Goal: Task Accomplishment & Management: Manage account settings

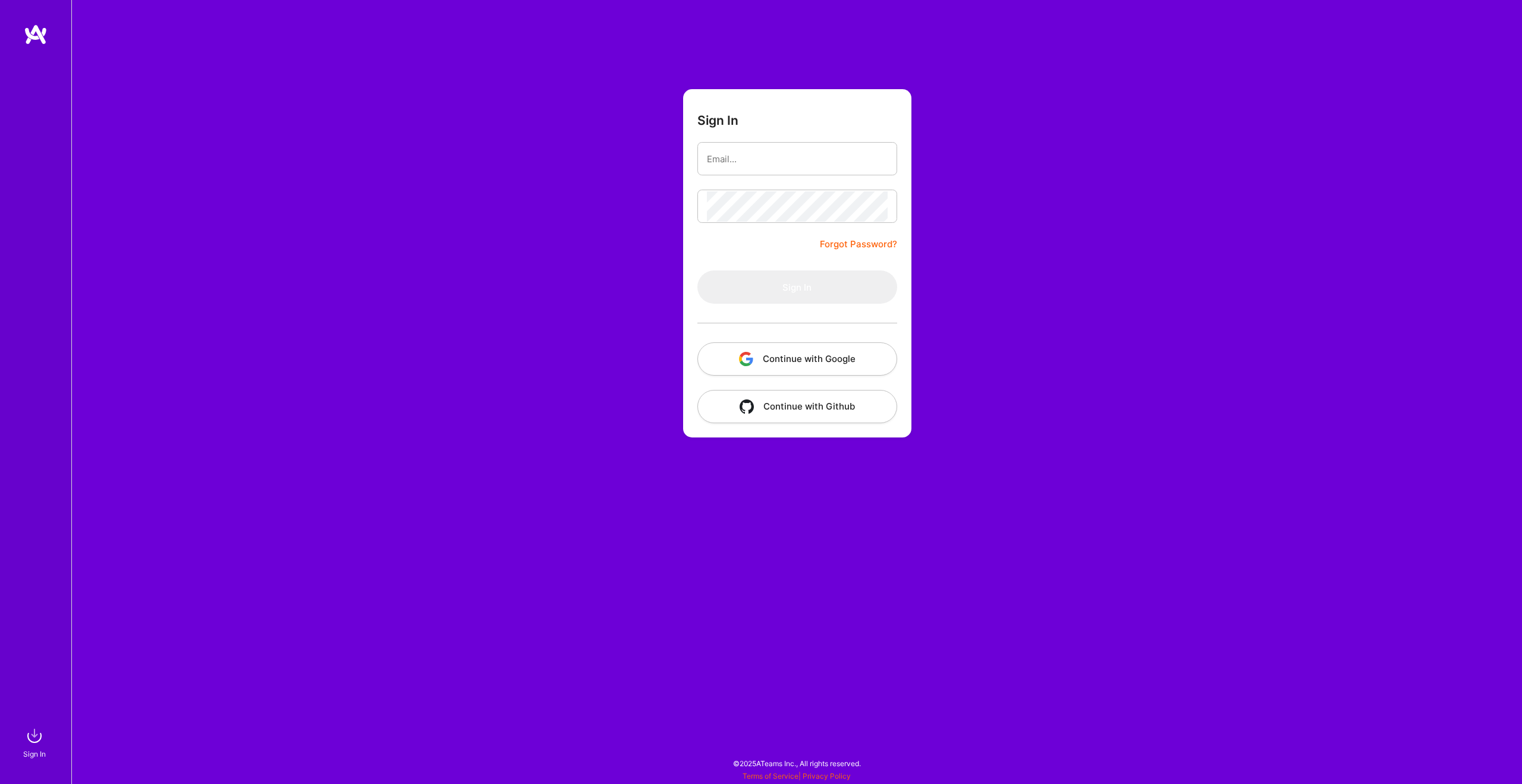
click at [784, 353] on button "Continue with Google" at bounding box center [797, 358] width 200 height 33
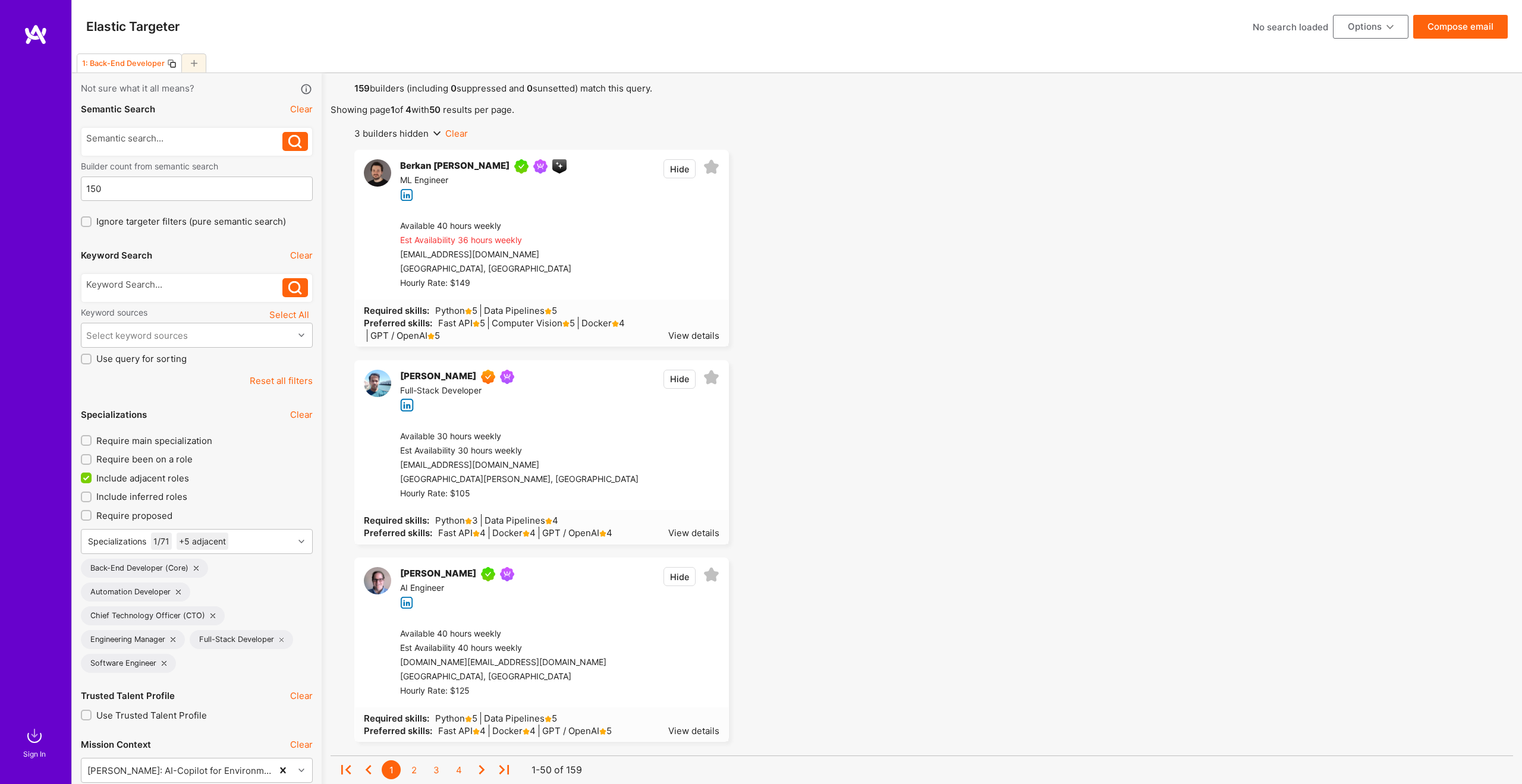
scroll to position [1, 0]
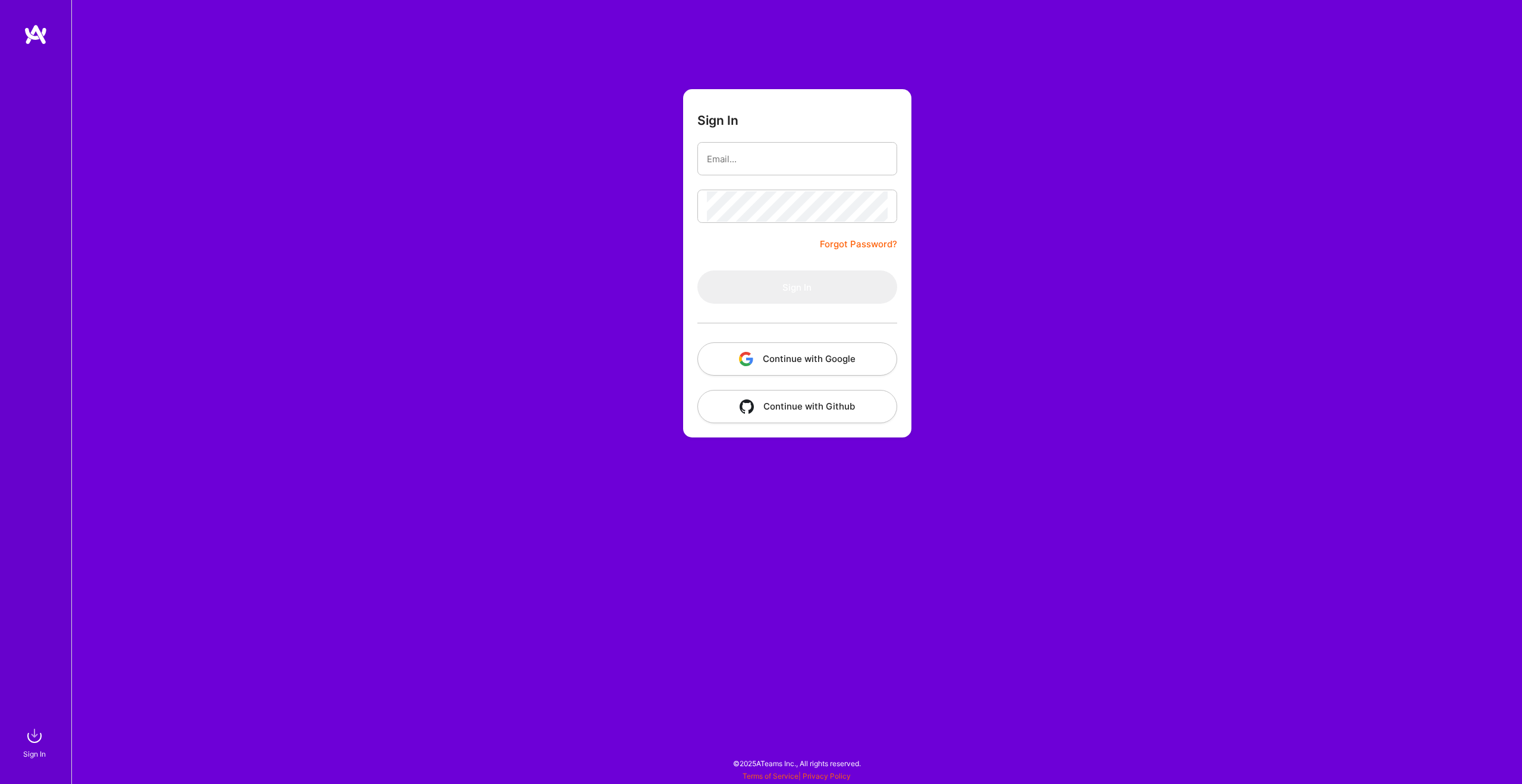
click at [796, 358] on button "Continue with Google" at bounding box center [797, 358] width 200 height 33
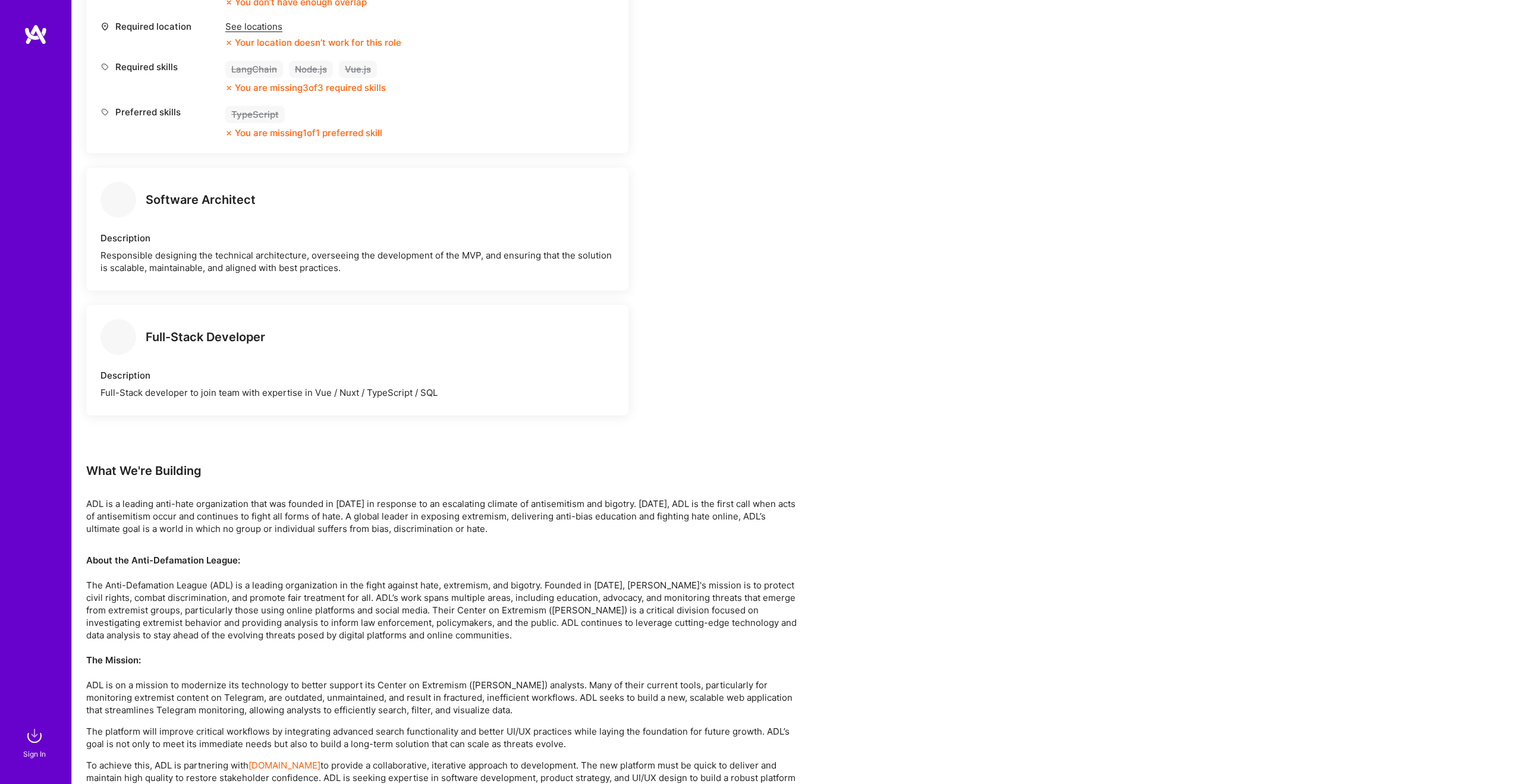
scroll to position [754, 0]
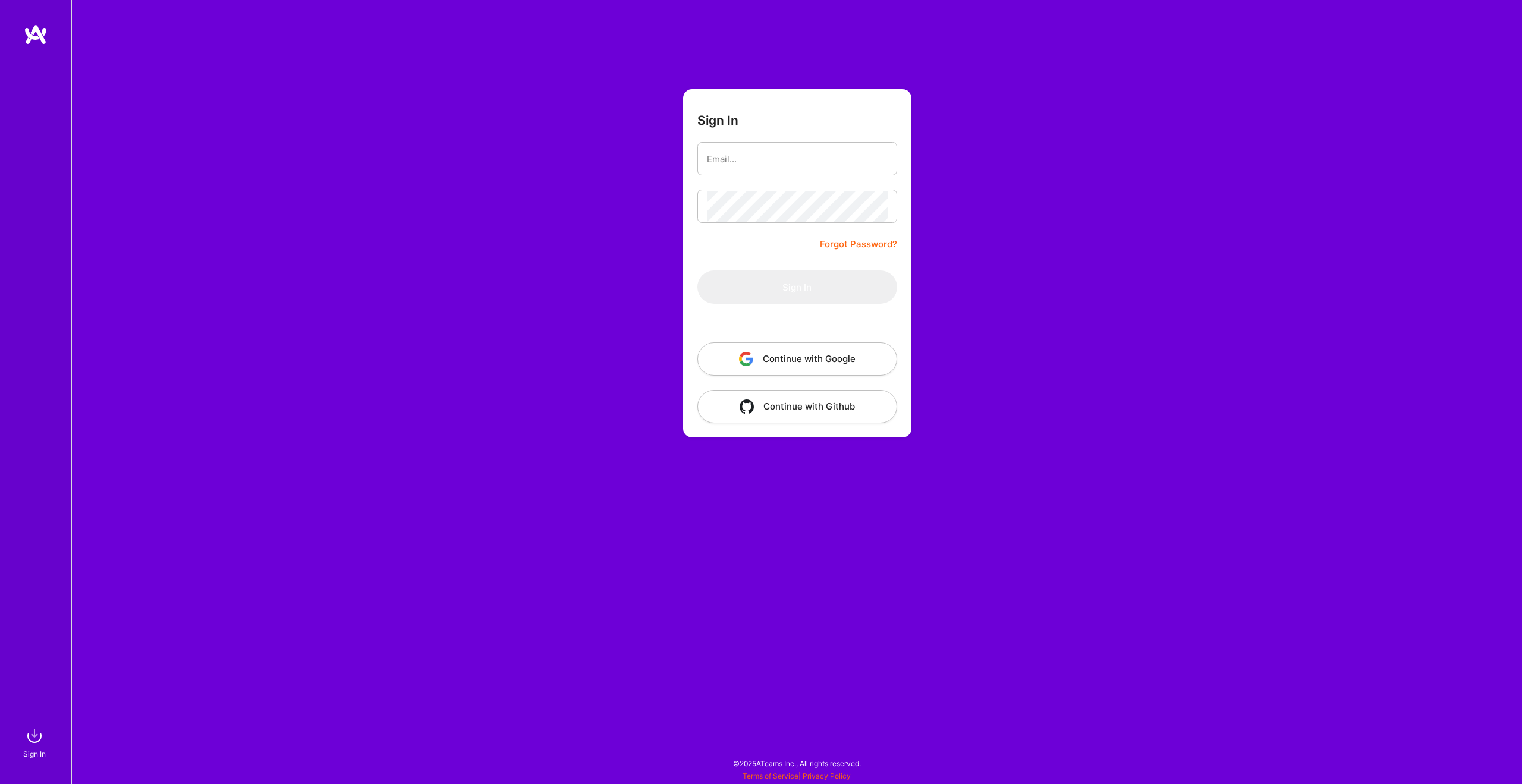
click at [779, 351] on button "Continue with Google" at bounding box center [797, 358] width 200 height 33
click at [818, 358] on button "Continue with Google" at bounding box center [797, 358] width 200 height 33
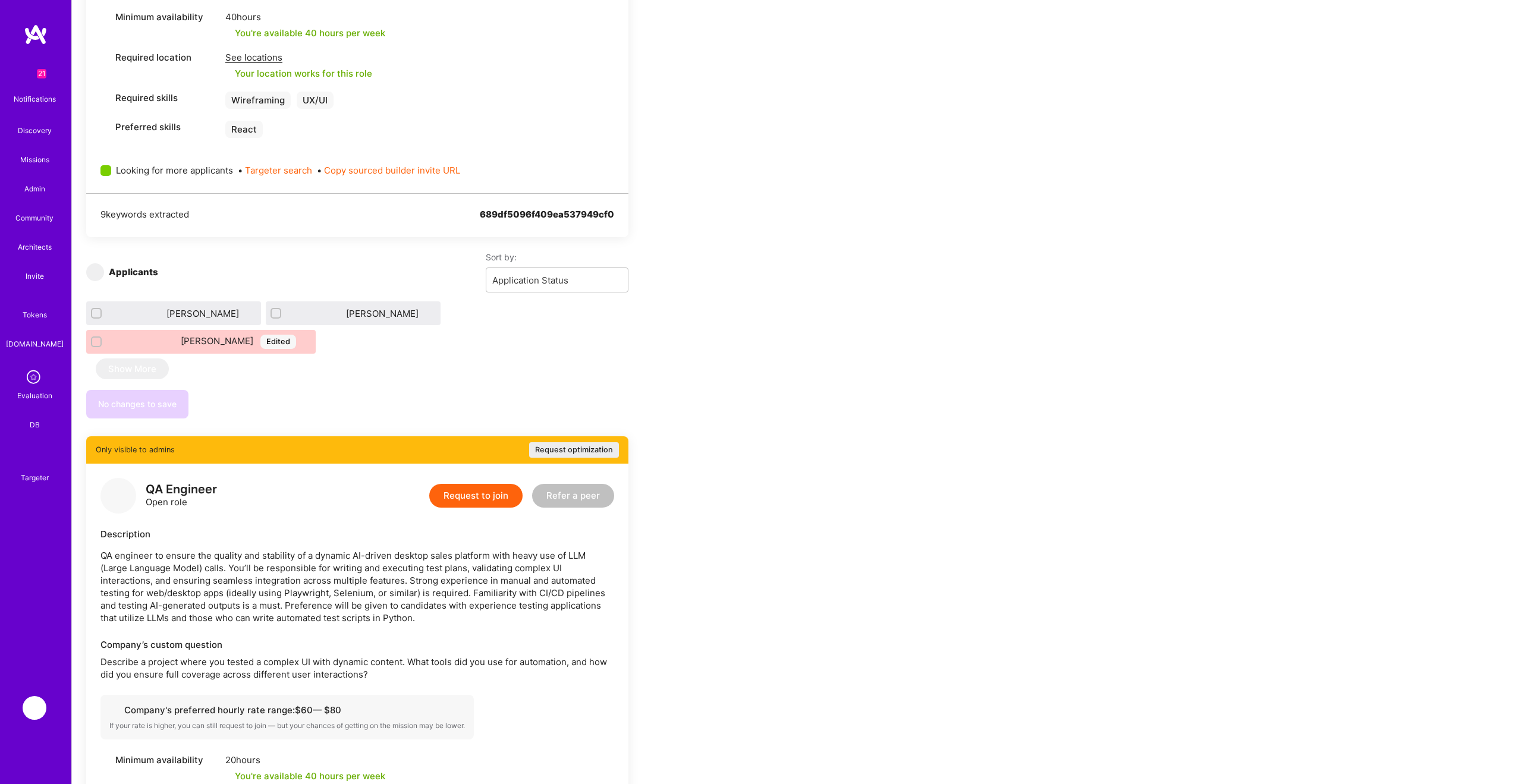
scroll to position [635, 0]
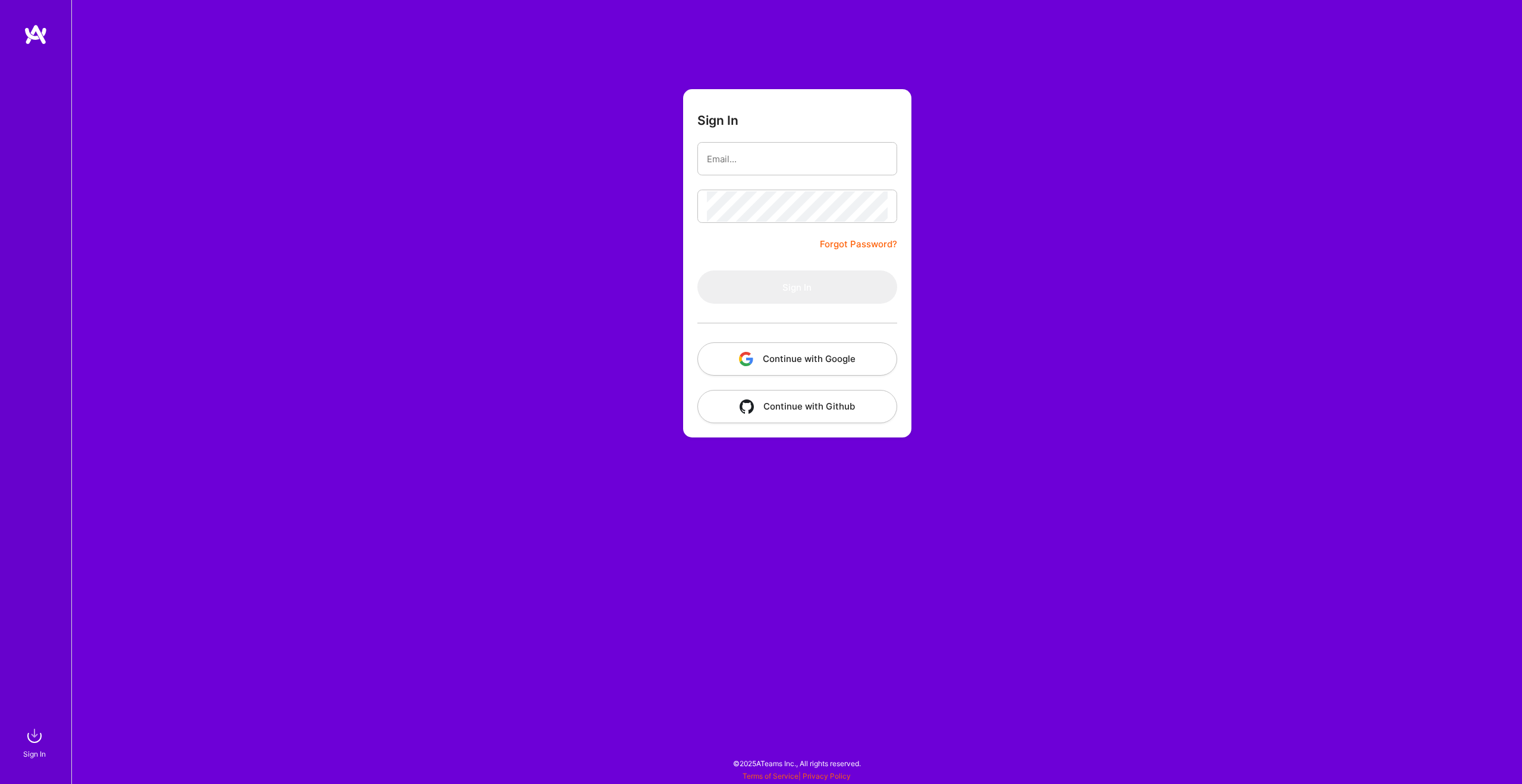
drag, startPoint x: 0, startPoint y: 0, endPoint x: 820, endPoint y: 346, distance: 890.0
click at [771, 353] on button "Continue with Google" at bounding box center [797, 358] width 200 height 33
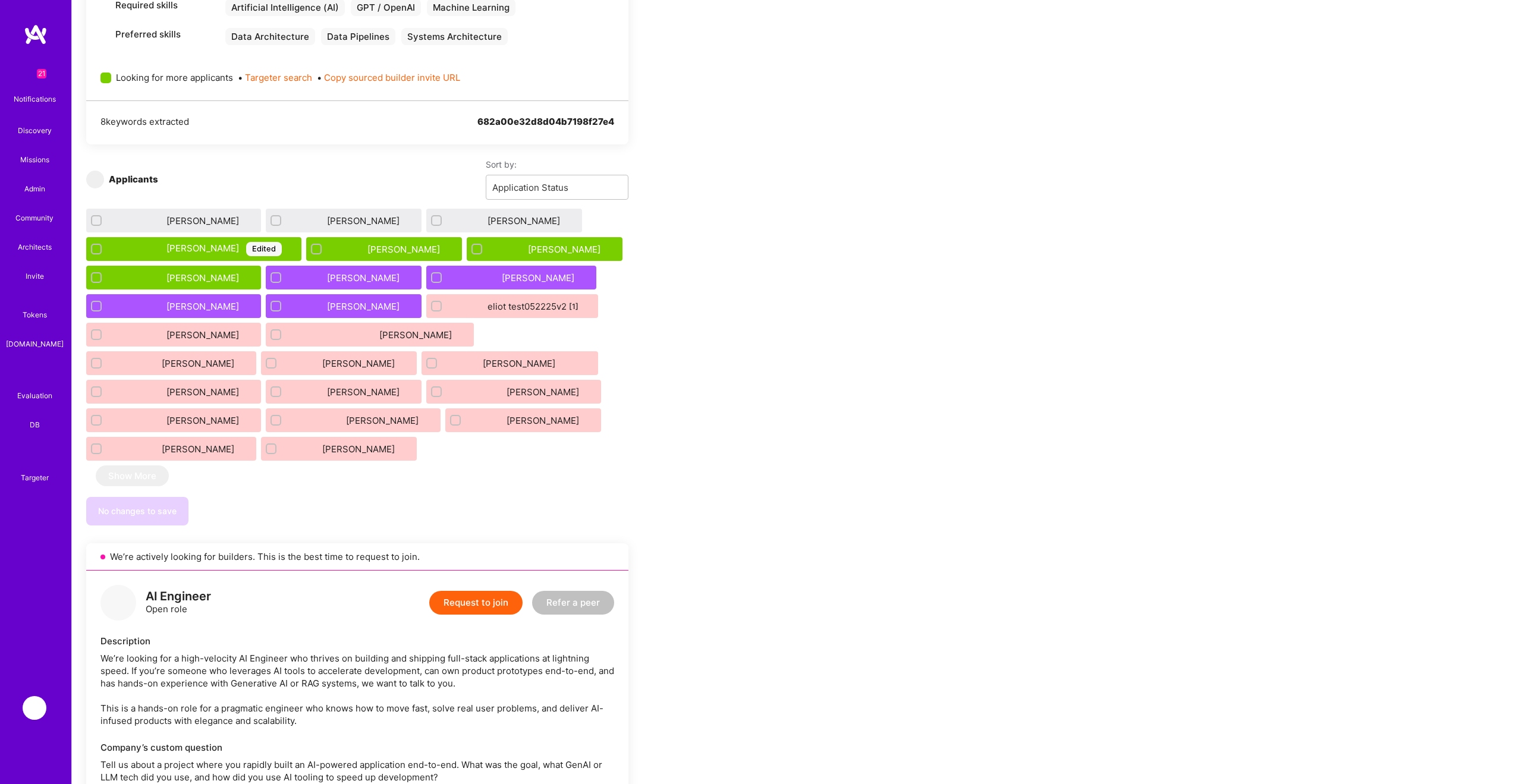
scroll to position [619, 0]
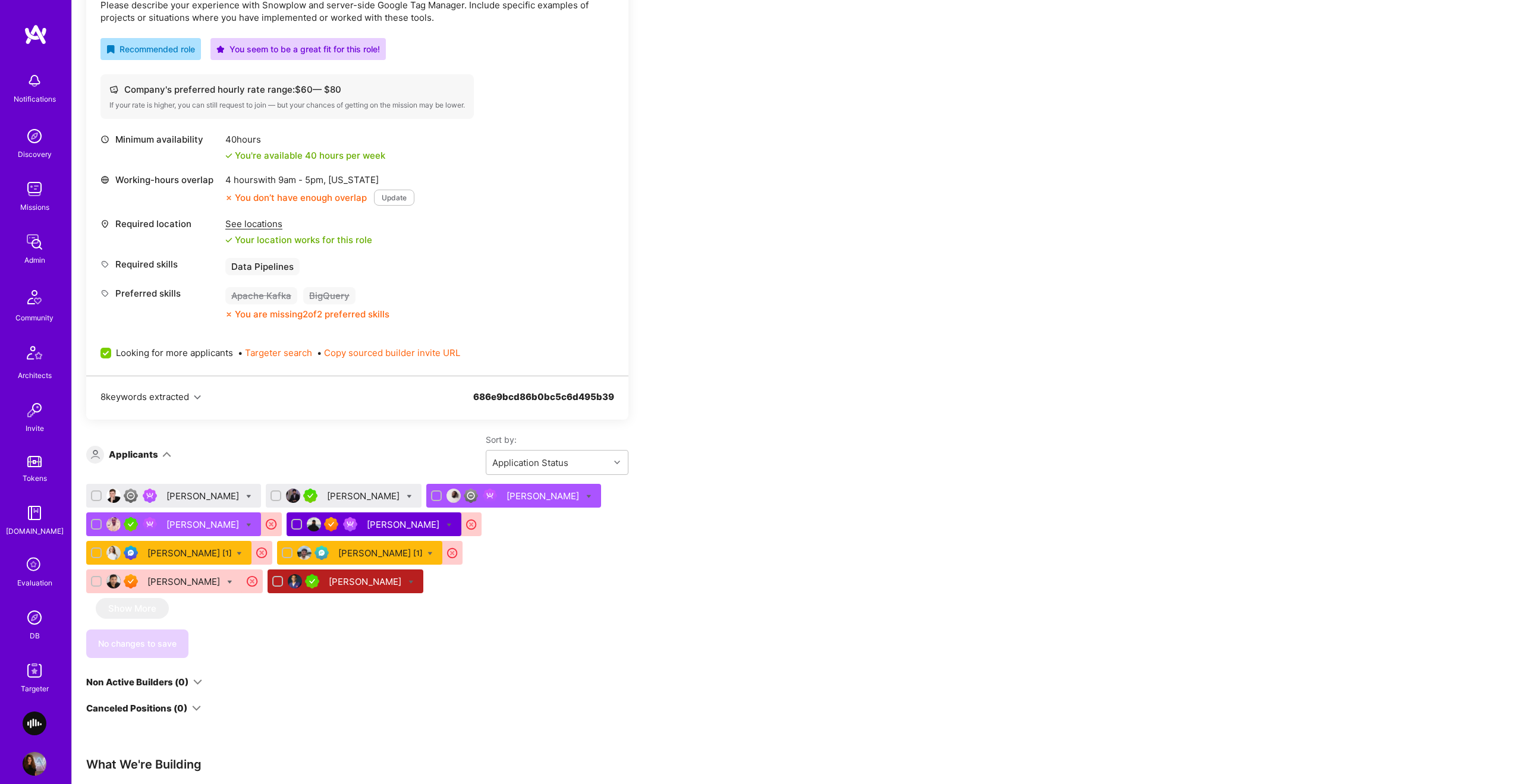
scroll to position [479, 0]
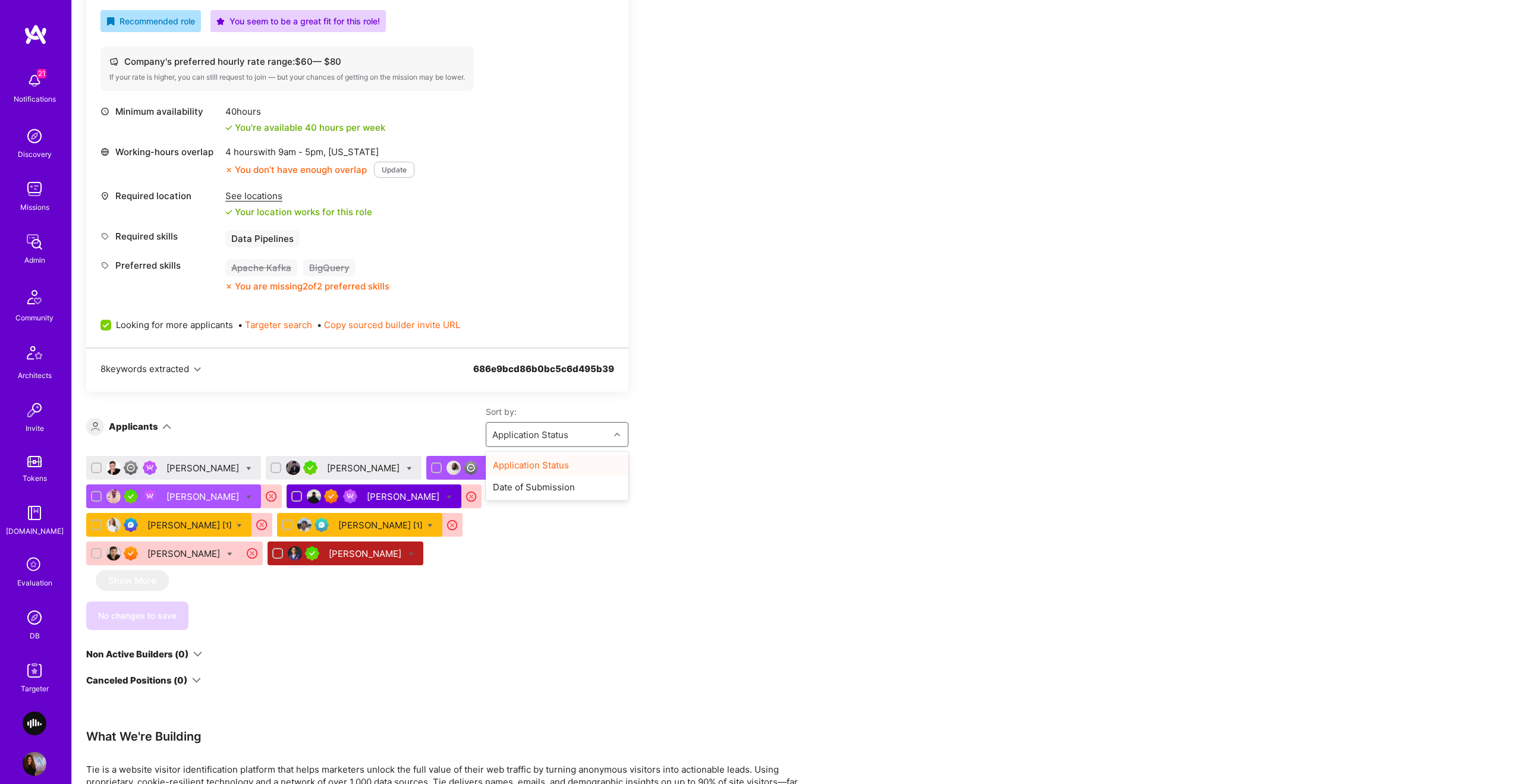
drag, startPoint x: 568, startPoint y: 432, endPoint x: 559, endPoint y: 456, distance: 25.6
click at [568, 432] on div "Application Status" at bounding box center [548, 434] width 123 height 24
click at [548, 489] on div "Date of Submission" at bounding box center [557, 487] width 143 height 22
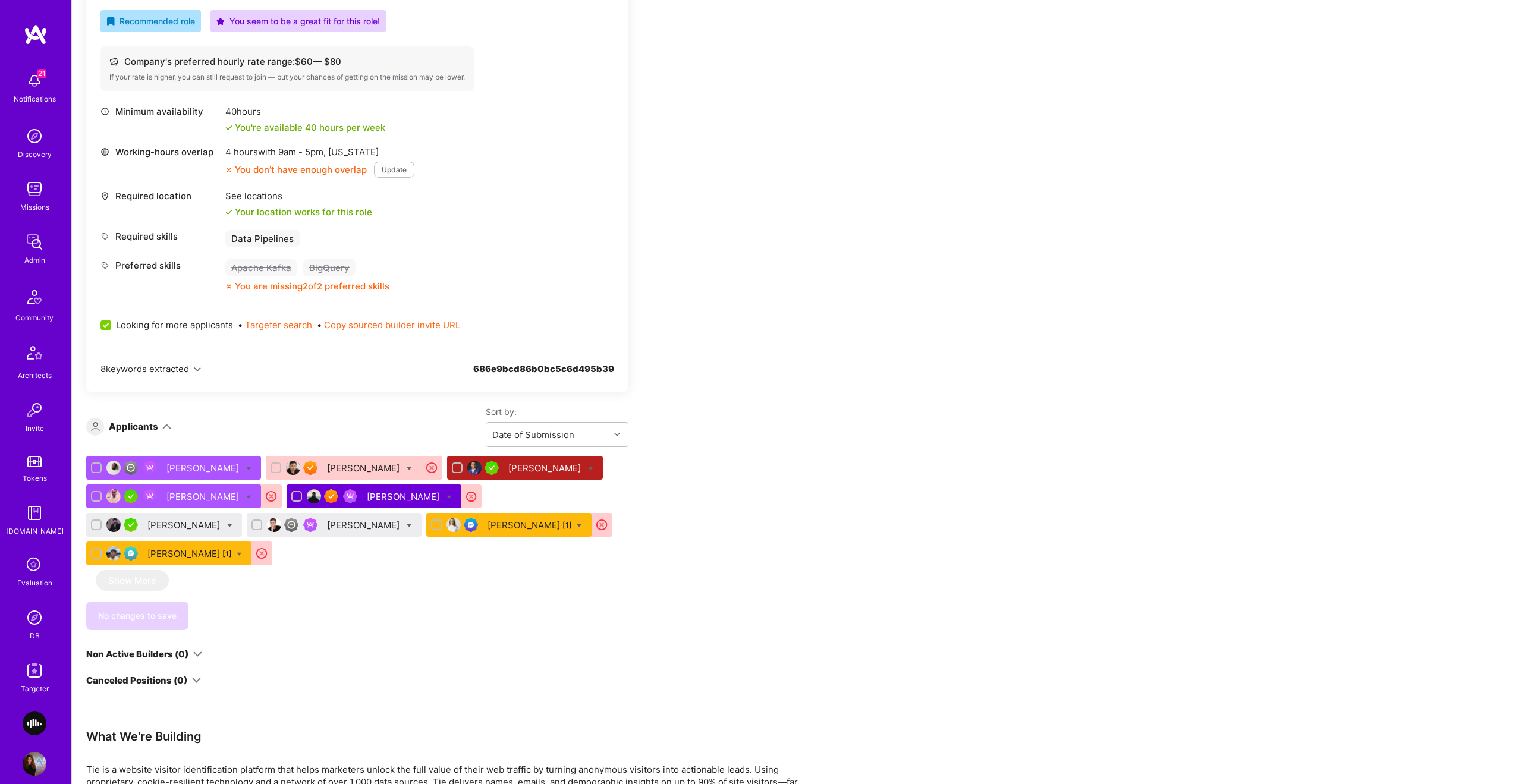
click at [190, 554] on div "Brecht Van Buggenhout [1]" at bounding box center [189, 553] width 84 height 13
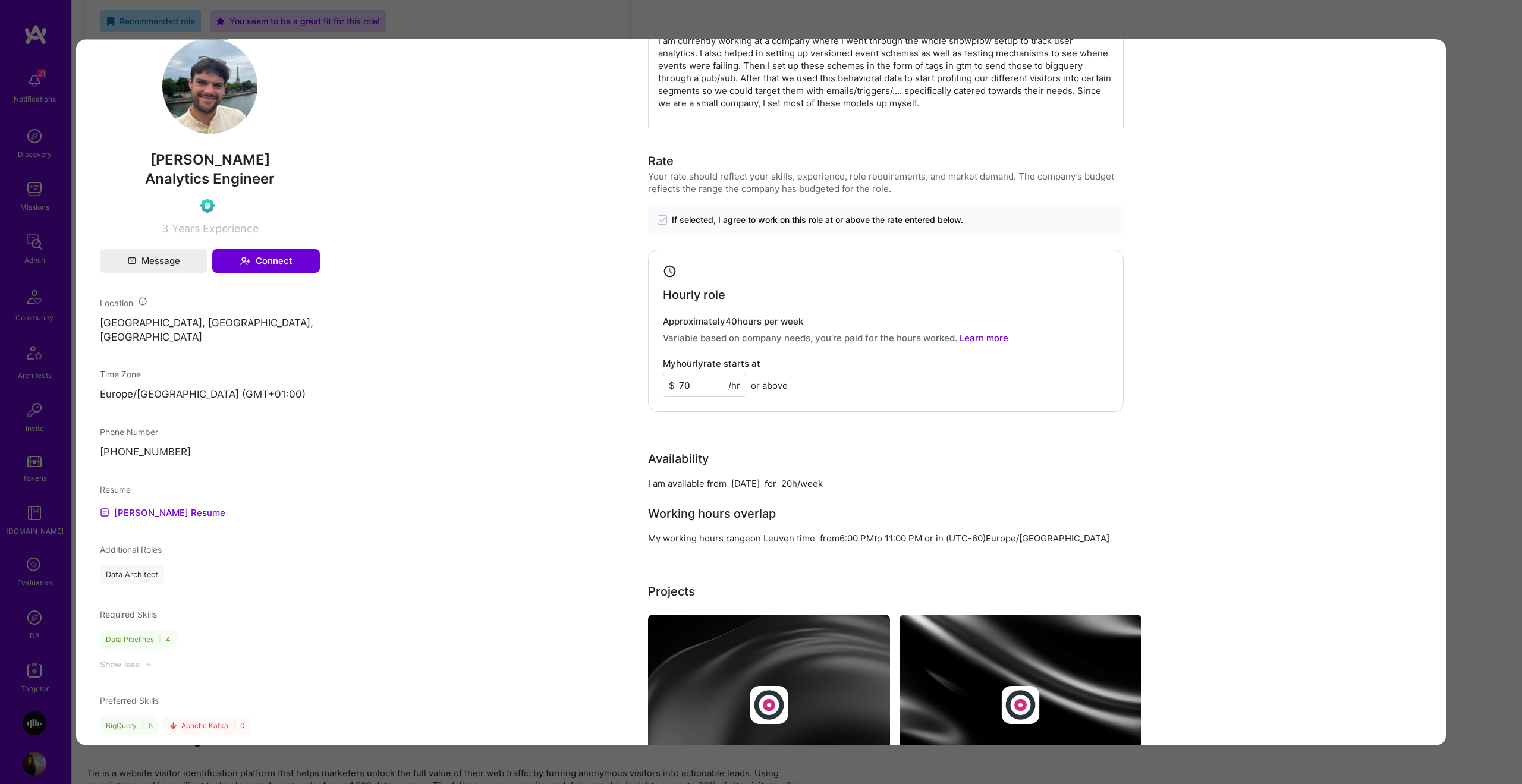
scroll to position [535, 0]
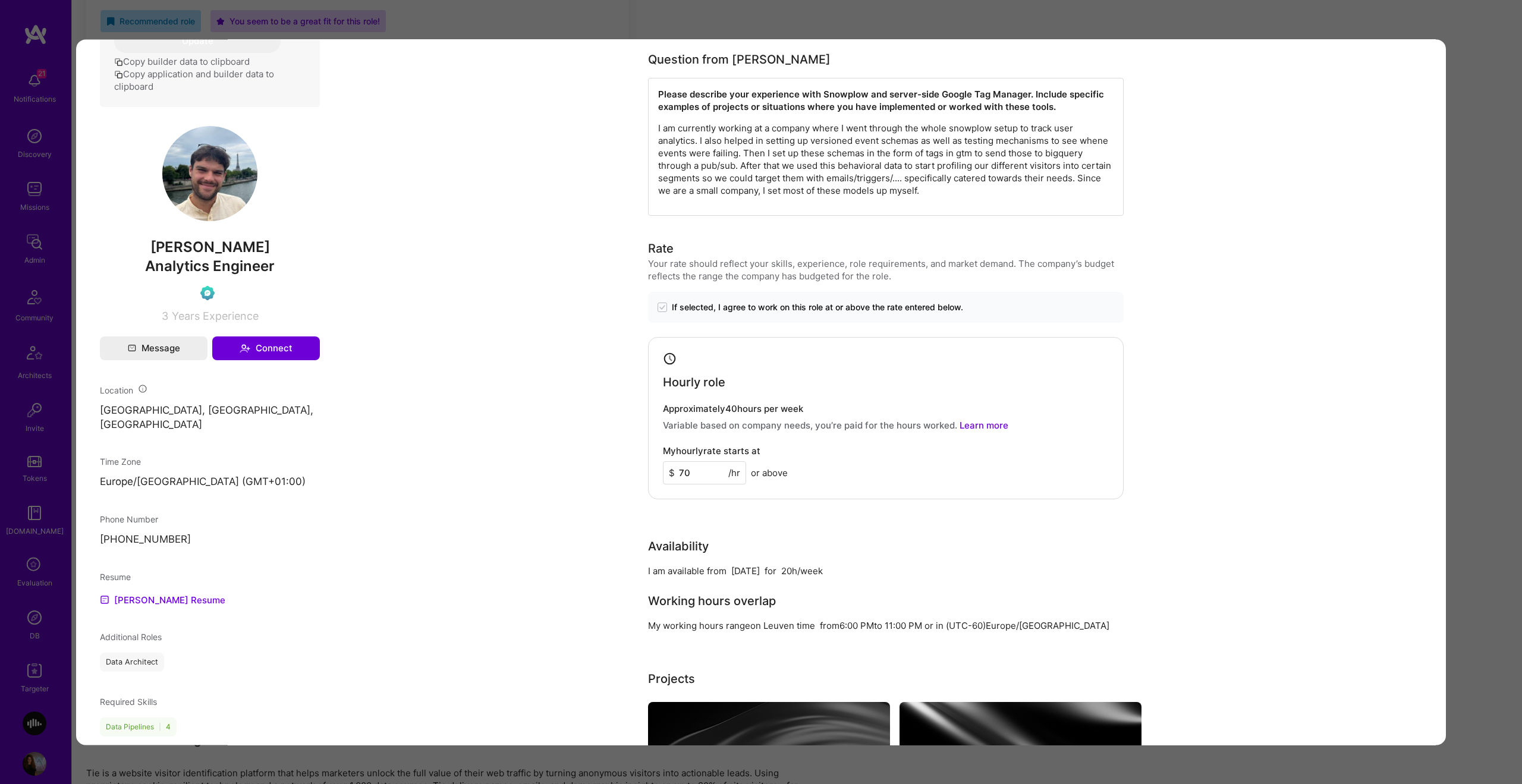
click at [149, 253] on span "Brecht Van Buggenhout" at bounding box center [210, 247] width 220 height 18
click at [144, 253] on span "Brecht Van Buggenhout" at bounding box center [210, 247] width 220 height 18
click at [143, 253] on span "Brecht Van Buggenhout" at bounding box center [210, 247] width 220 height 18
click at [143, 255] on span "Brecht Van Buggenhout" at bounding box center [210, 247] width 220 height 18
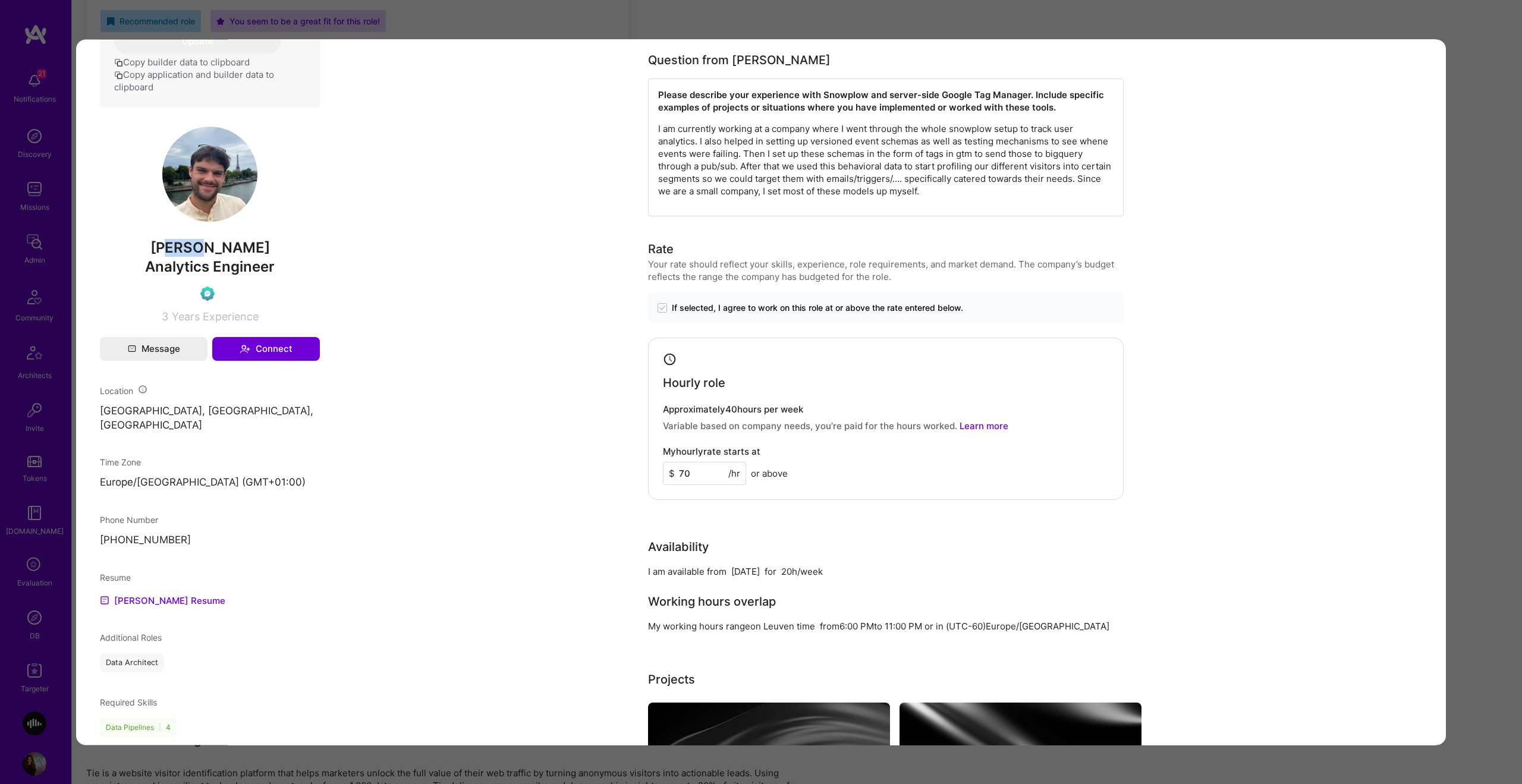
click at [143, 255] on span "Brecht Van Buggenhout" at bounding box center [210, 248] width 220 height 18
click at [135, 260] on div "Analytics Engineer" at bounding box center [210, 267] width 220 height 20
click at [134, 259] on div "Analytics Engineer" at bounding box center [210, 267] width 220 height 20
click at [143, 243] on span "Brecht Van Buggenhout" at bounding box center [210, 248] width 220 height 18
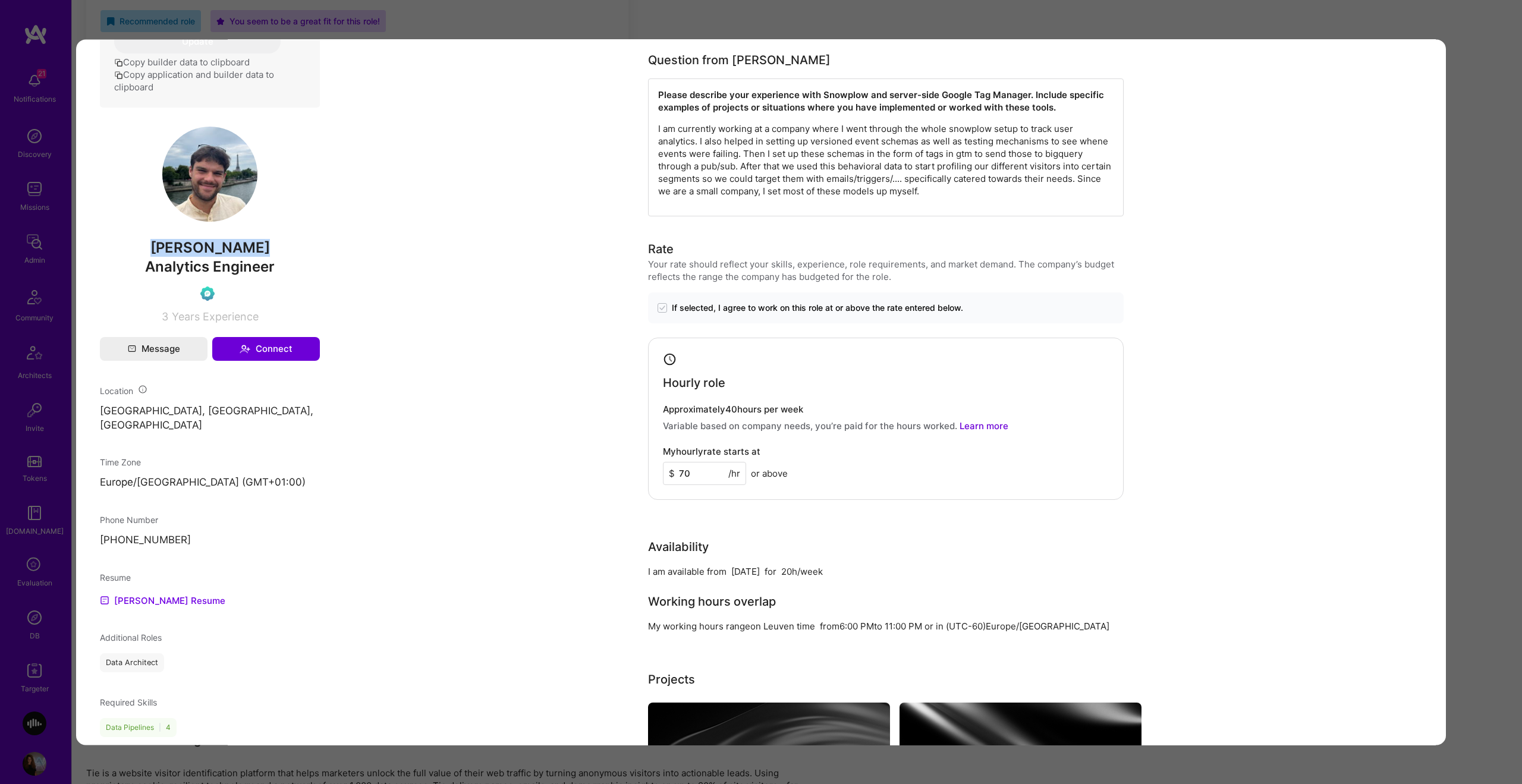
click at [143, 243] on span "Brecht Van Buggenhout" at bounding box center [210, 248] width 220 height 18
copy span "Brecht Van Buggenhout"
click at [1502, 313] on div "Application 9 of 9 Builder Missing Requirements Availability Min. 40 hours per …" at bounding box center [761, 392] width 1522 height 784
drag, startPoint x: 1502, startPoint y: 313, endPoint x: 1483, endPoint y: 320, distance: 20.2
click at [1502, 313] on div "Application 9 of 9 Builder Missing Requirements Availability Min. 40 hours per …" at bounding box center [761, 392] width 1522 height 784
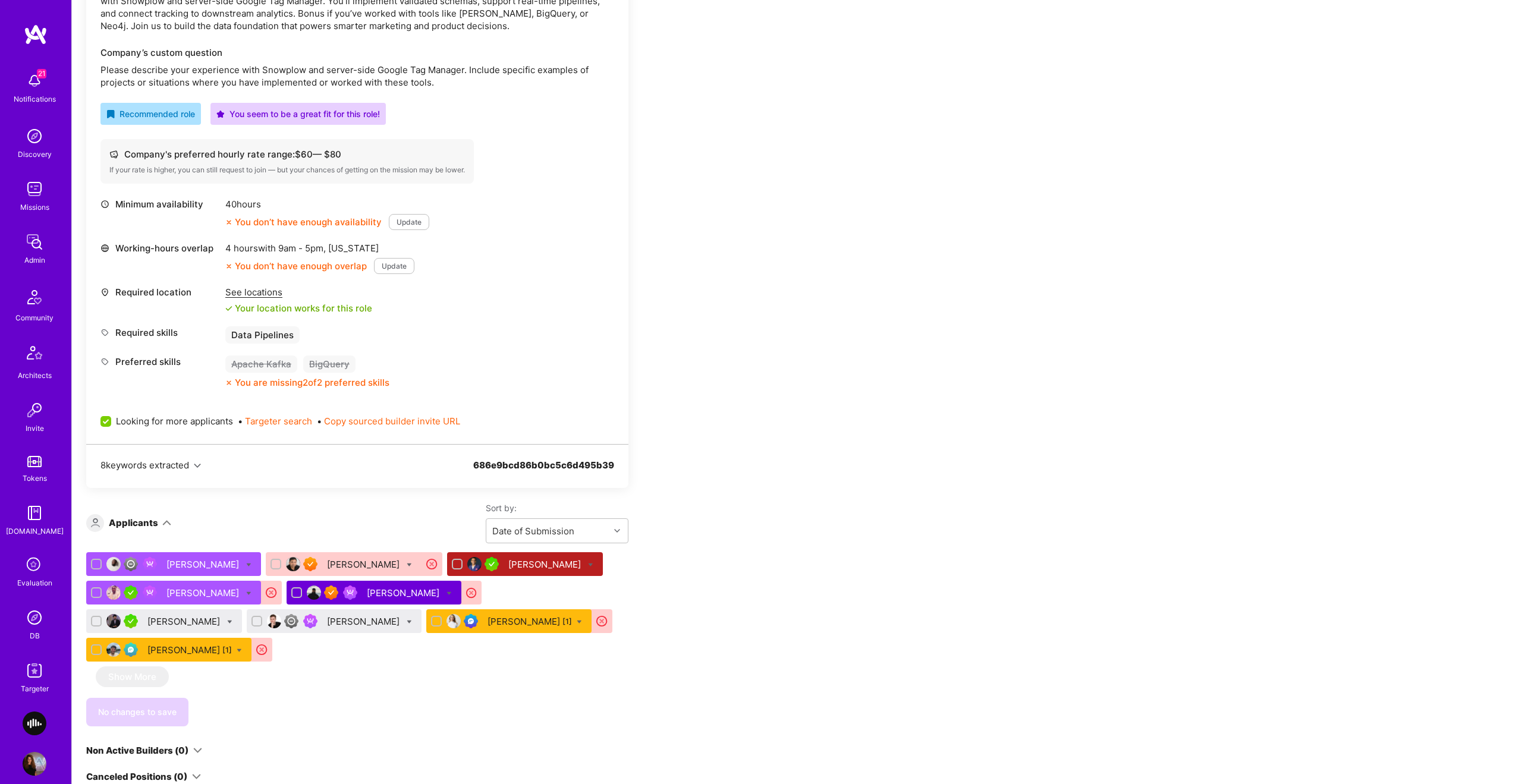
scroll to position [385, 0]
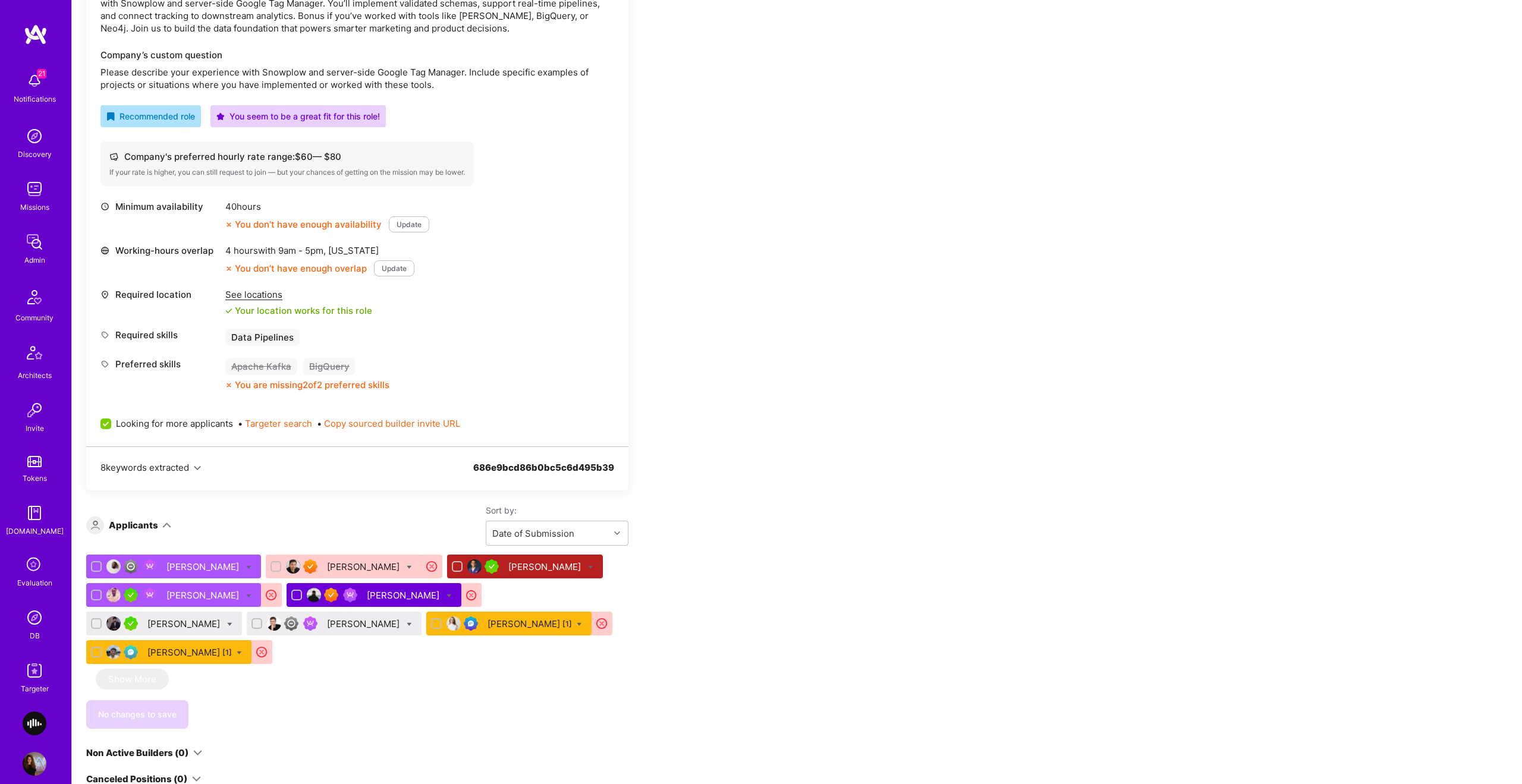
drag, startPoint x: 96, startPoint y: 625, endPoint x: 173, endPoint y: 641, distance: 78.6
click at [97, 625] on input "checkbox" at bounding box center [98, 624] width 9 height 9
checkbox input "true"
drag, startPoint x: 239, startPoint y: 623, endPoint x: 227, endPoint y: 627, distance: 12.6
click at [251, 623] on div at bounding box center [256, 623] width 11 height 11
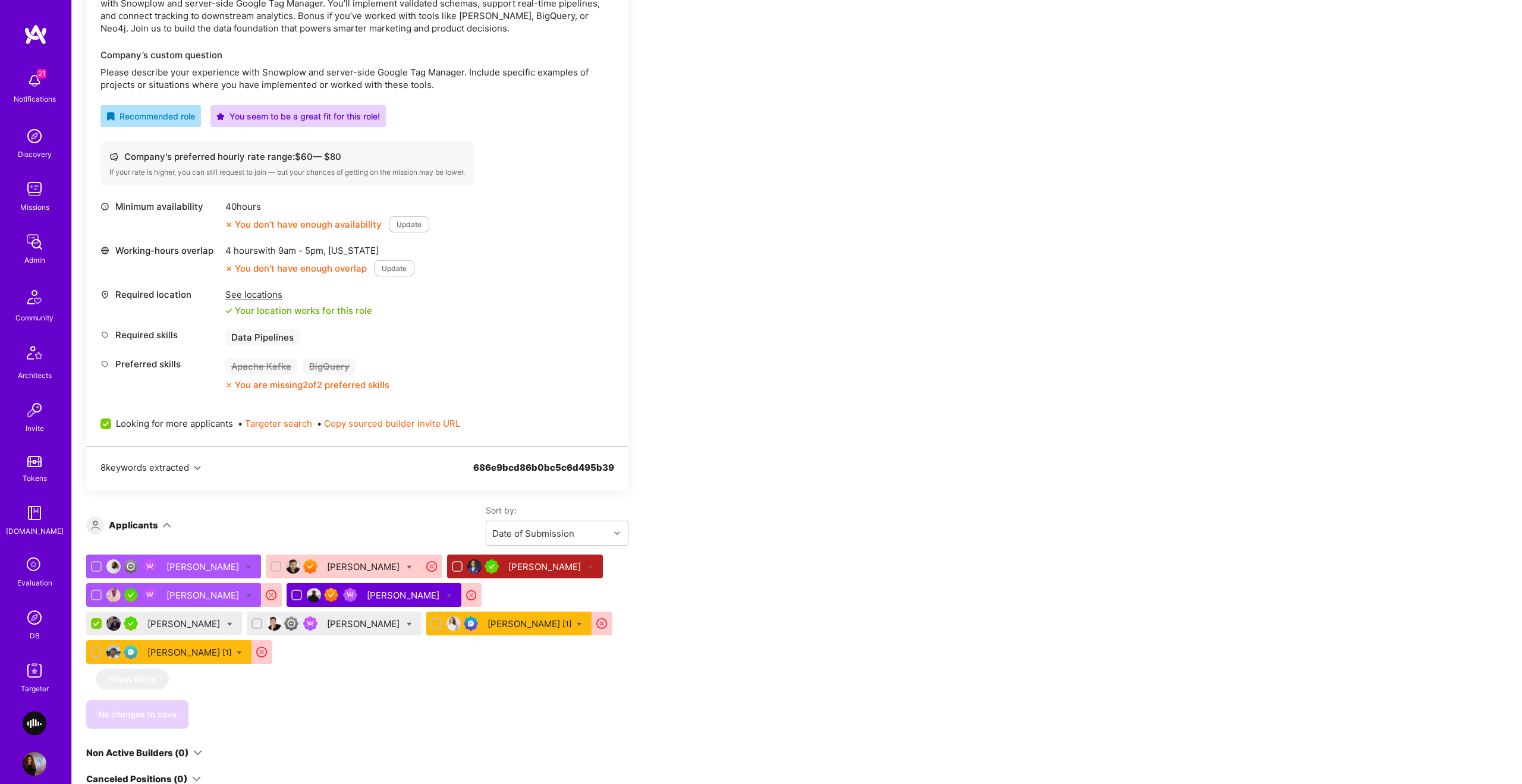
click at [254, 623] on input "checkbox" at bounding box center [258, 624] width 9 height 9
checkbox input "true"
drag, startPoint x: 215, startPoint y: 625, endPoint x: 215, endPoint y: 632, distance: 7.0
click at [227, 627] on div at bounding box center [230, 623] width 5 height 13
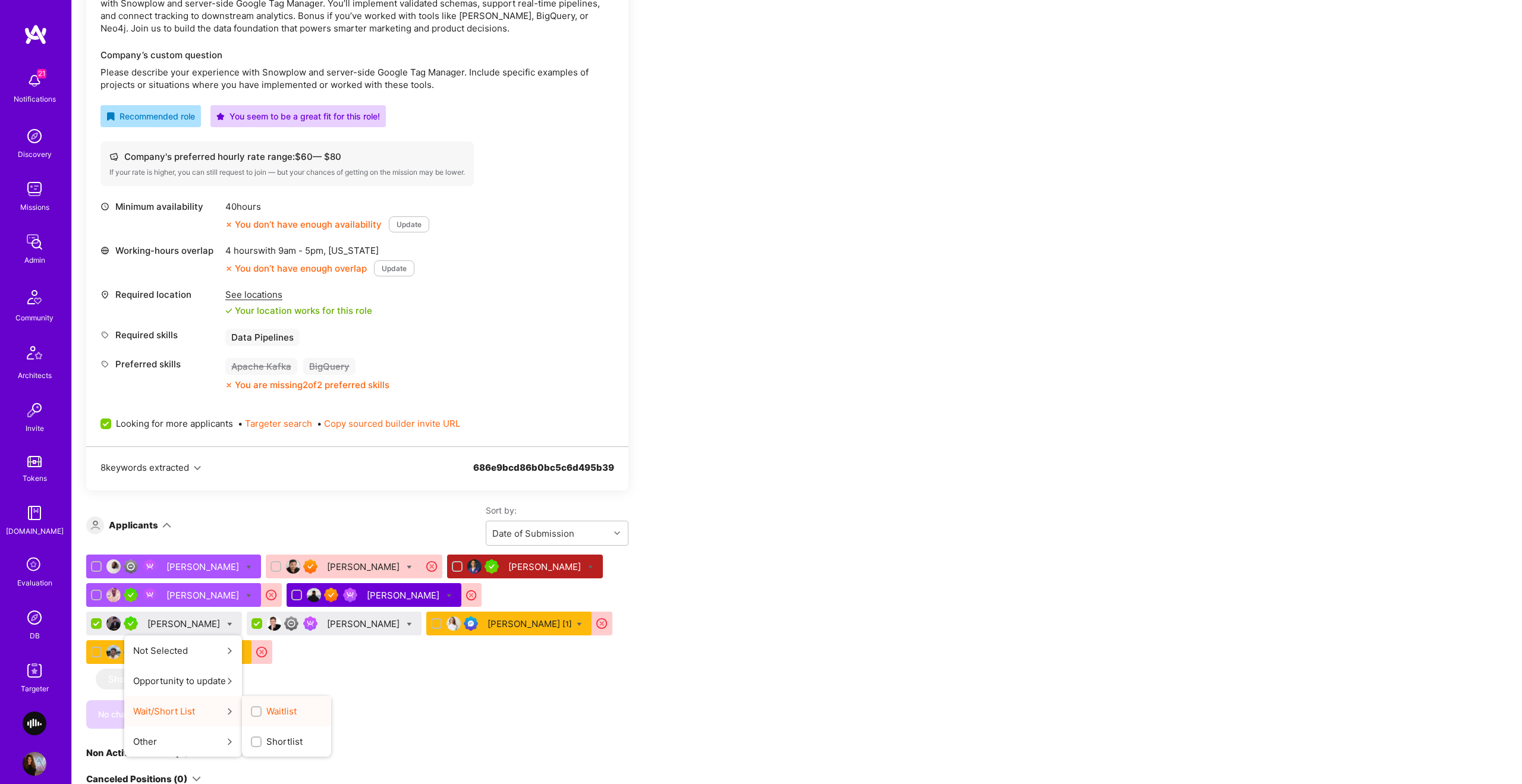
click at [252, 706] on label "Waitlist" at bounding box center [274, 711] width 46 height 13
click at [253, 707] on input "Waitlist" at bounding box center [257, 712] width 9 height 9
checkbox input "true"
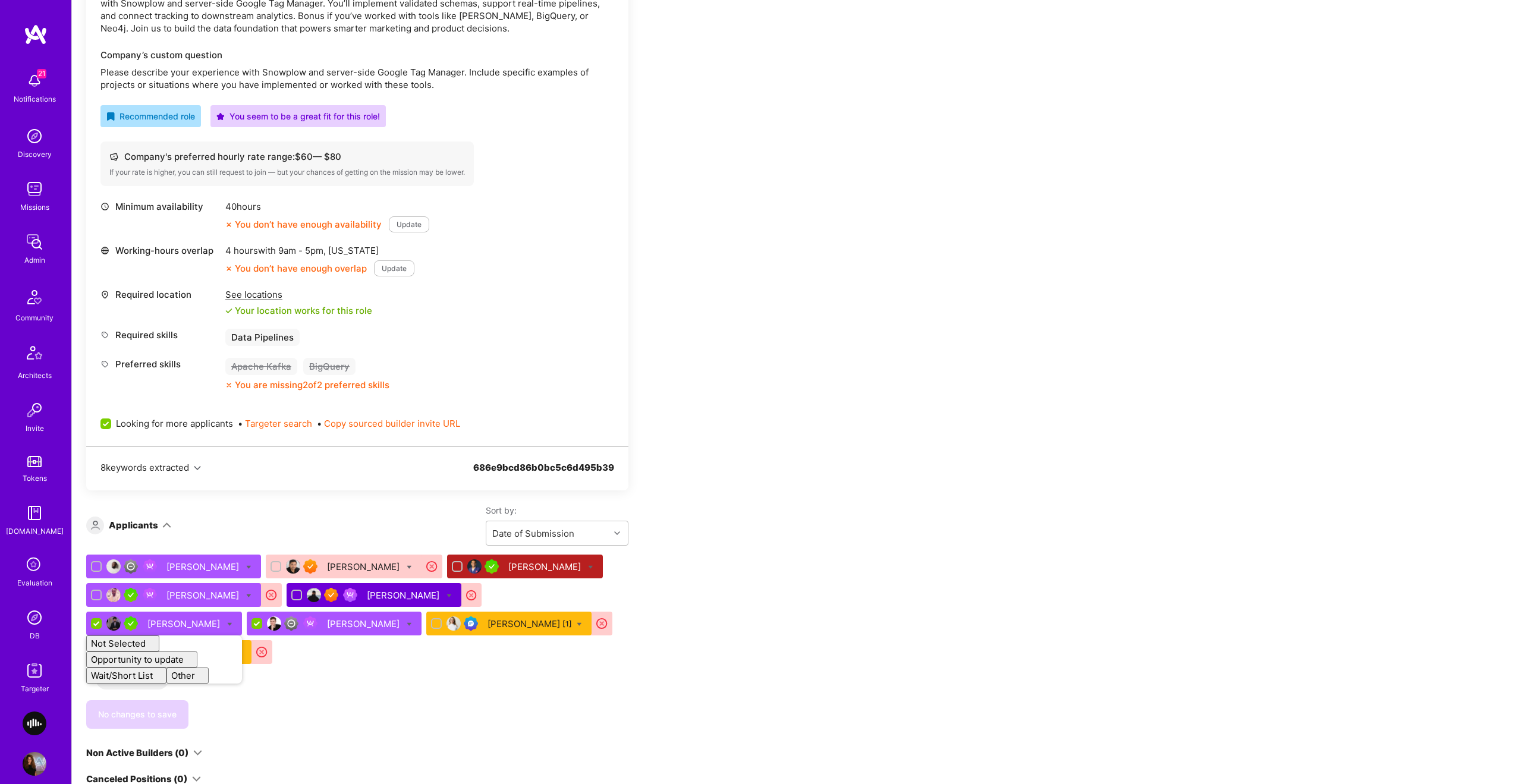
checkbox input "false"
click at [525, 668] on div "Abdulhakeem Omotolani Yaqoob Sarfraz Nawaz Vipinkumar Tiwari Edwin O Yuval Inse…" at bounding box center [357, 611] width 543 height 114
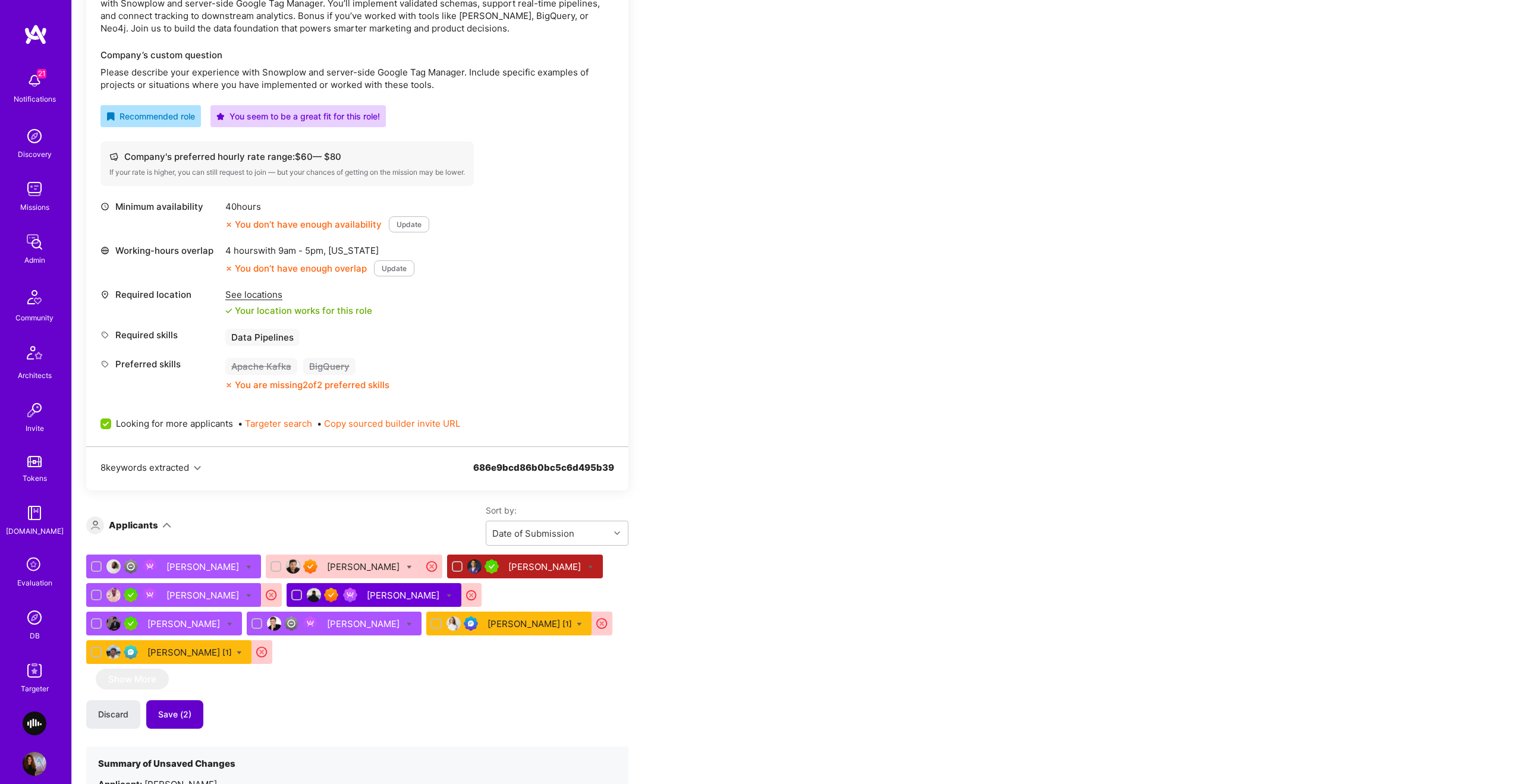
click at [187, 712] on span "Save (2)" at bounding box center [175, 714] width 33 height 12
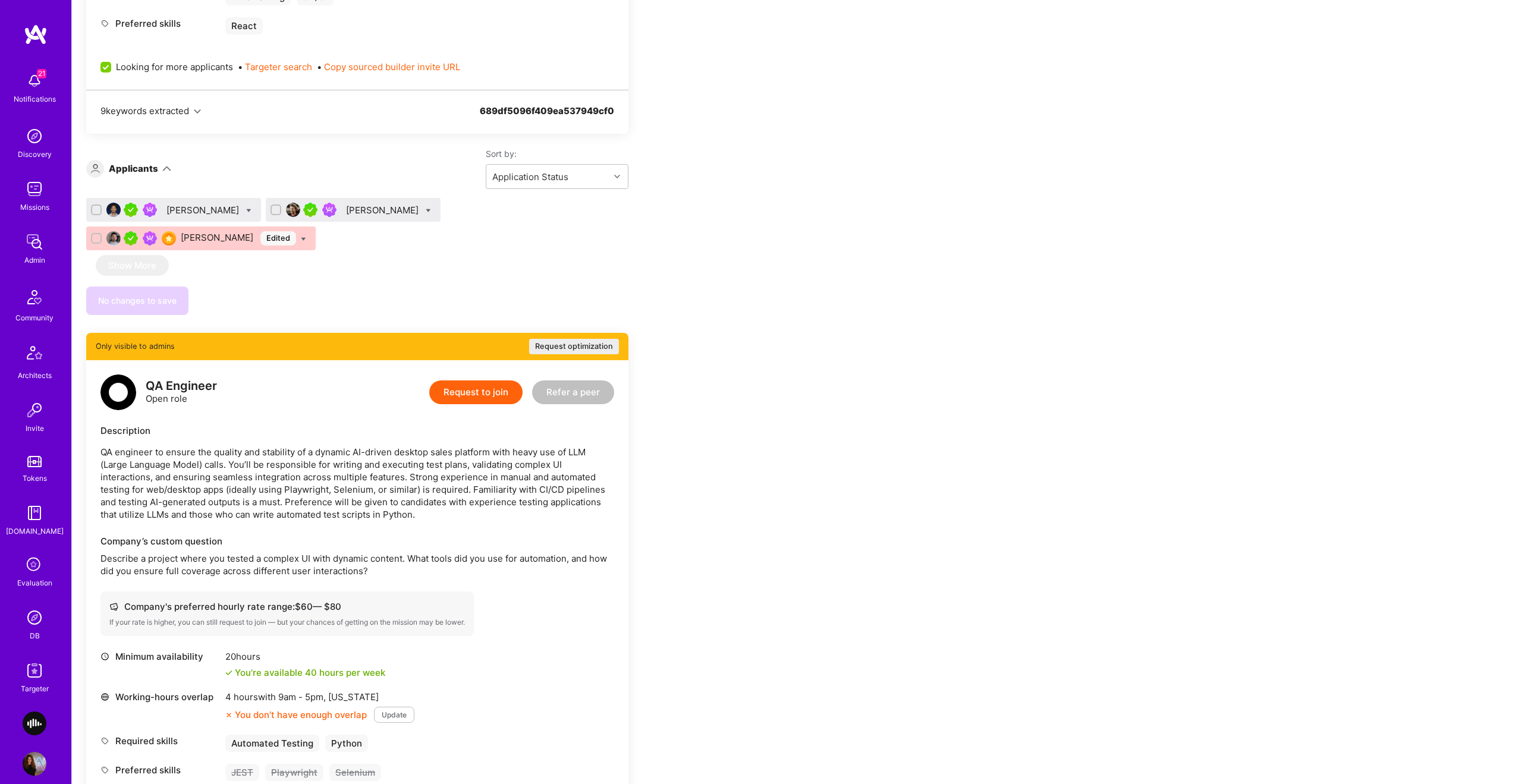
scroll to position [381, 0]
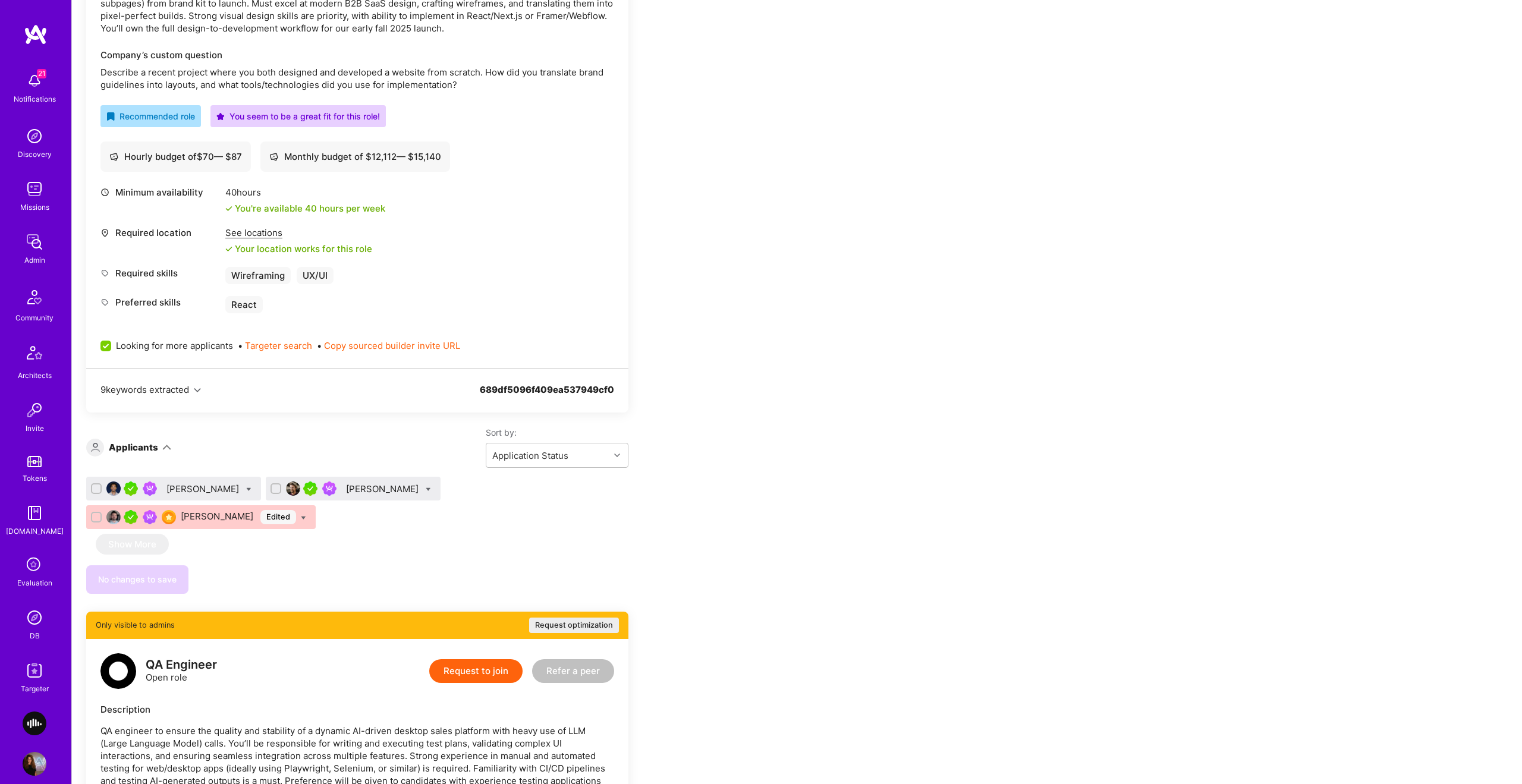
click at [301, 519] on icon at bounding box center [303, 518] width 5 height 5
checkbox input "true"
click at [401, 514] on div "Uba Obasi Matthew Lawler Marc McDougall Edited" at bounding box center [357, 505] width 543 height 57
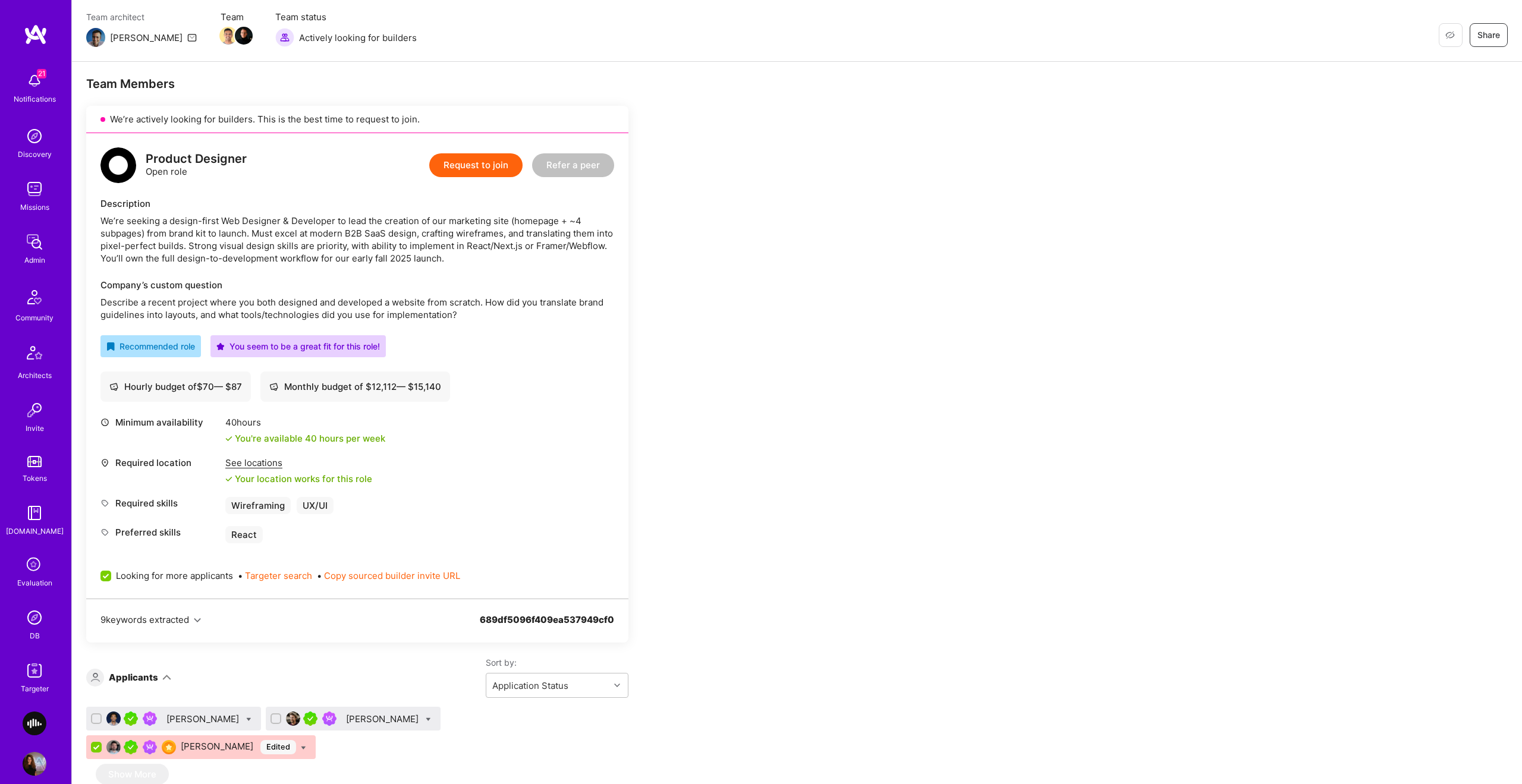
scroll to position [0, 0]
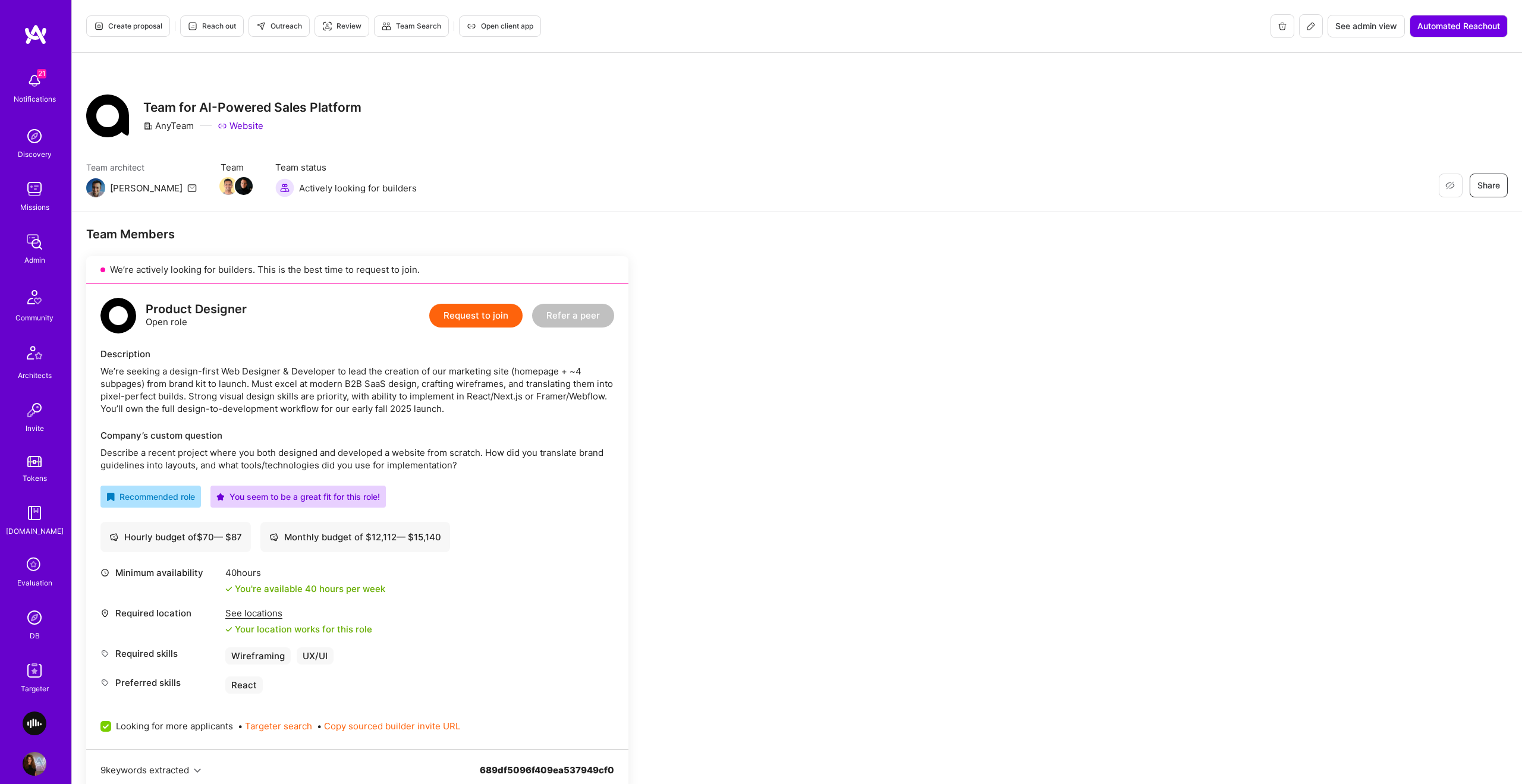
click at [207, 33] on button "Reach out" at bounding box center [212, 26] width 64 height 21
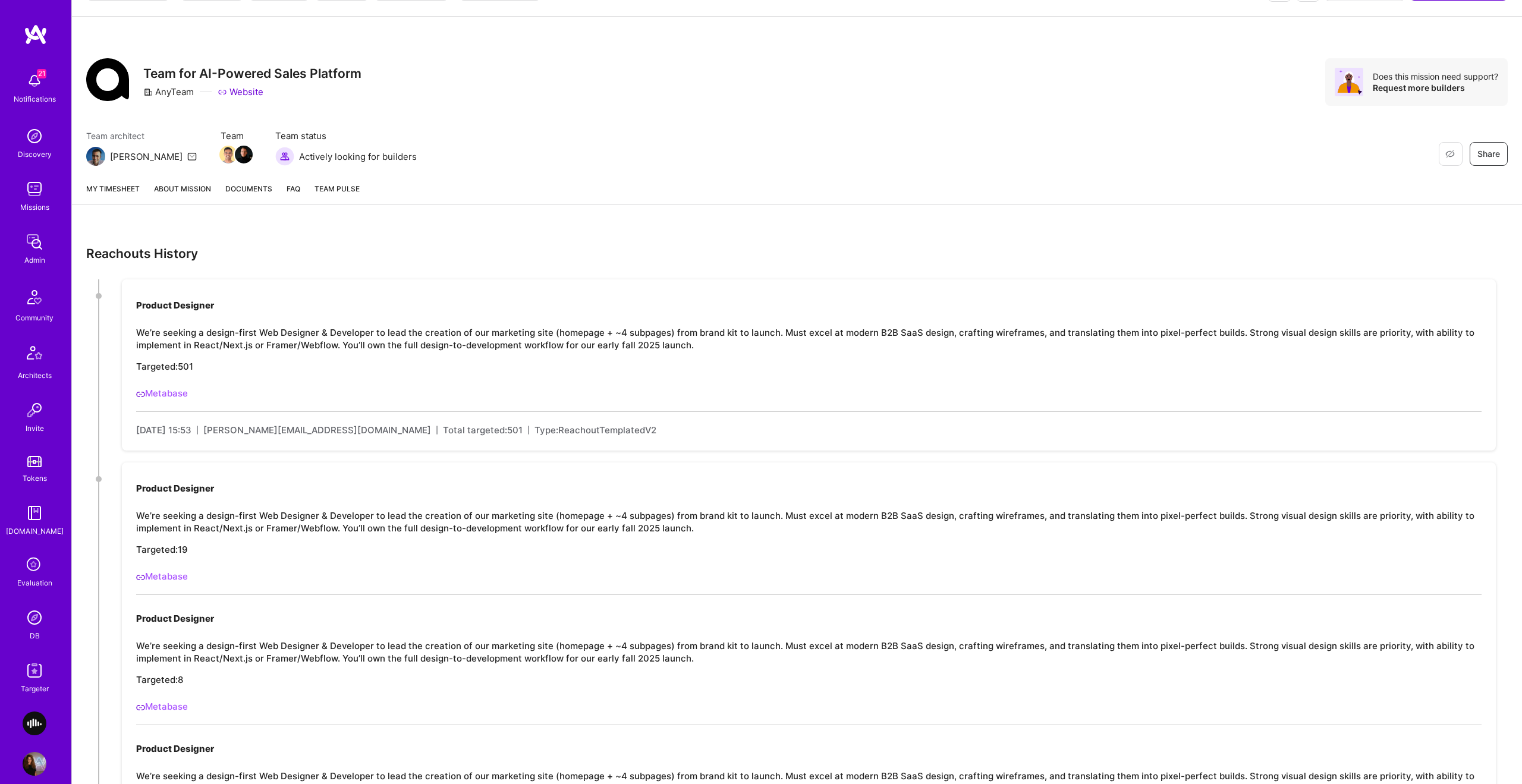
scroll to position [37, 0]
click at [170, 397] on link "Metabase" at bounding box center [162, 392] width 52 height 11
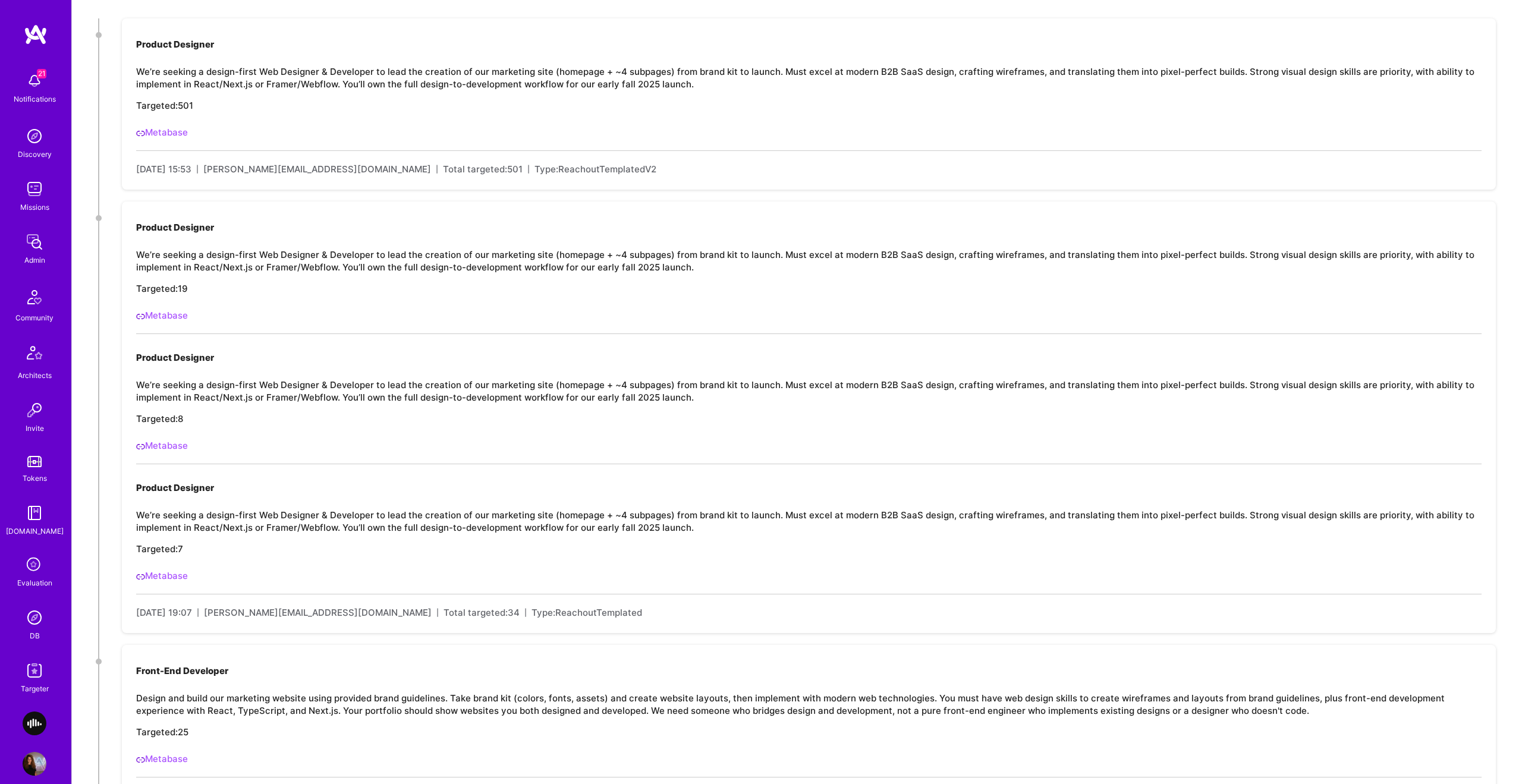
scroll to position [0, 0]
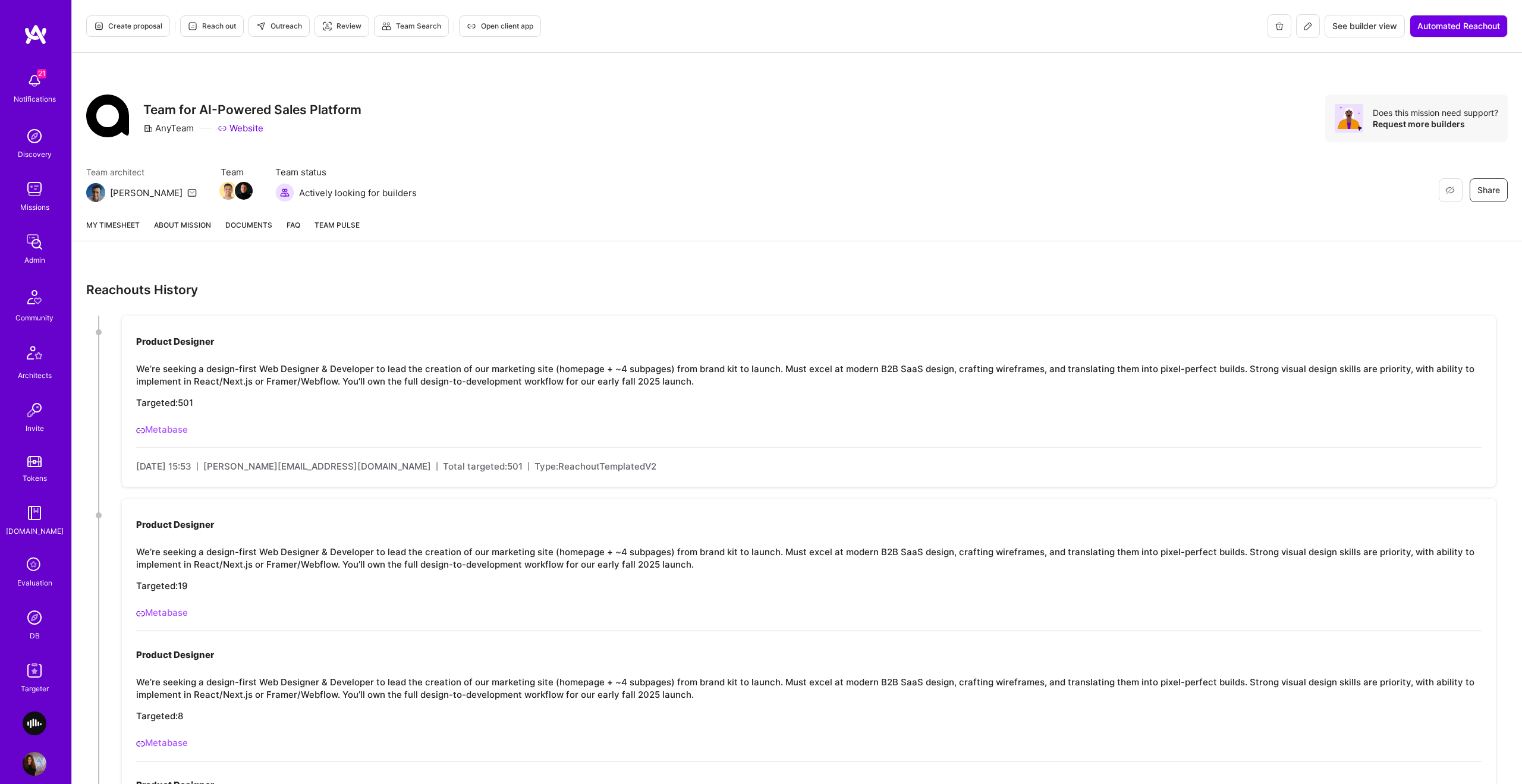
click at [190, 227] on link "About Mission" at bounding box center [182, 230] width 57 height 22
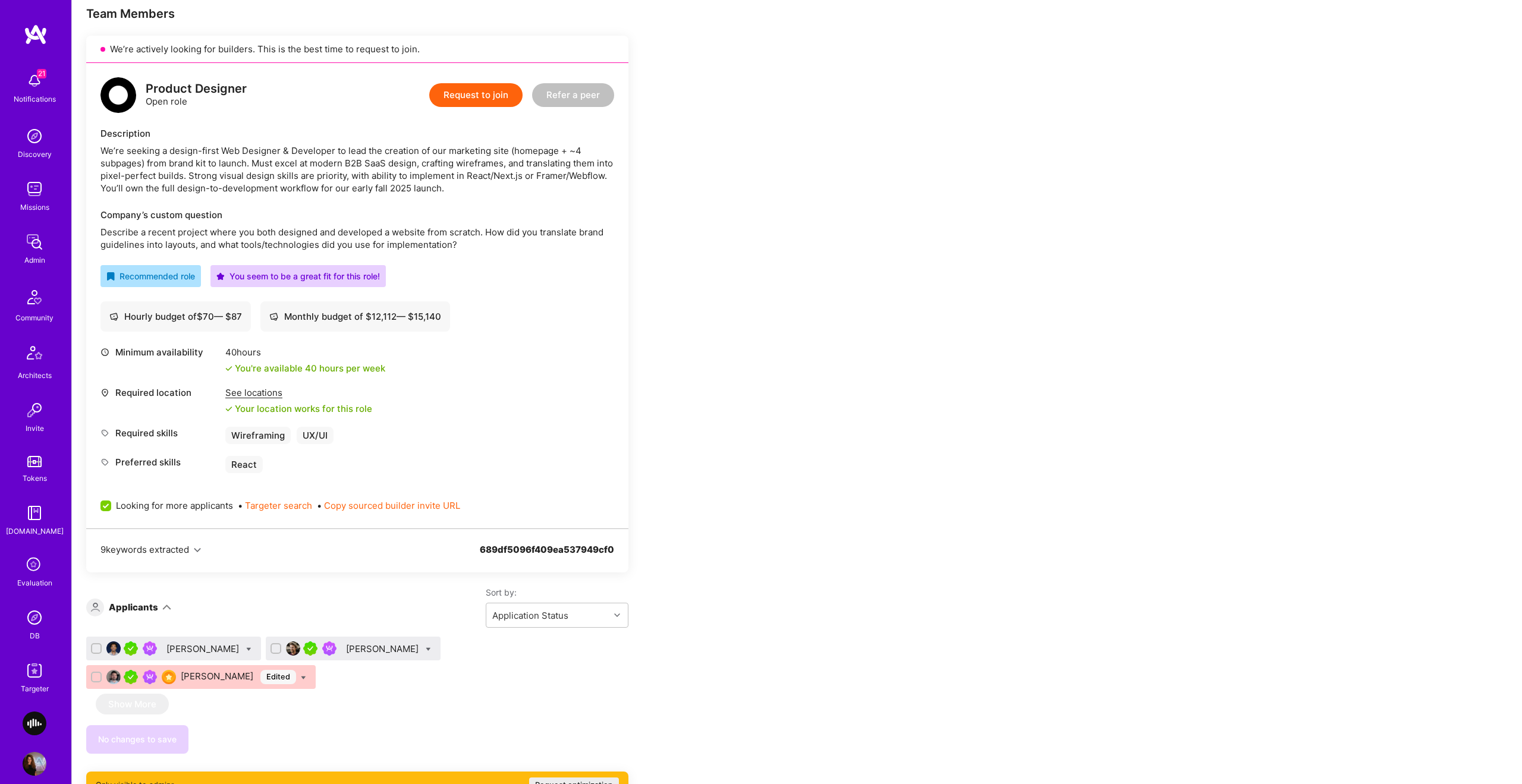
scroll to position [609, 0]
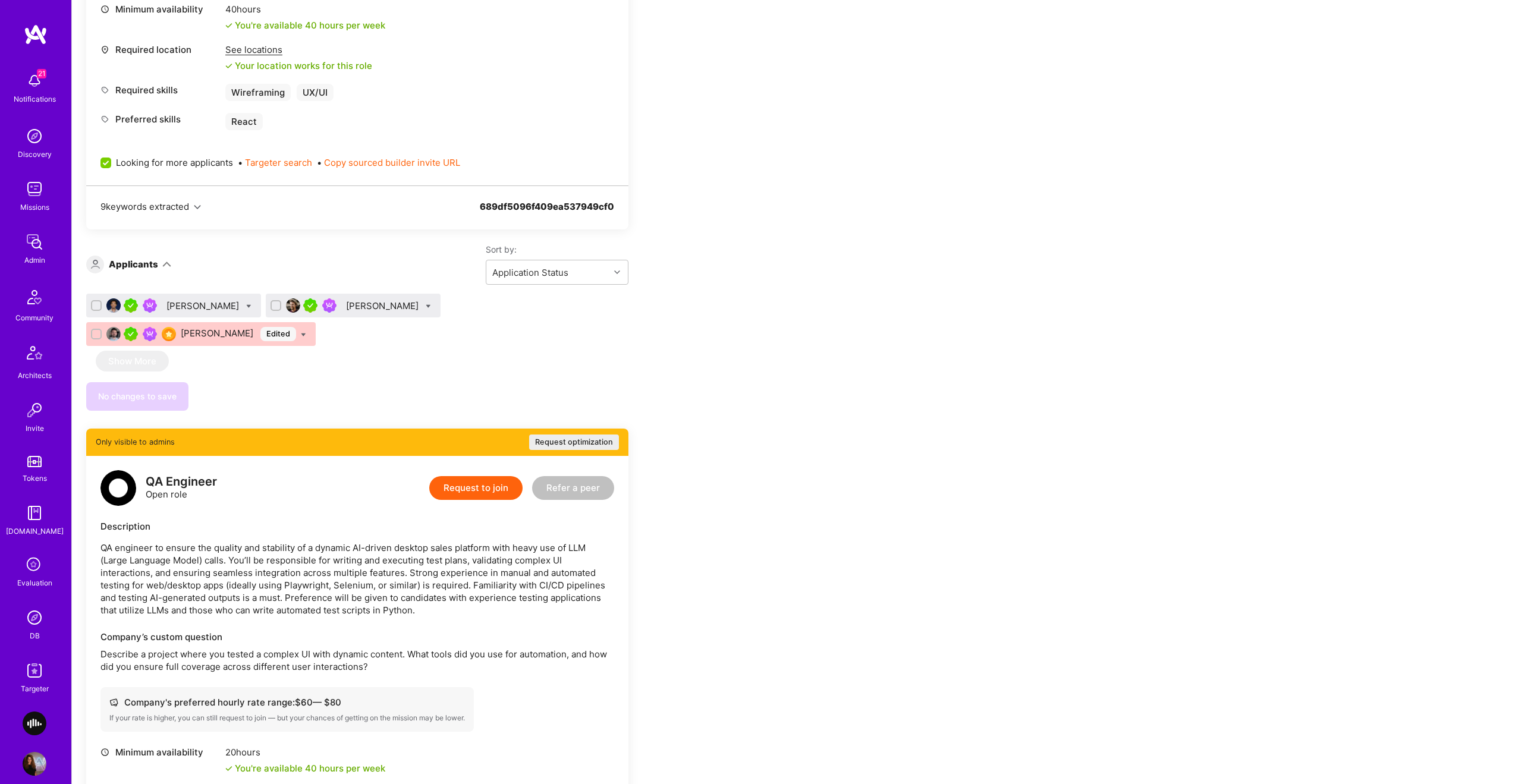
click at [190, 306] on div "Uba Obasi" at bounding box center [204, 306] width 75 height 13
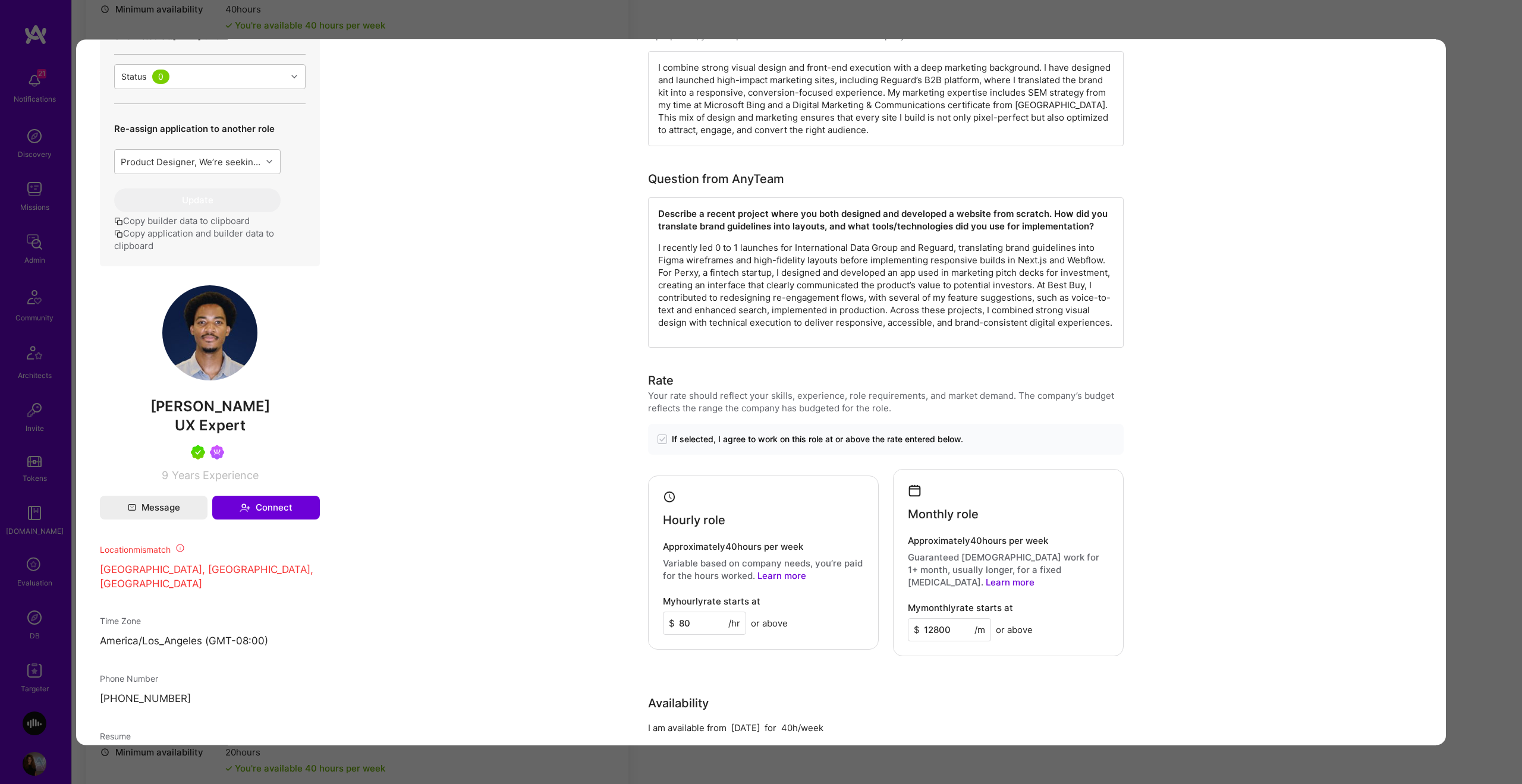
scroll to position [592, 0]
click at [1486, 70] on div "Application 1 of 3 Builder Missing Requirements Required Location See locations…" at bounding box center [761, 392] width 1522 height 784
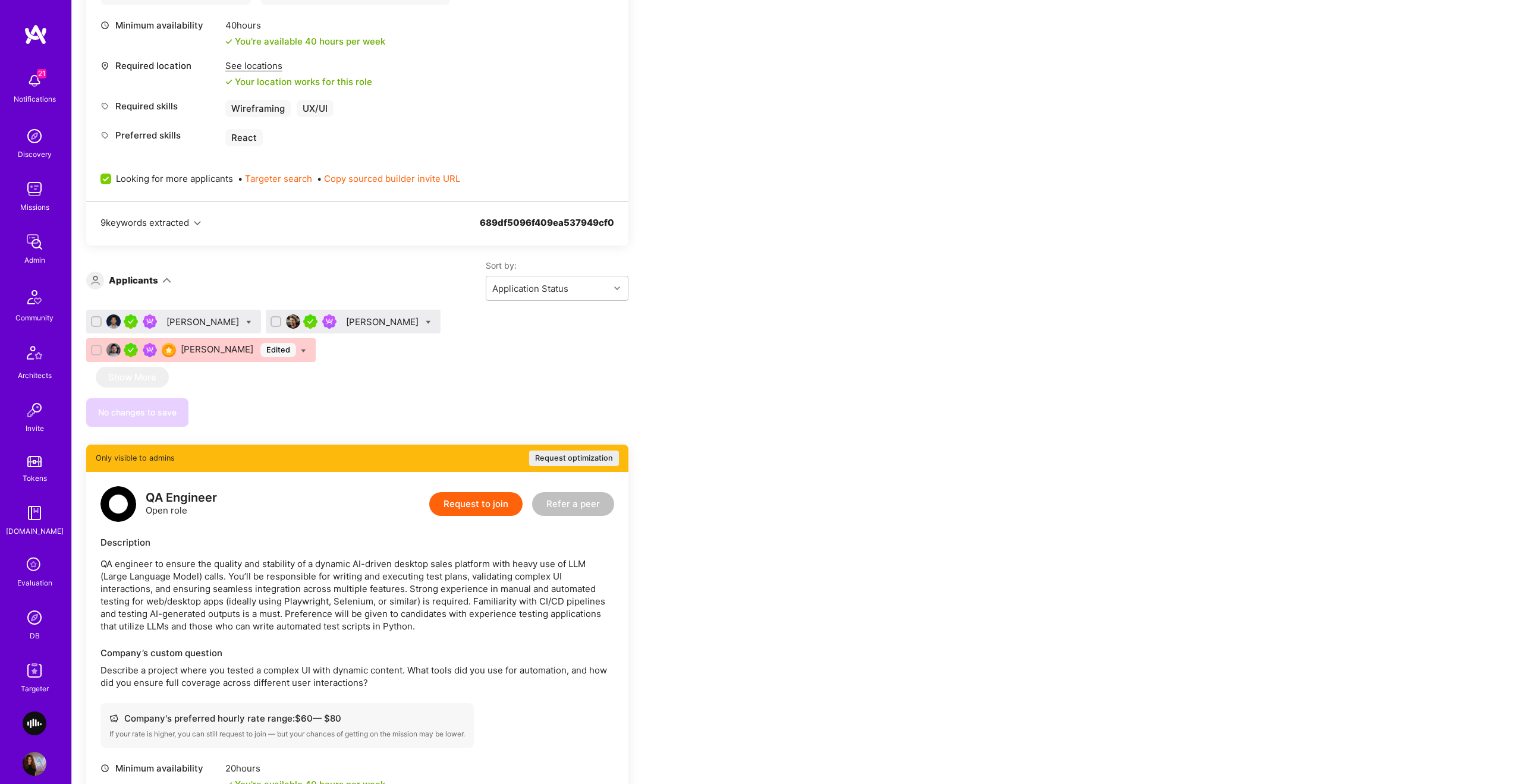
click at [349, 320] on div "Matthew Lawler" at bounding box center [383, 322] width 75 height 13
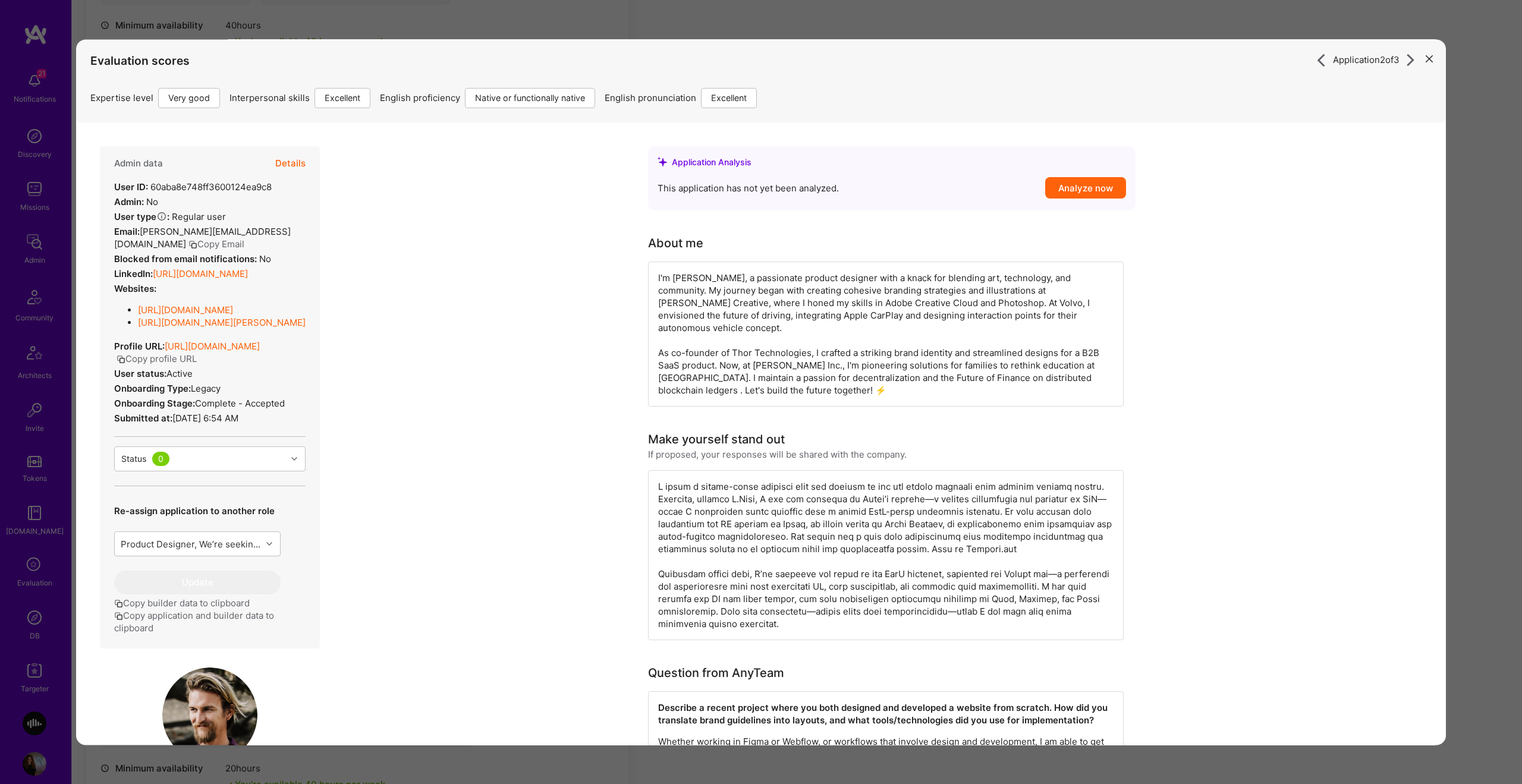
click at [1485, 267] on div "Application 2 of 3 Evaluation scores Expertise level Very good Interpersonal sk…" at bounding box center [761, 392] width 1522 height 784
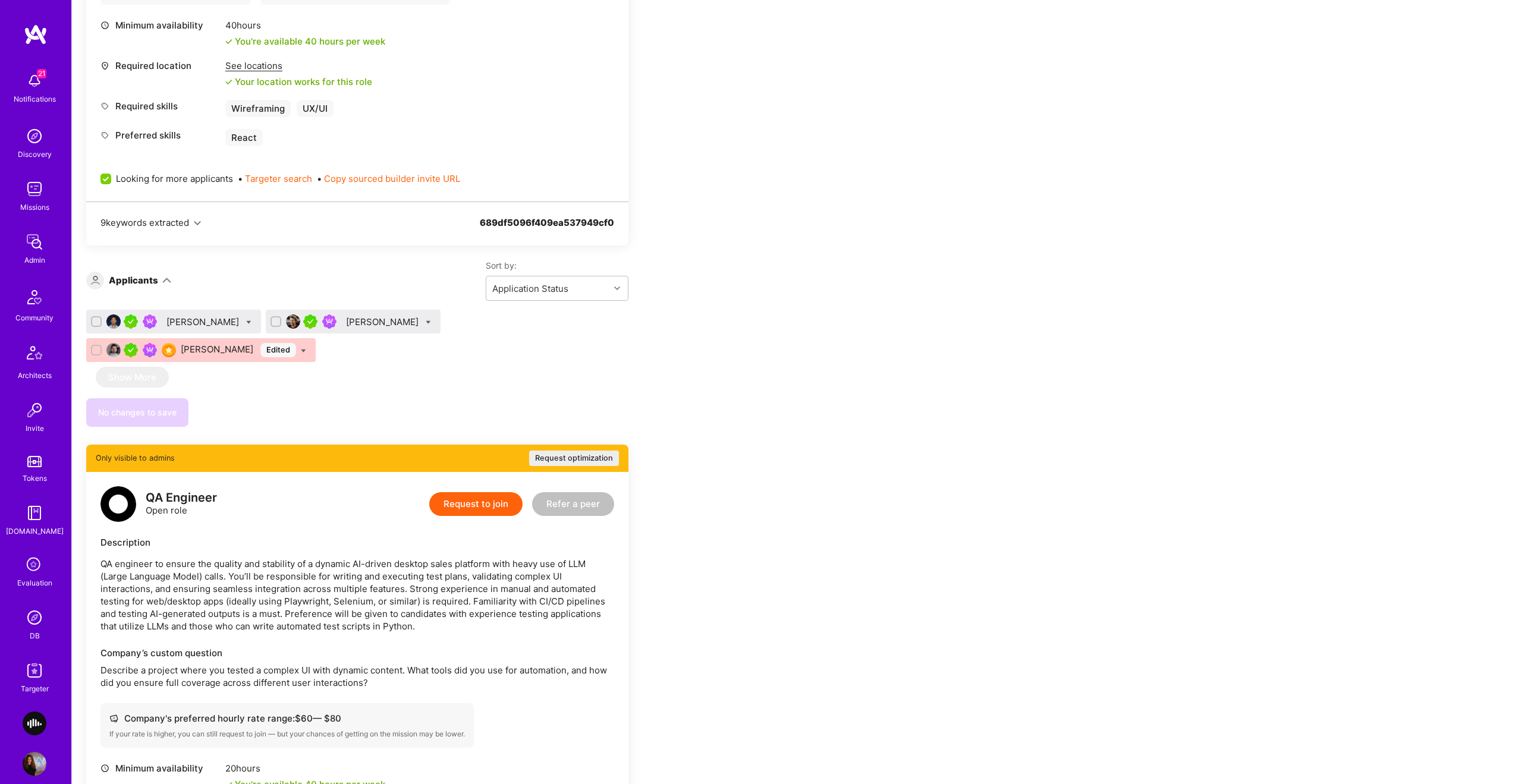
click at [361, 318] on div "Matthew Lawler" at bounding box center [383, 322] width 75 height 13
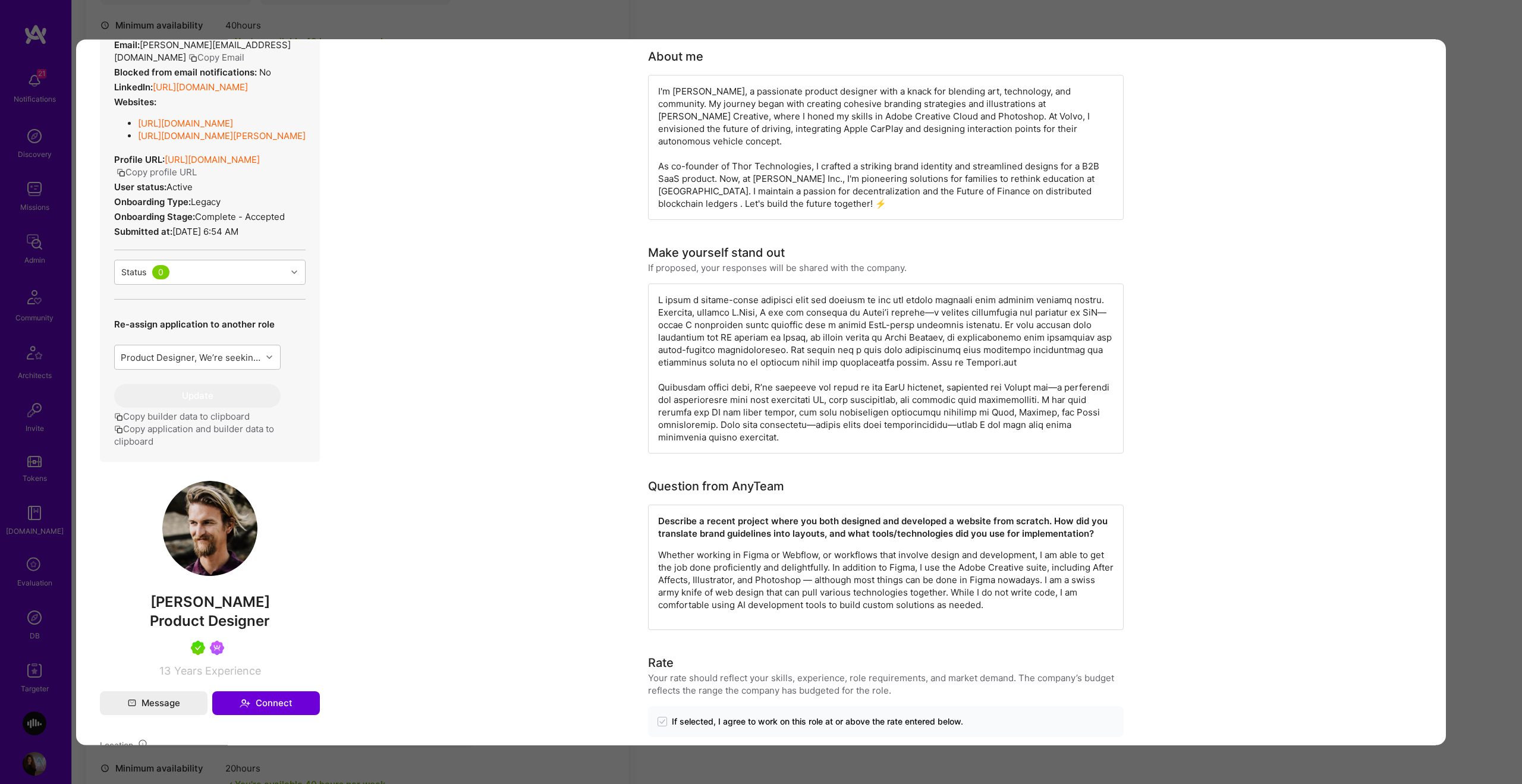
scroll to position [111, 0]
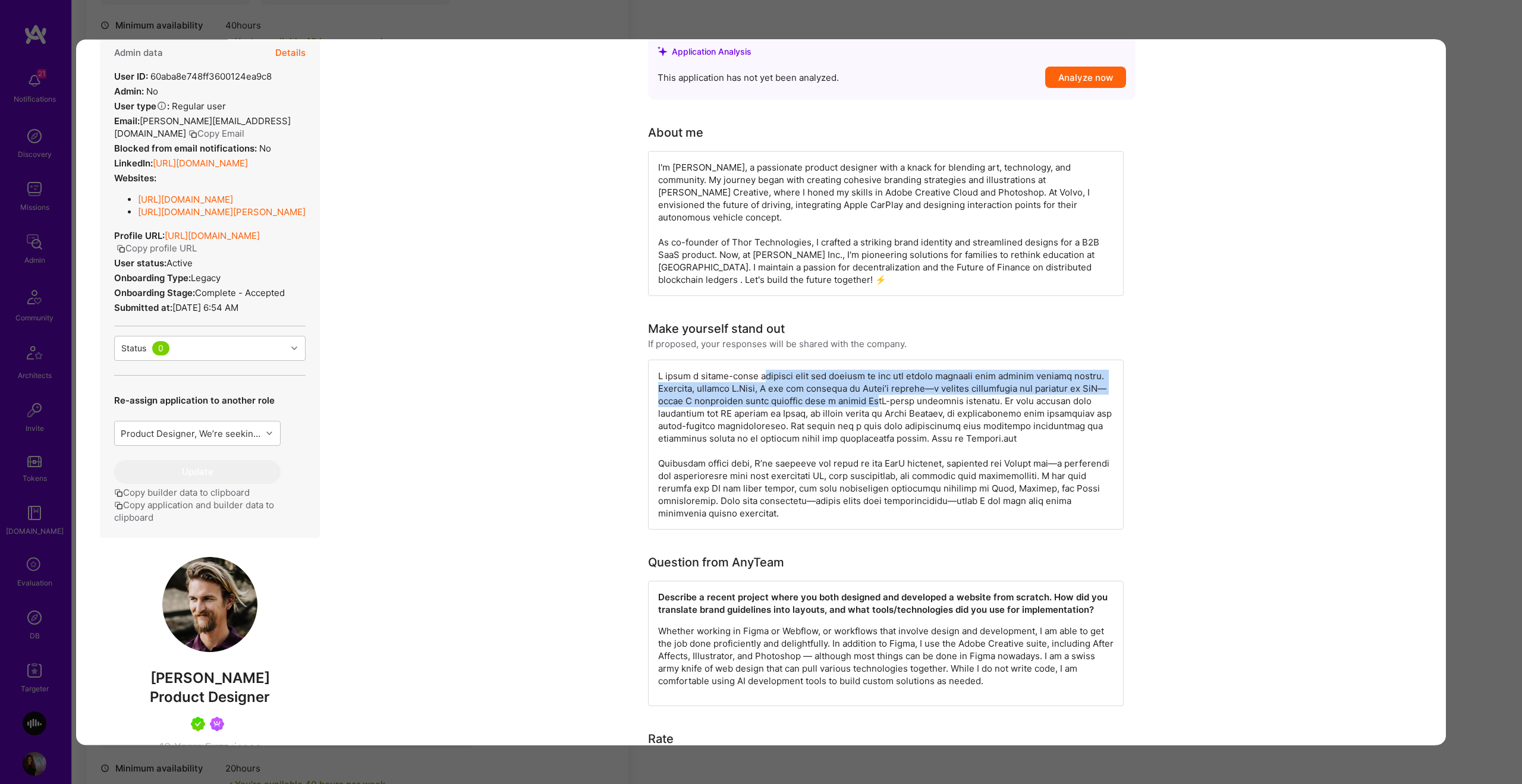
drag, startPoint x: 810, startPoint y: 358, endPoint x: 886, endPoint y: 393, distance: 83.7
click at [902, 392] on div "modal" at bounding box center [886, 444] width 476 height 170
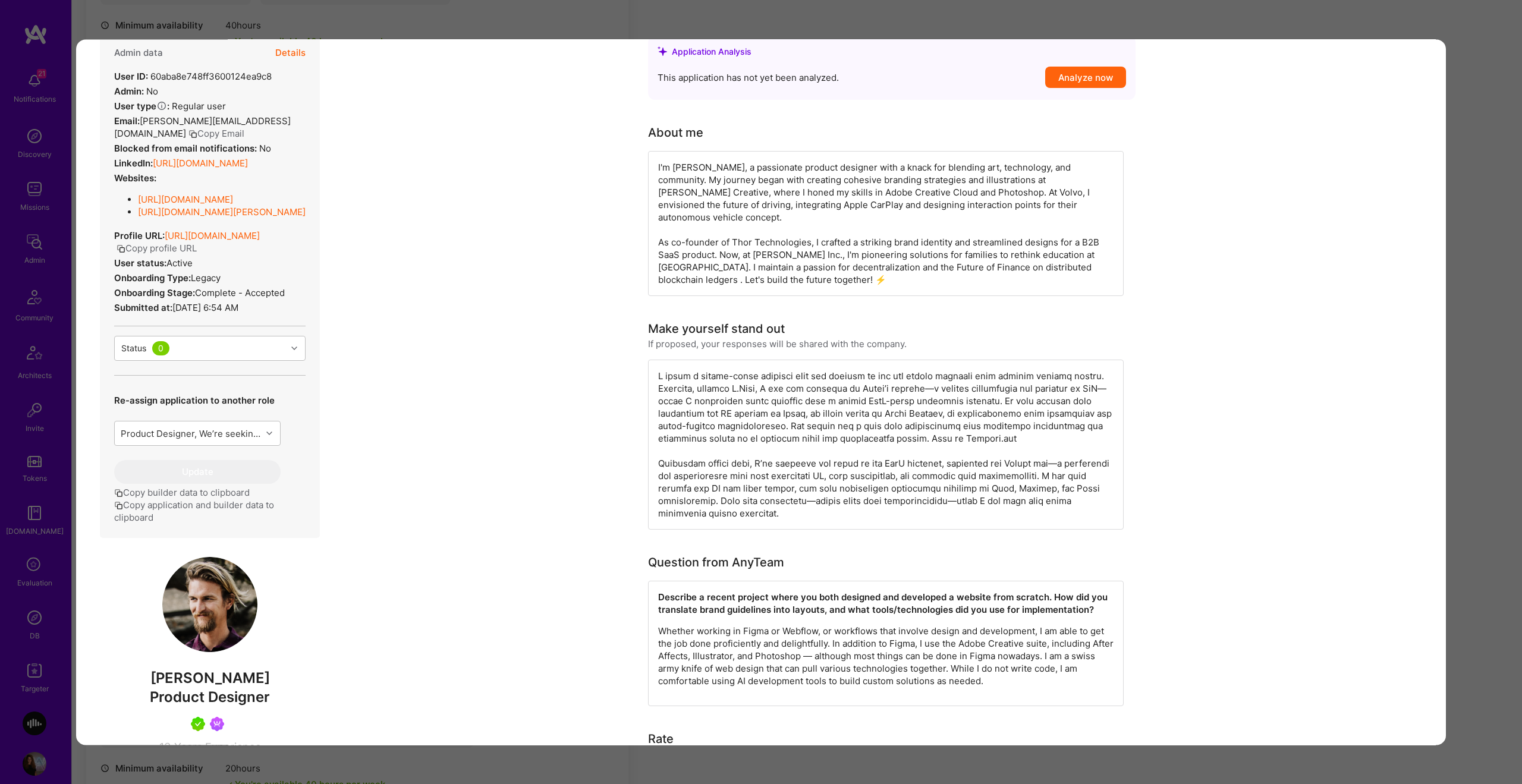
click at [919, 387] on div "modal" at bounding box center [886, 444] width 476 height 170
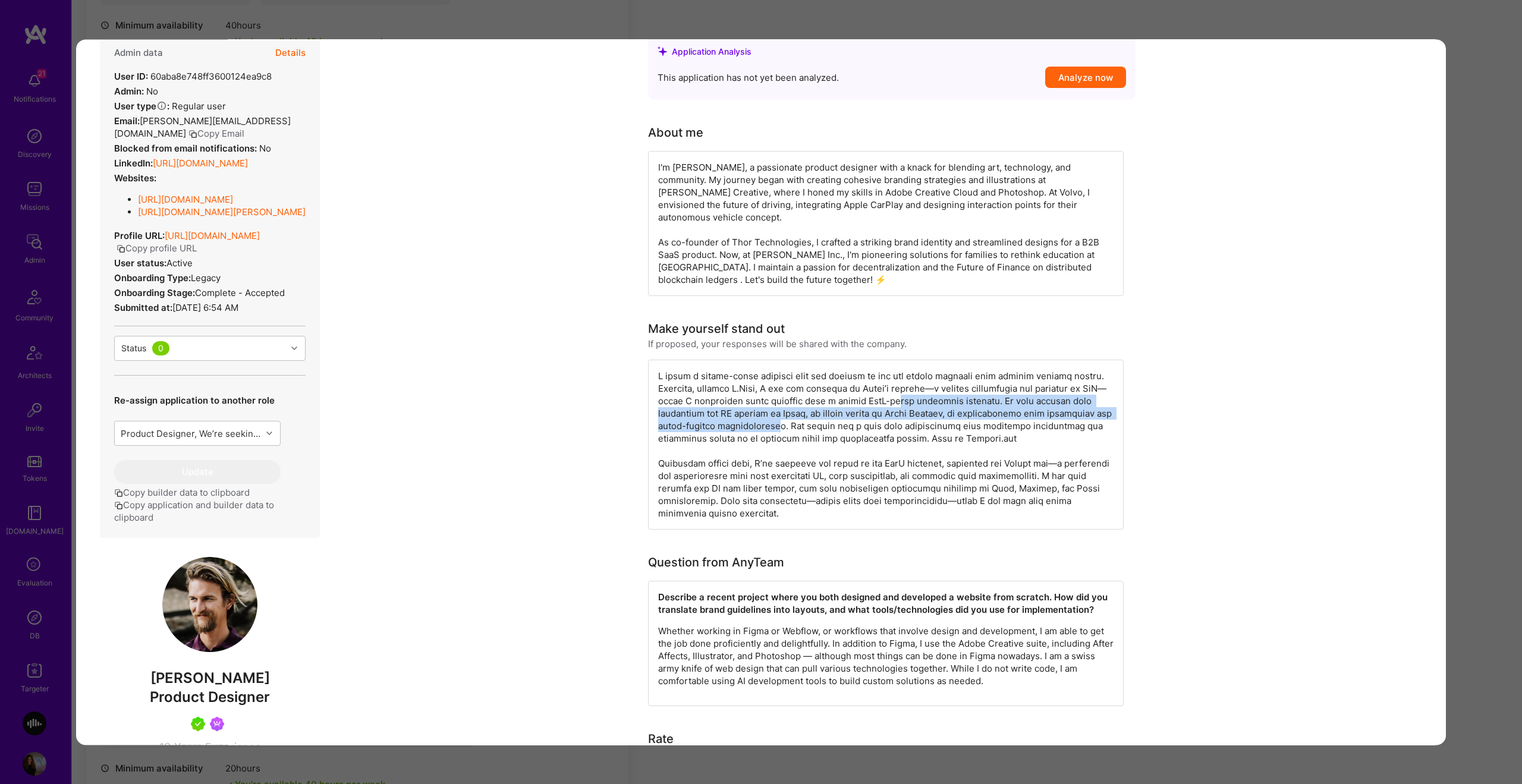
drag, startPoint x: 1157, startPoint y: 404, endPoint x: 839, endPoint y: 416, distance: 318.2
click at [839, 416] on div "modal" at bounding box center [886, 444] width 476 height 170
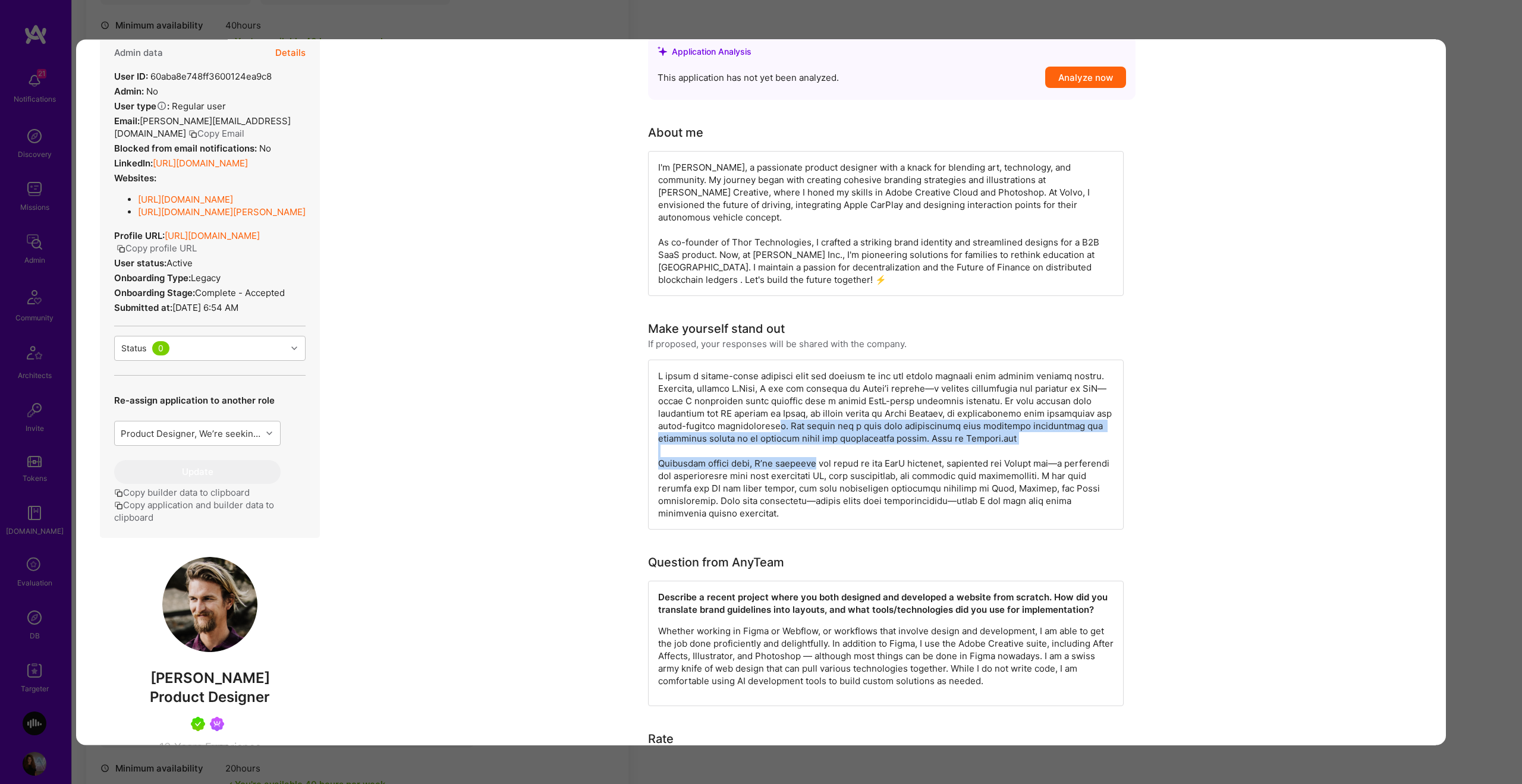
drag, startPoint x: 841, startPoint y: 415, endPoint x: 804, endPoint y: 455, distance: 54.5
click at [807, 455] on div "modal" at bounding box center [886, 444] width 476 height 170
drag, startPoint x: 675, startPoint y: 465, endPoint x: 655, endPoint y: 468, distance: 20.2
click at [674, 465] on div "modal" at bounding box center [886, 444] width 476 height 170
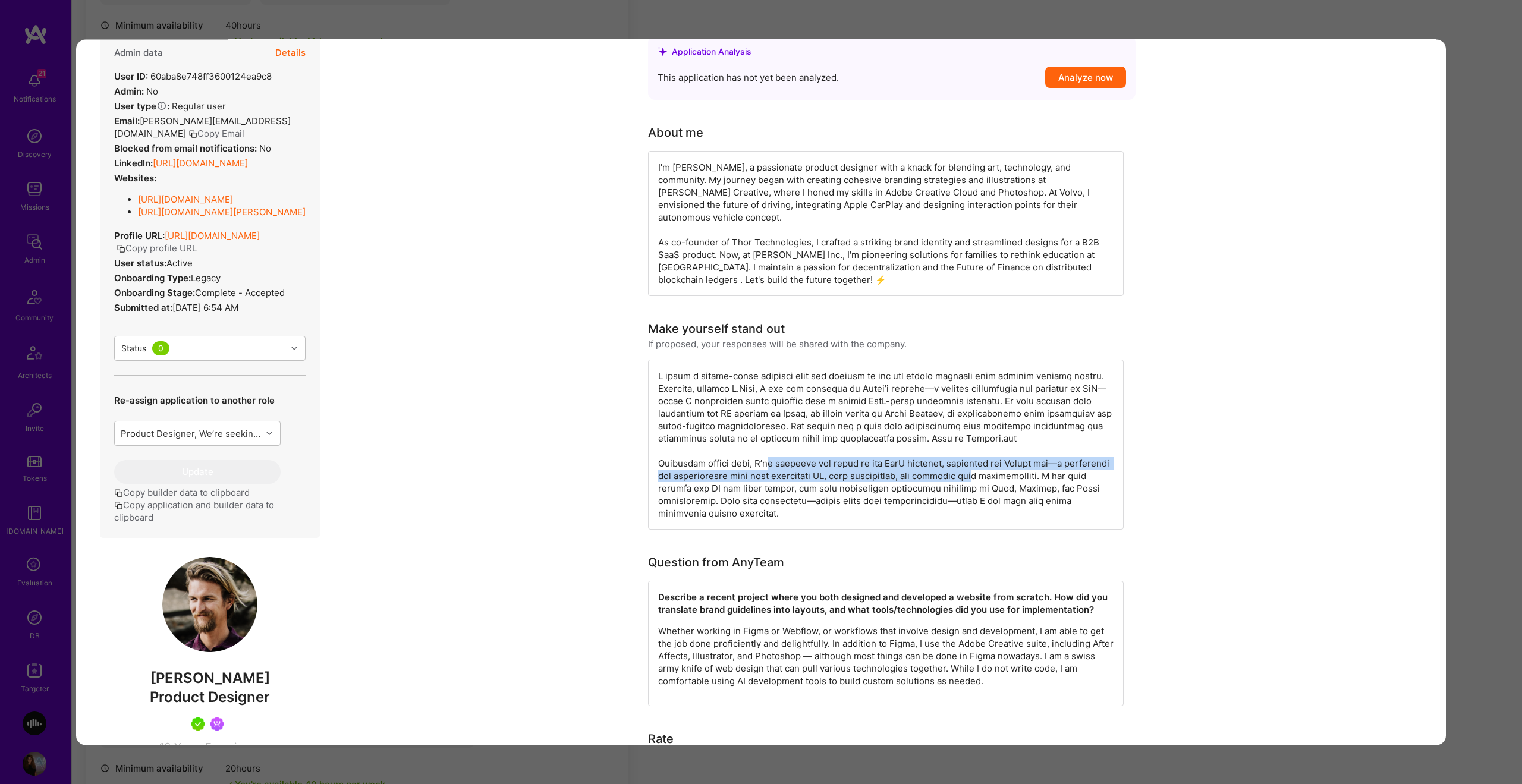
drag, startPoint x: 761, startPoint y: 446, endPoint x: 982, endPoint y: 466, distance: 221.9
click at [996, 465] on div "modal" at bounding box center [886, 444] width 476 height 170
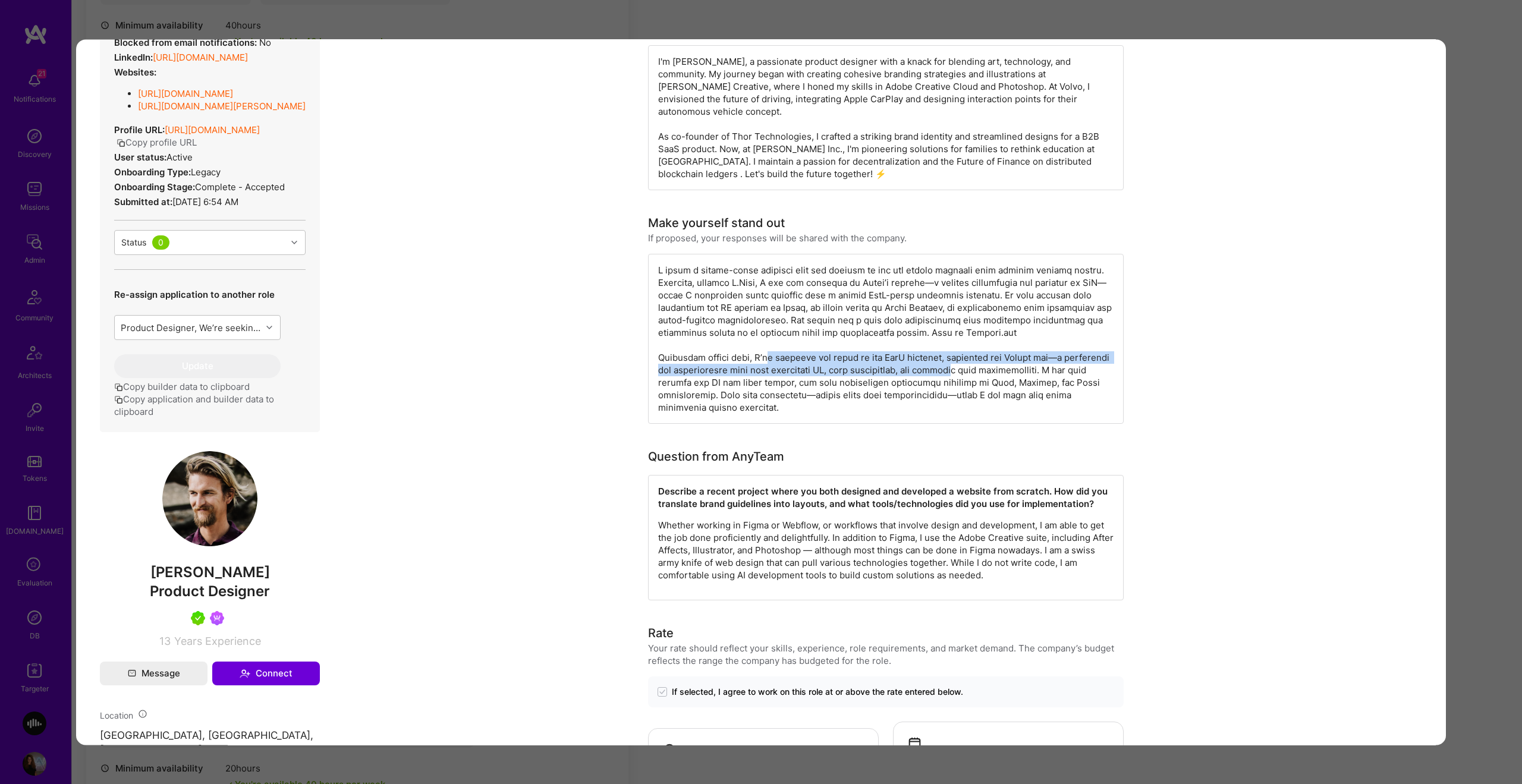
scroll to position [218, 0]
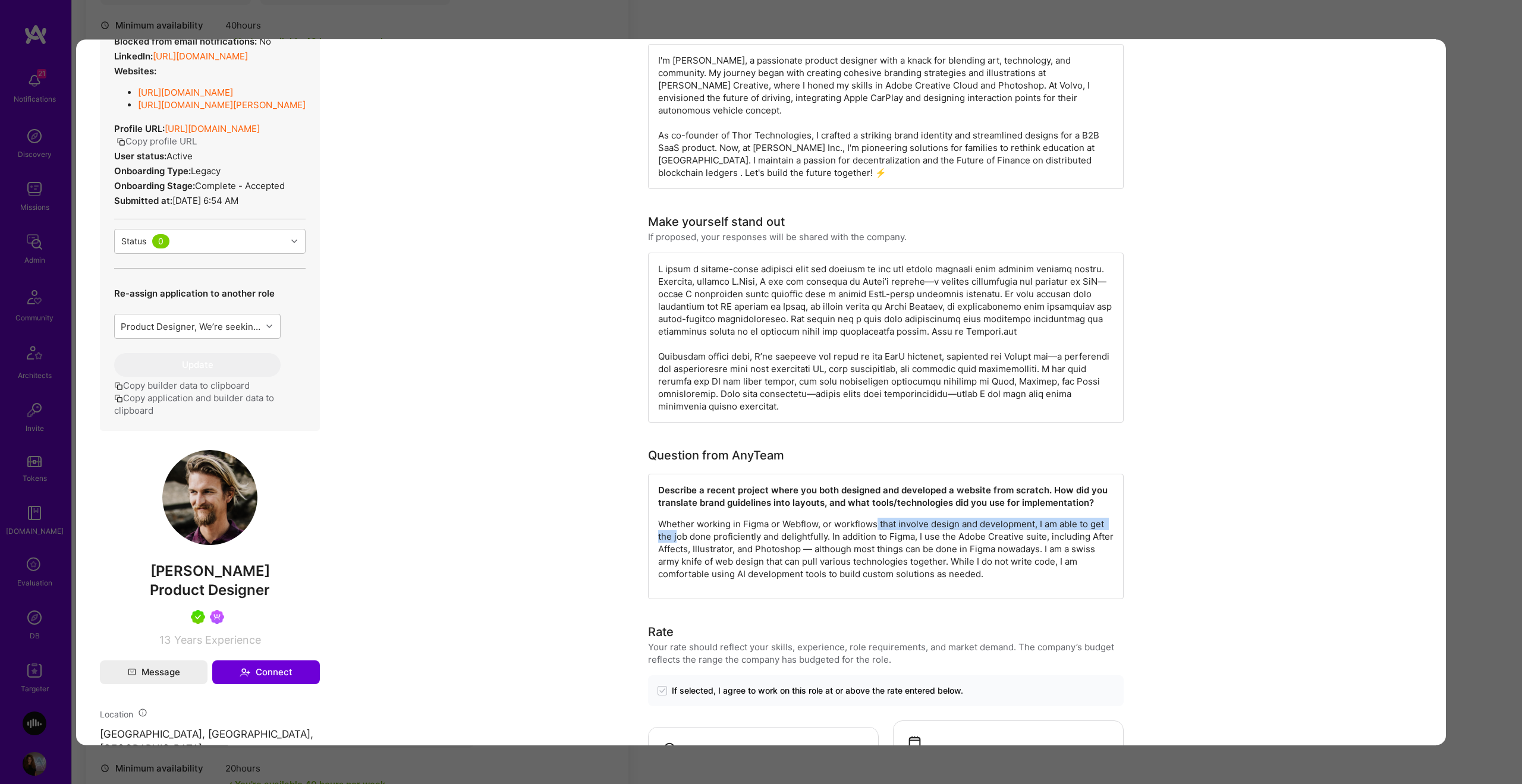
drag, startPoint x: 865, startPoint y: 523, endPoint x: 876, endPoint y: 517, distance: 12.5
click at [876, 518] on p "Whether working in Figma or Webflow, or workflows that involve design and devel…" at bounding box center [886, 548] width 456 height 62
click at [789, 518] on p "Whether working in Figma or Webflow, or workflows that involve design and devel…" at bounding box center [886, 548] width 456 height 62
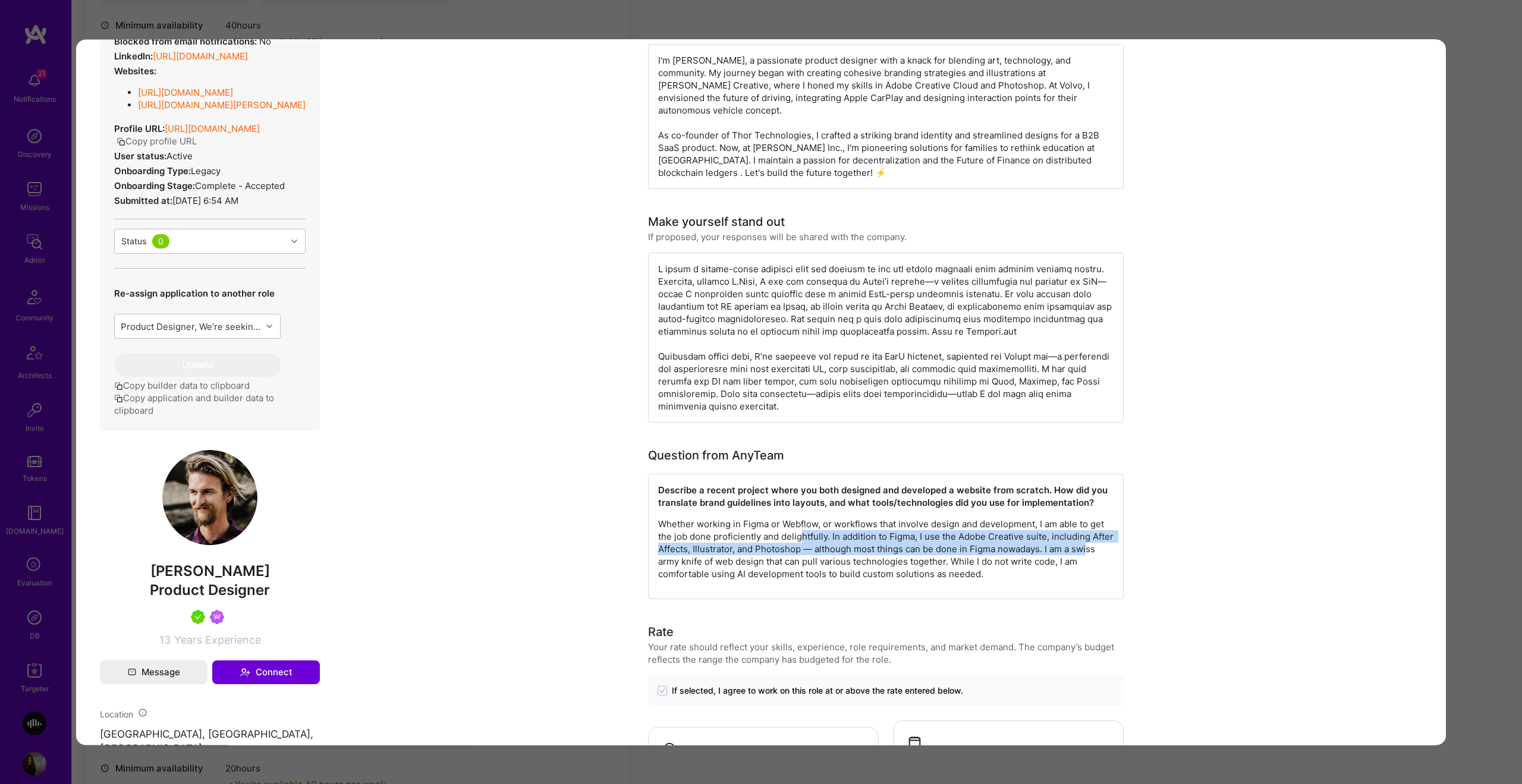
drag, startPoint x: 828, startPoint y: 526, endPoint x: 651, endPoint y: 544, distance: 177.9
click at [672, 544] on p "Whether working in Figma or Webflow, or workflows that involve design and devel…" at bounding box center [886, 548] width 456 height 62
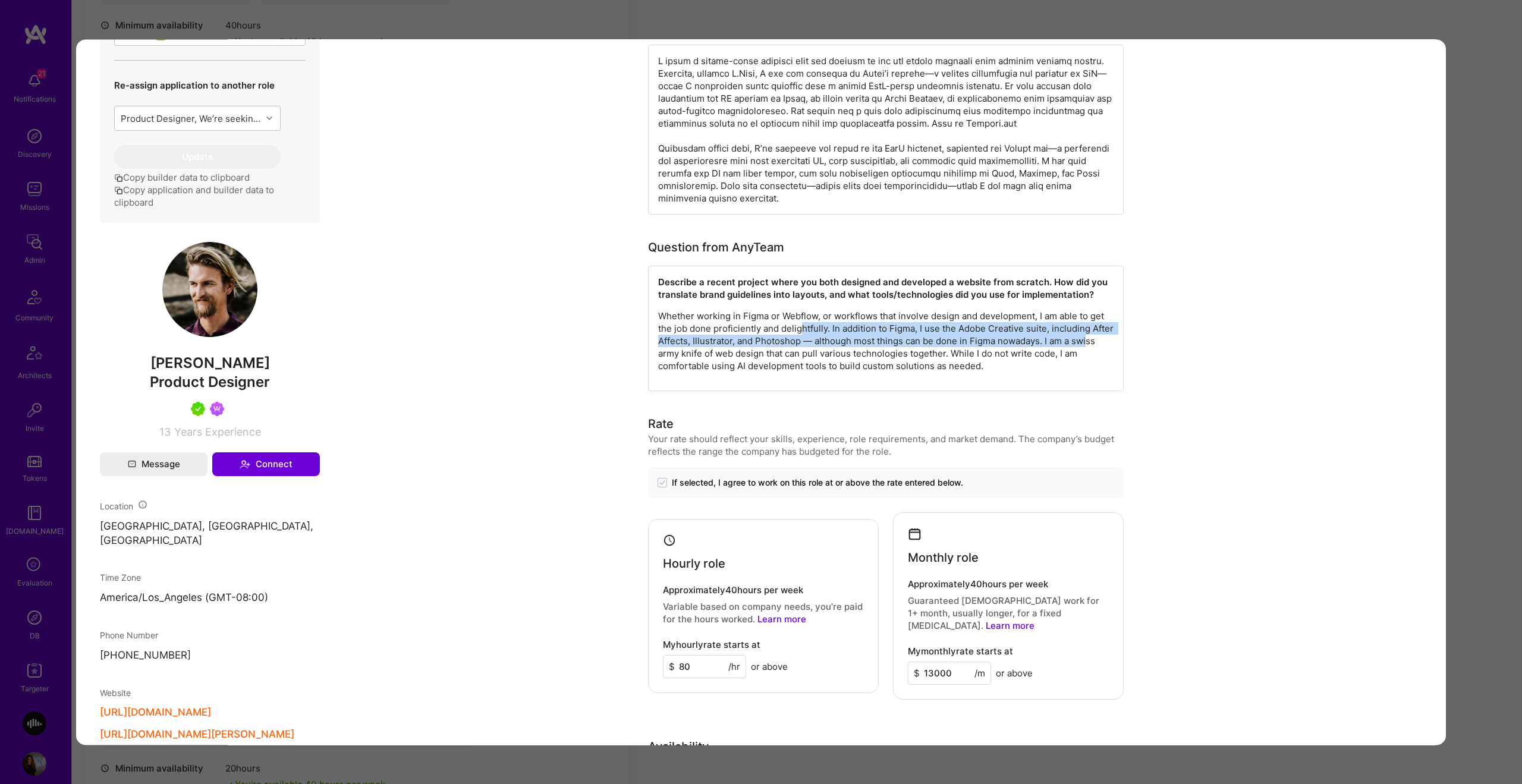
scroll to position [441, 0]
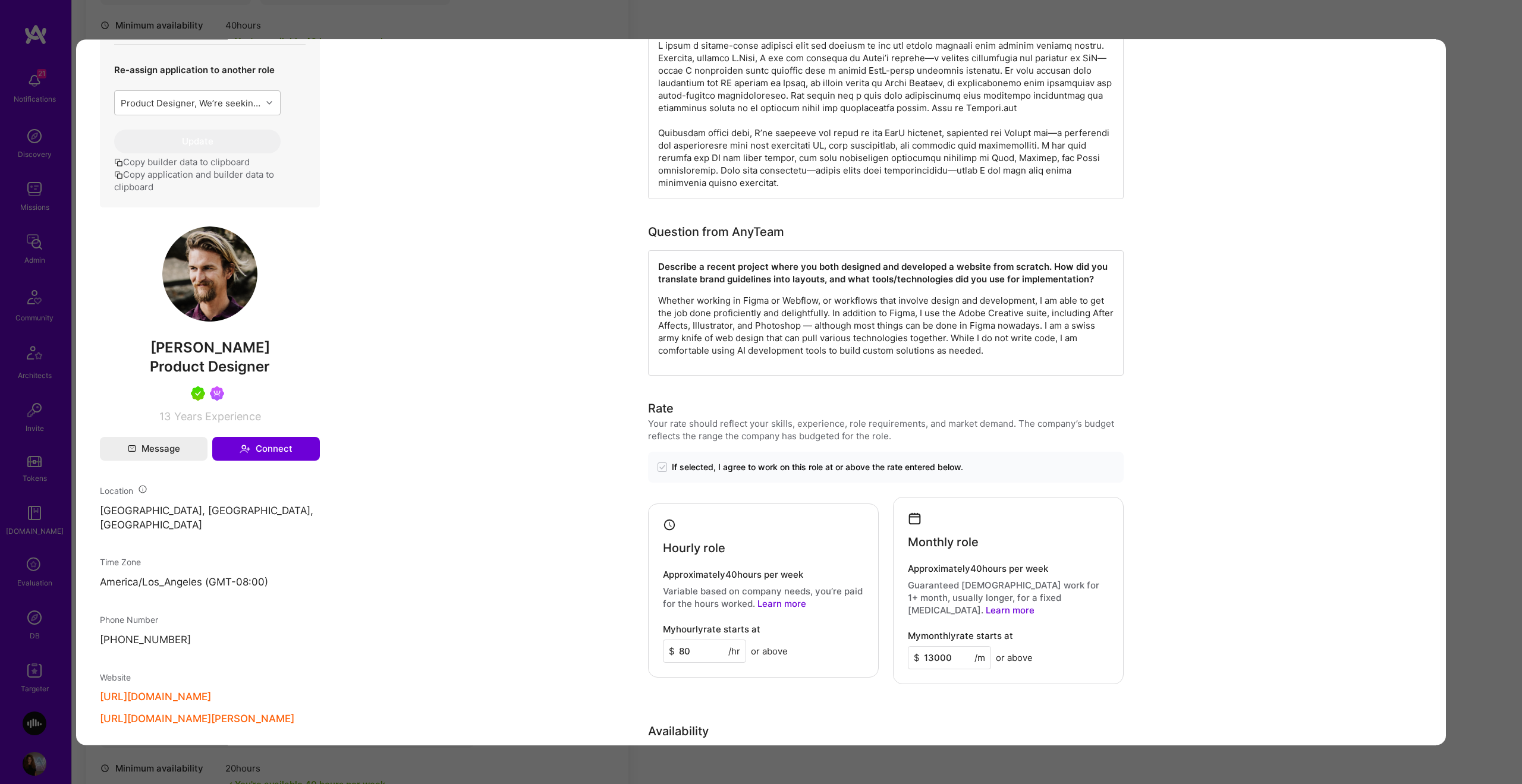
drag, startPoint x: 1490, startPoint y: 461, endPoint x: 850, endPoint y: 502, distance: 641.3
click at [1491, 461] on div "Application 2 of 3 Evaluation scores Expertise level Very good Interpersonal sk…" at bounding box center [761, 392] width 1522 height 784
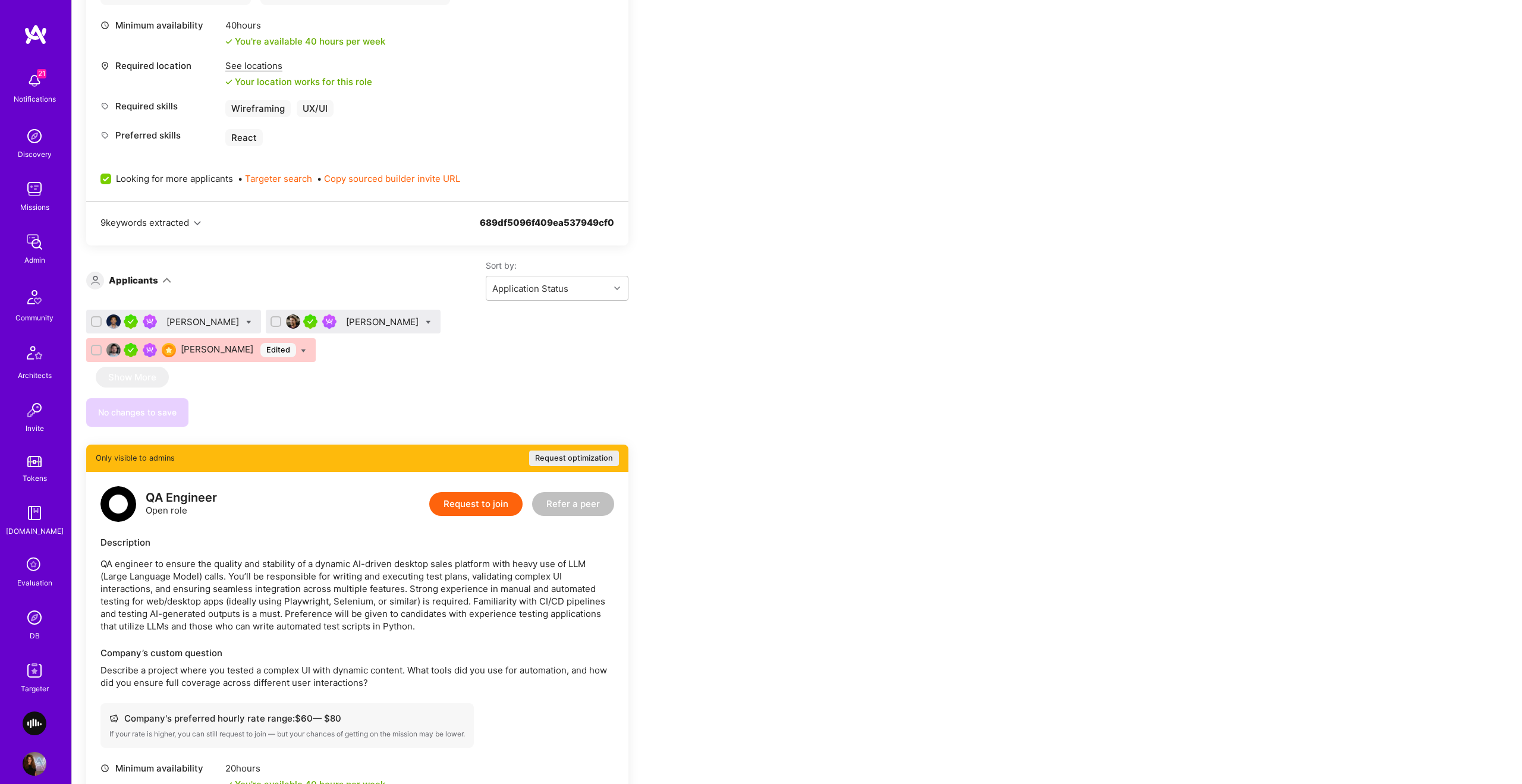
click at [426, 321] on icon at bounding box center [428, 323] width 5 height 5
checkbox input "true"
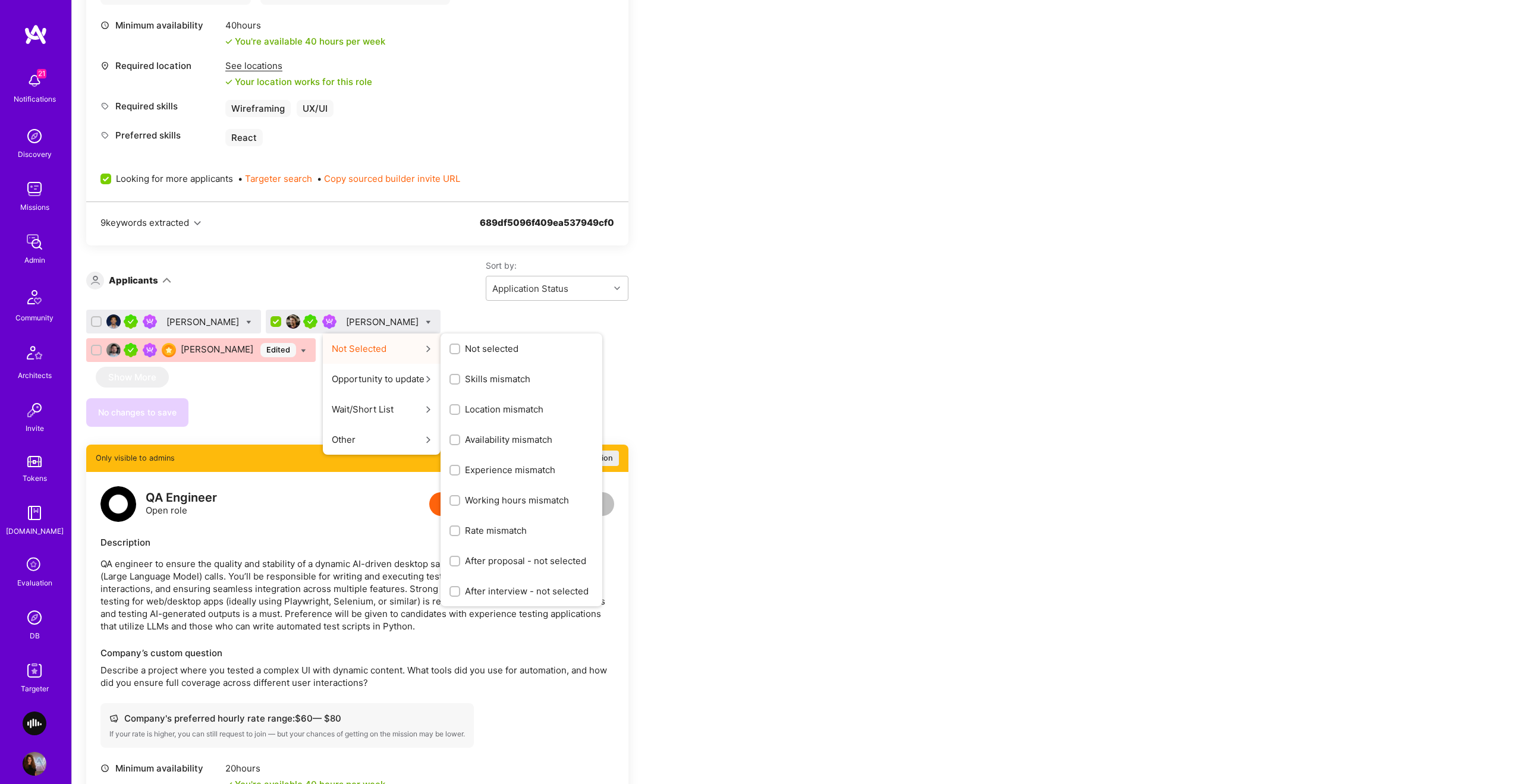
click at [481, 472] on span "Experience mismatch" at bounding box center [510, 470] width 90 height 13
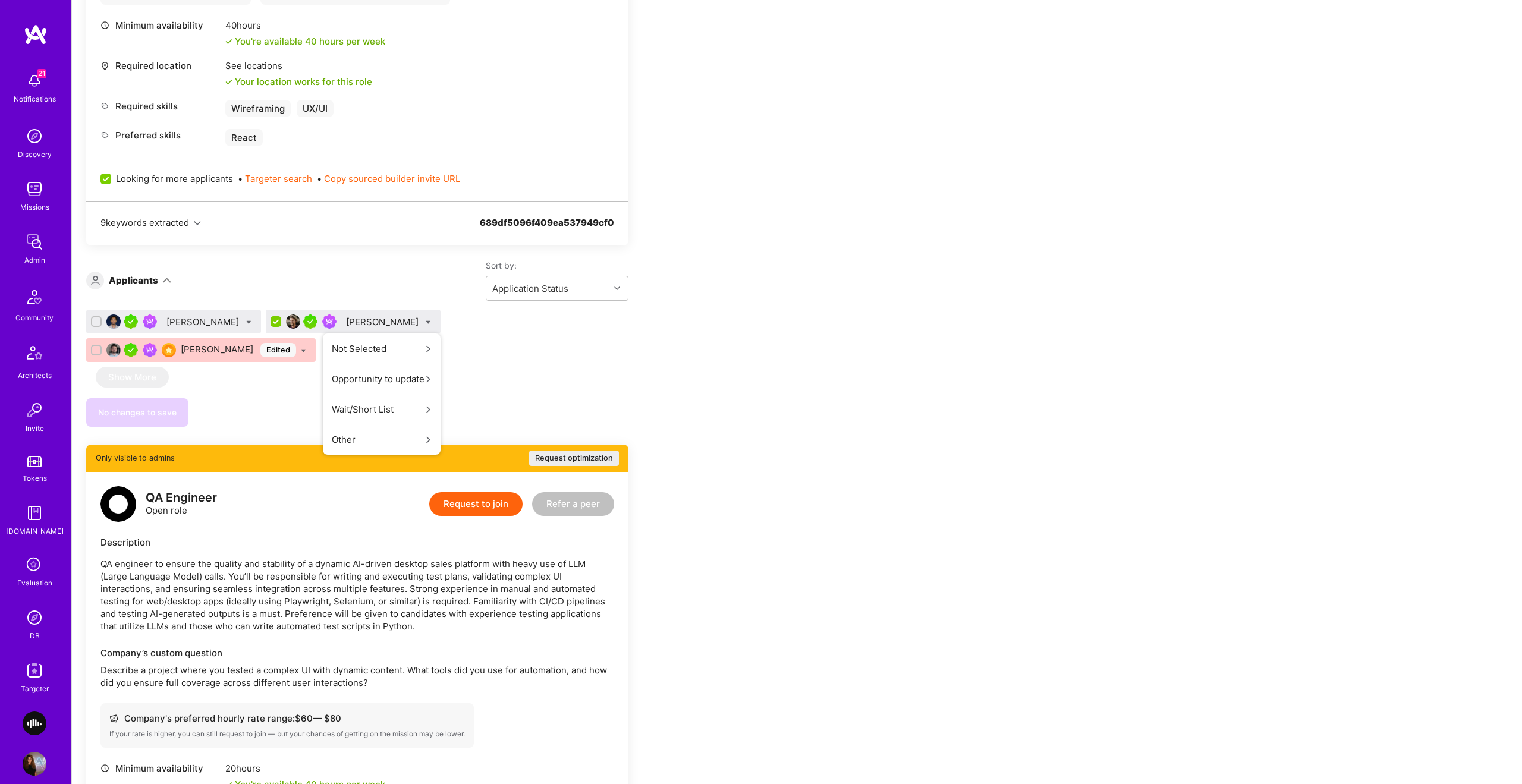
click at [0, 0] on input "Experience mismatch" at bounding box center [0, 0] width 0 height 0
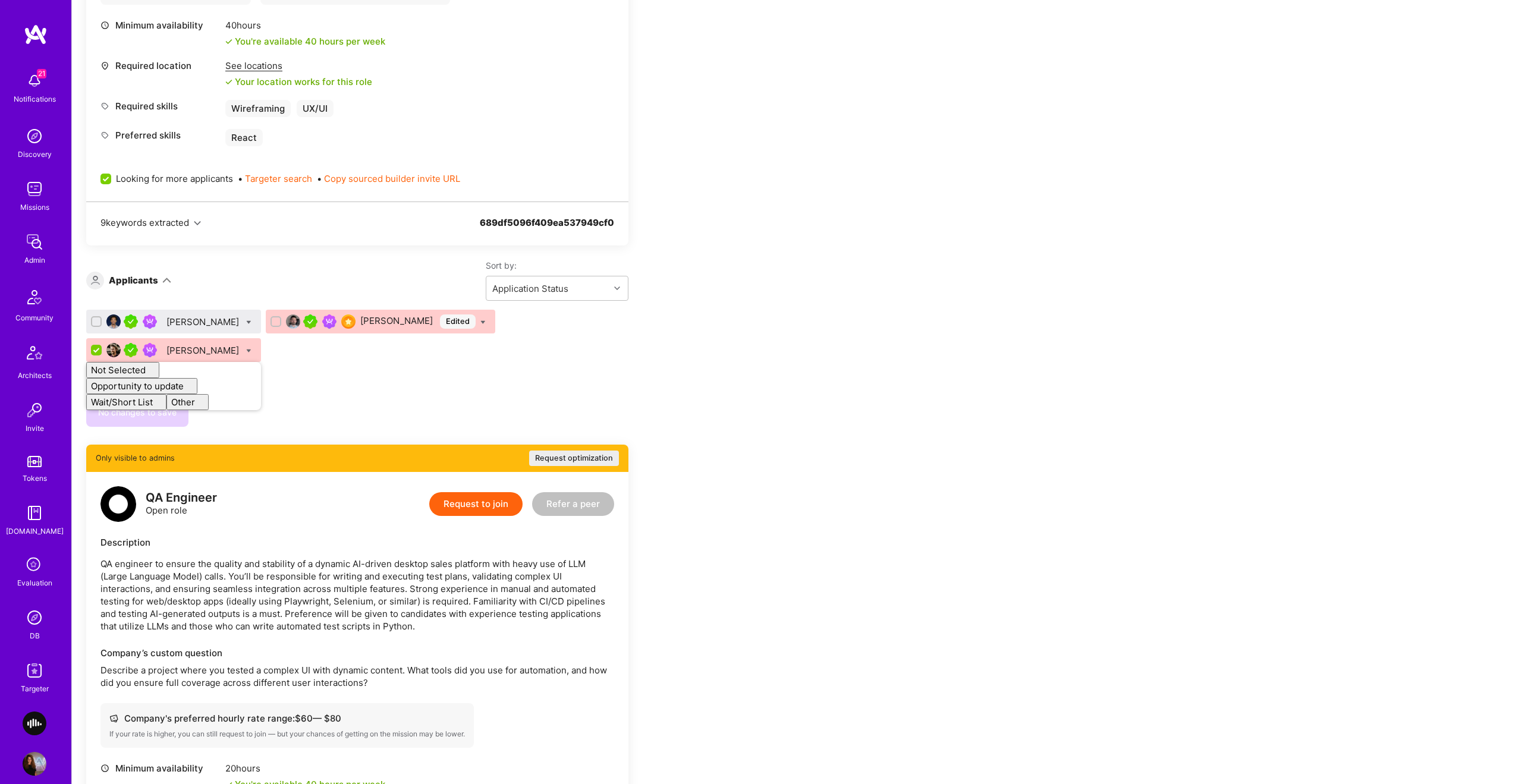
drag, startPoint x: 424, startPoint y: 421, endPoint x: 395, endPoint y: 407, distance: 32.2
click at [411, 415] on div "No changes to save" at bounding box center [357, 413] width 543 height 29
checkbox input "false"
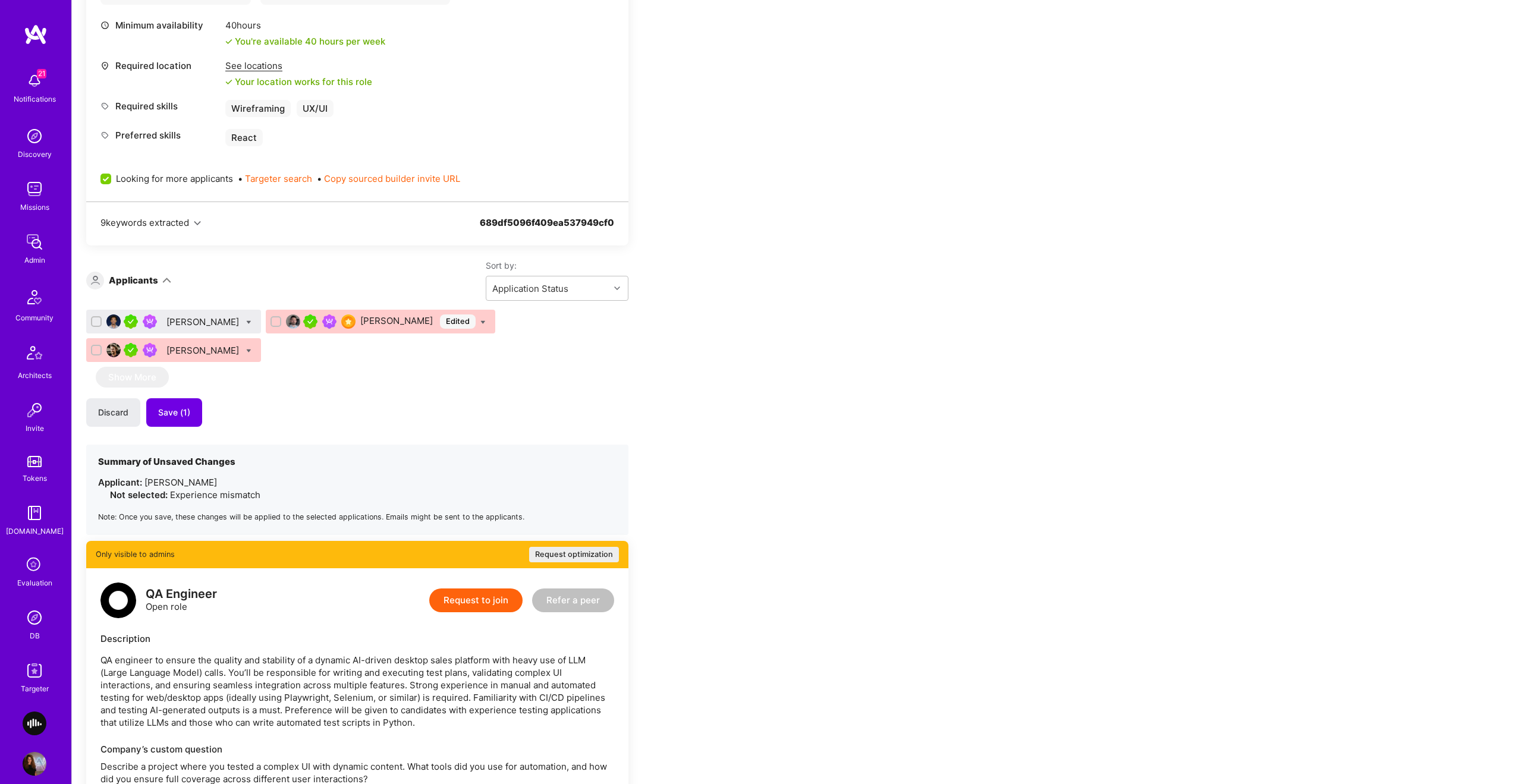
click at [176, 318] on div "Uba Obasi" at bounding box center [204, 322] width 75 height 13
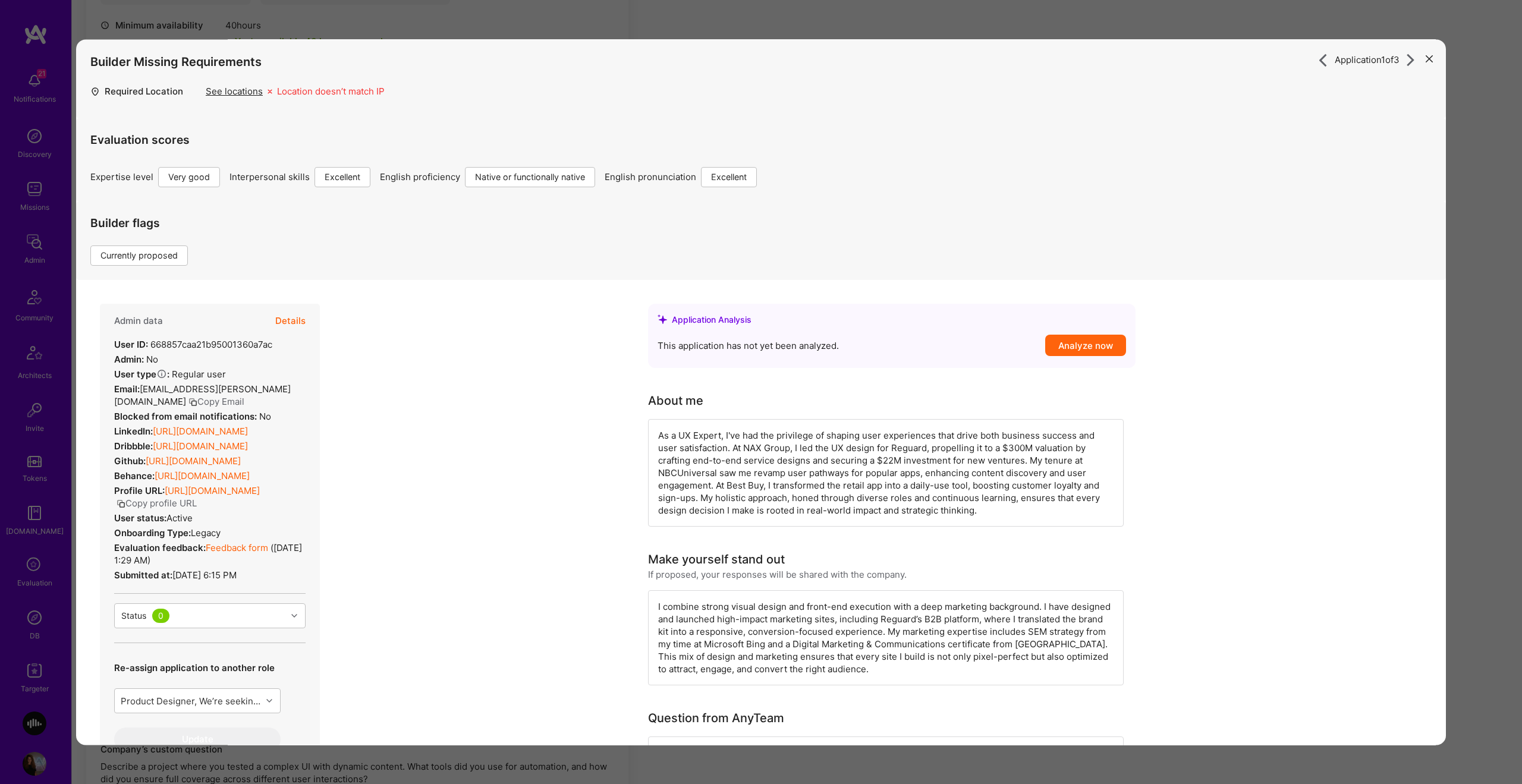
click at [292, 323] on button "Details" at bounding box center [290, 321] width 31 height 34
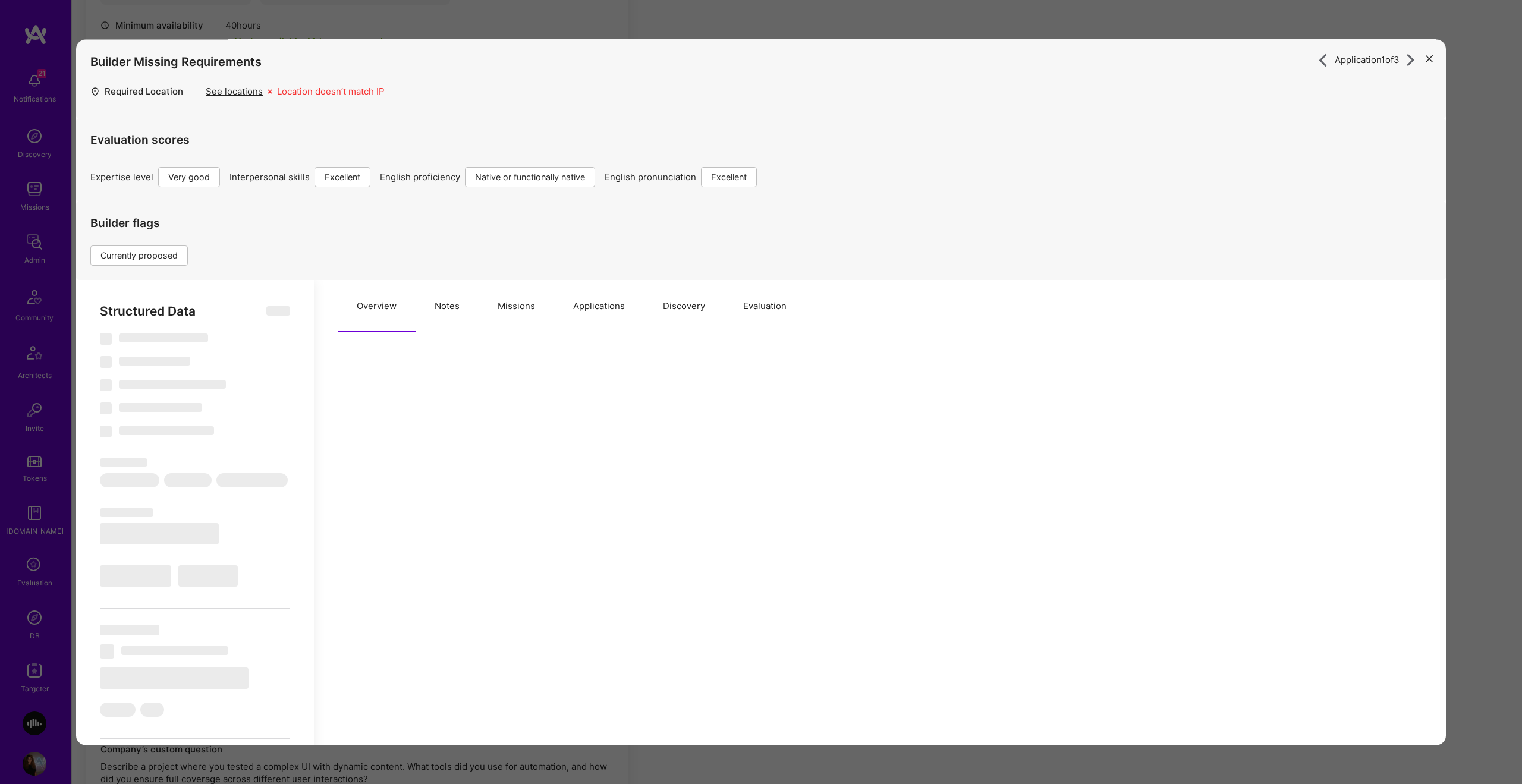
click at [472, 300] on button "Notes" at bounding box center [447, 306] width 63 height 52
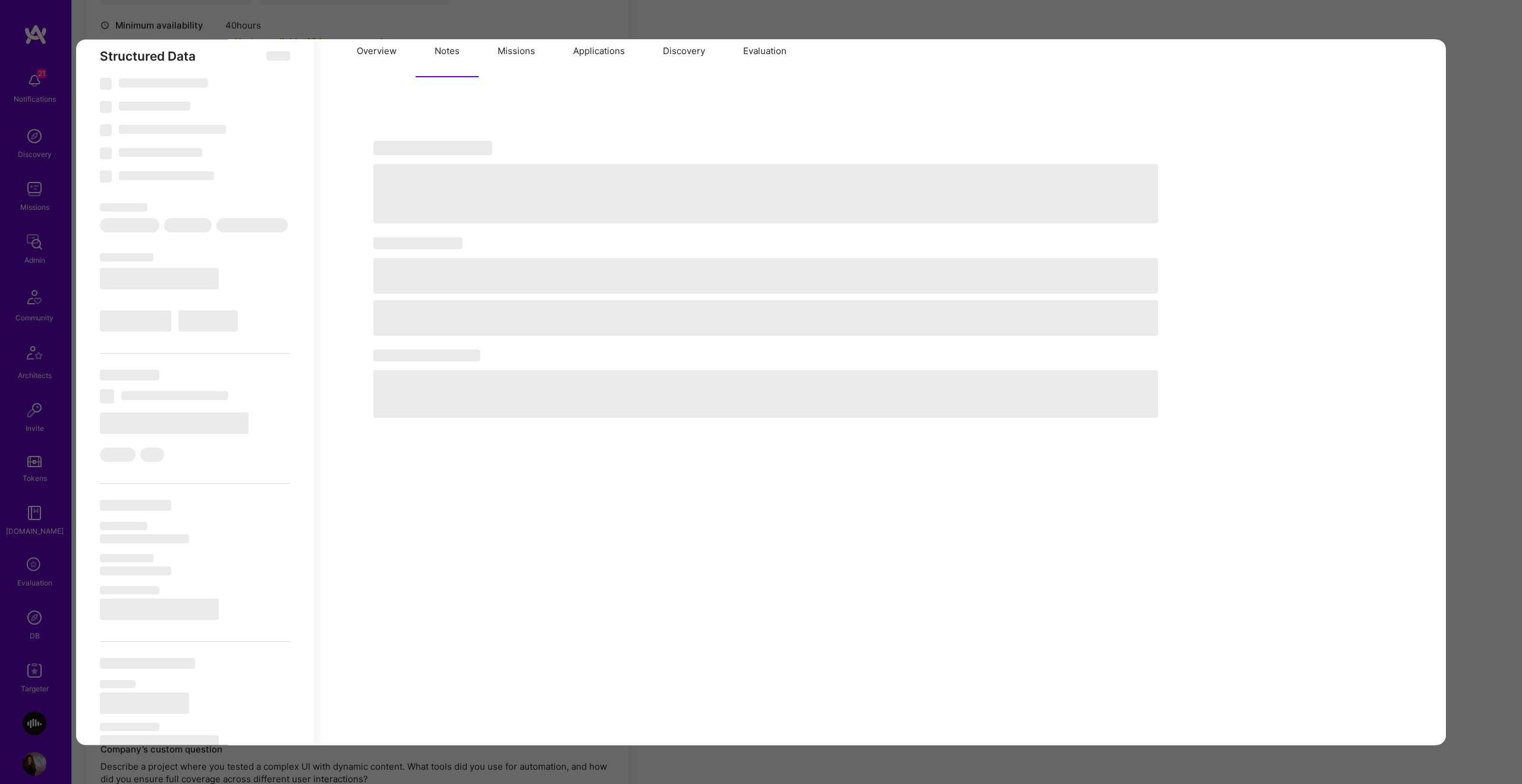
scroll to position [381, 0]
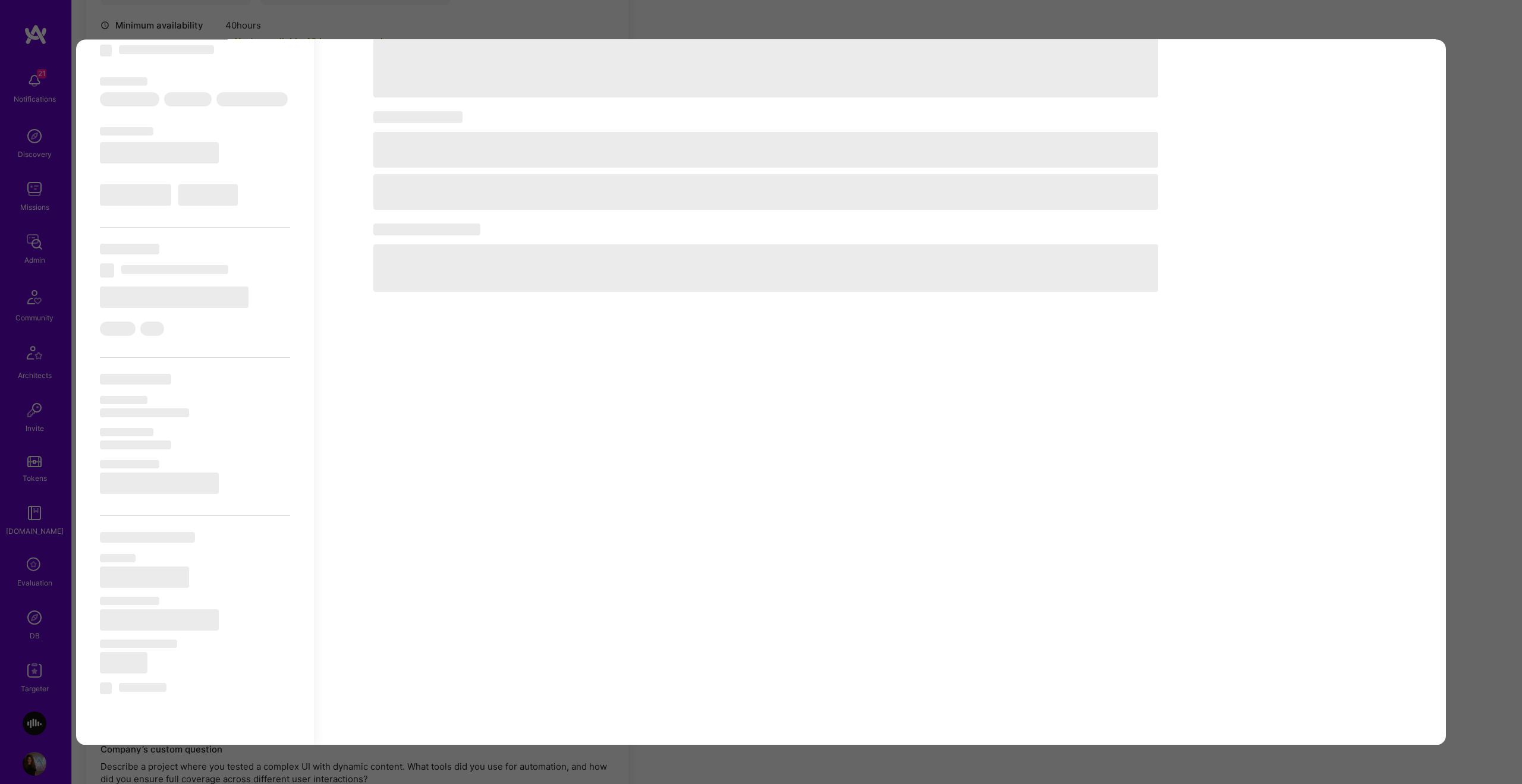
select select "Right Now"
select select "5"
select select "7"
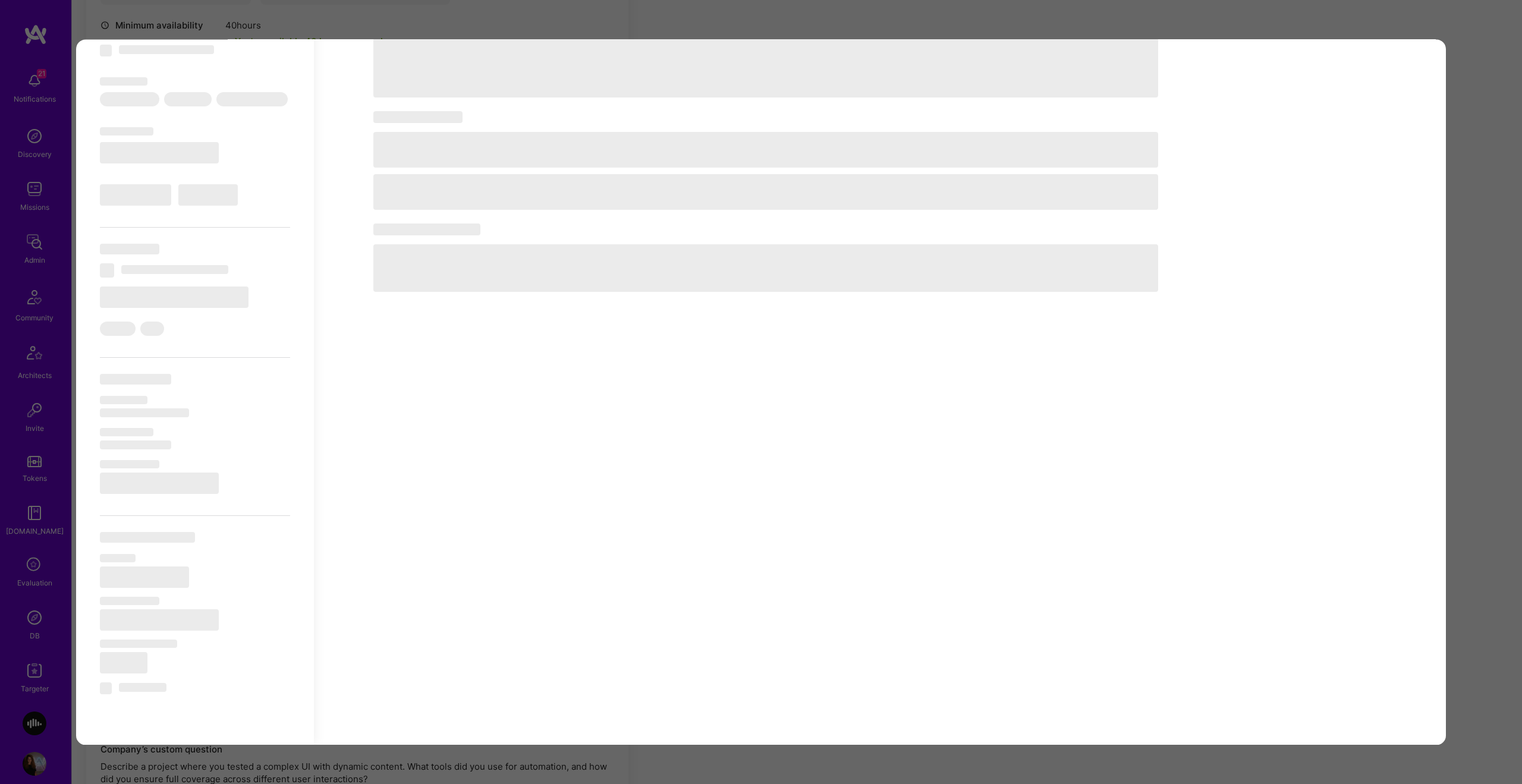
select select "US"
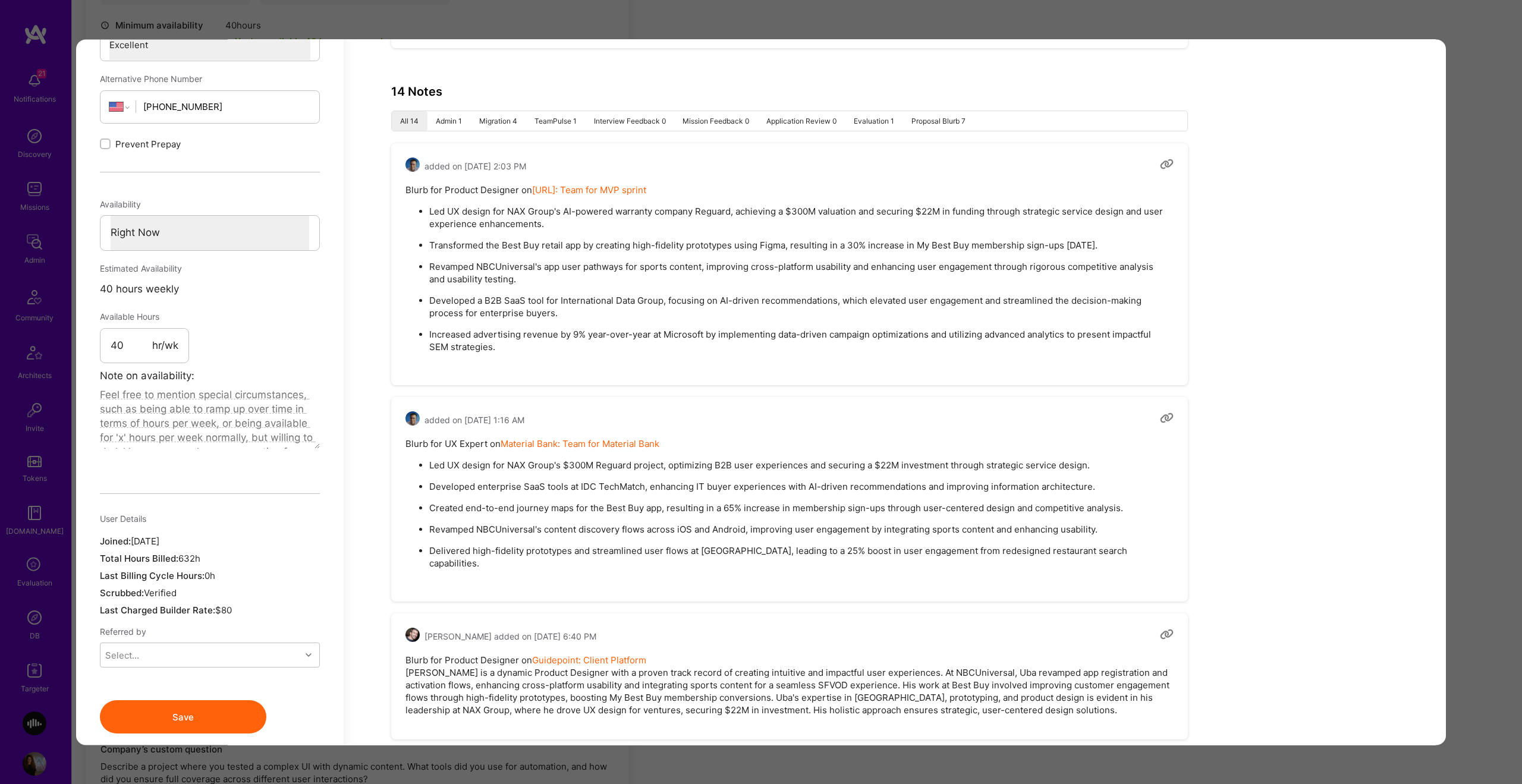
scroll to position [496, 0]
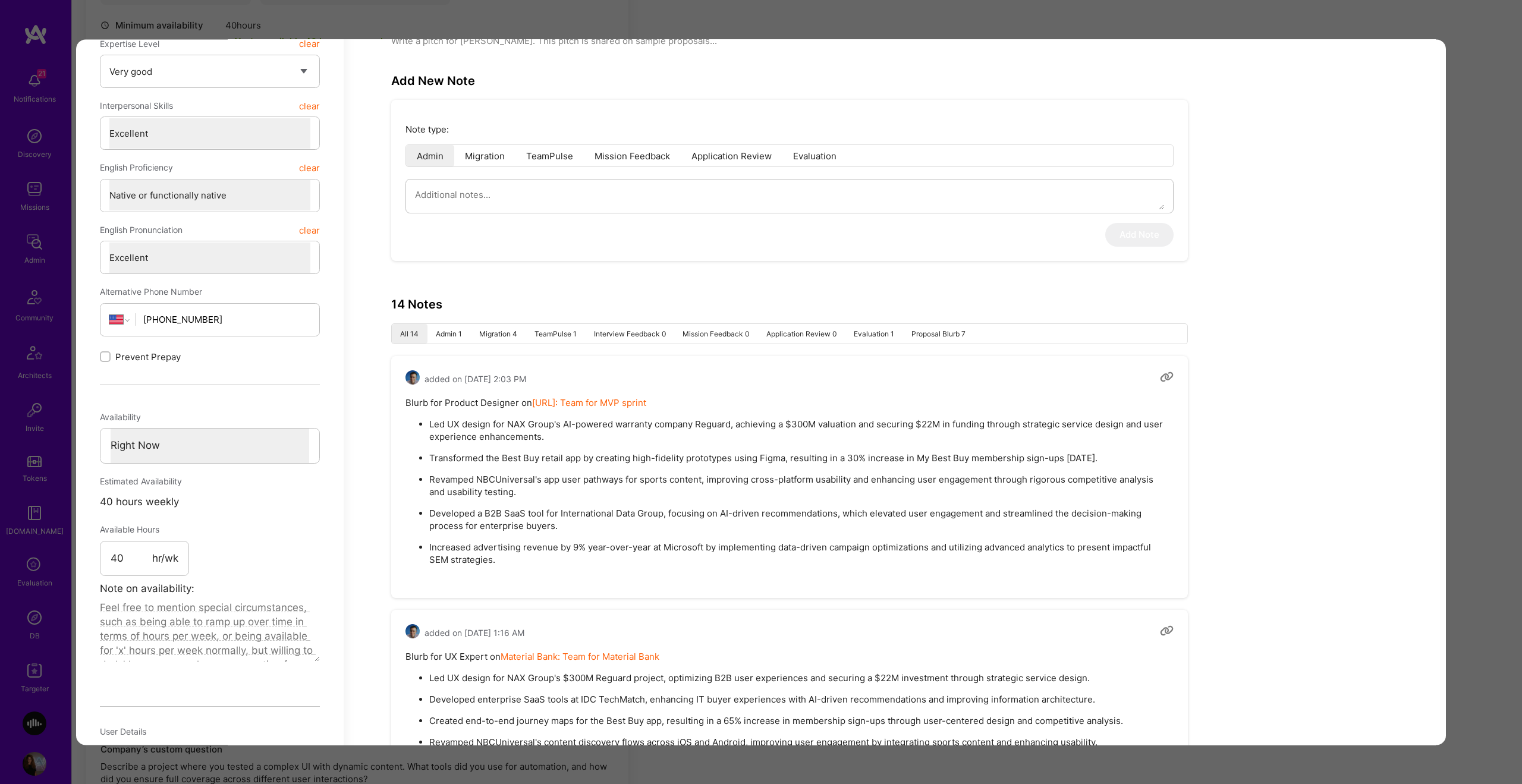
click at [449, 337] on li "Admin 1" at bounding box center [449, 333] width 43 height 20
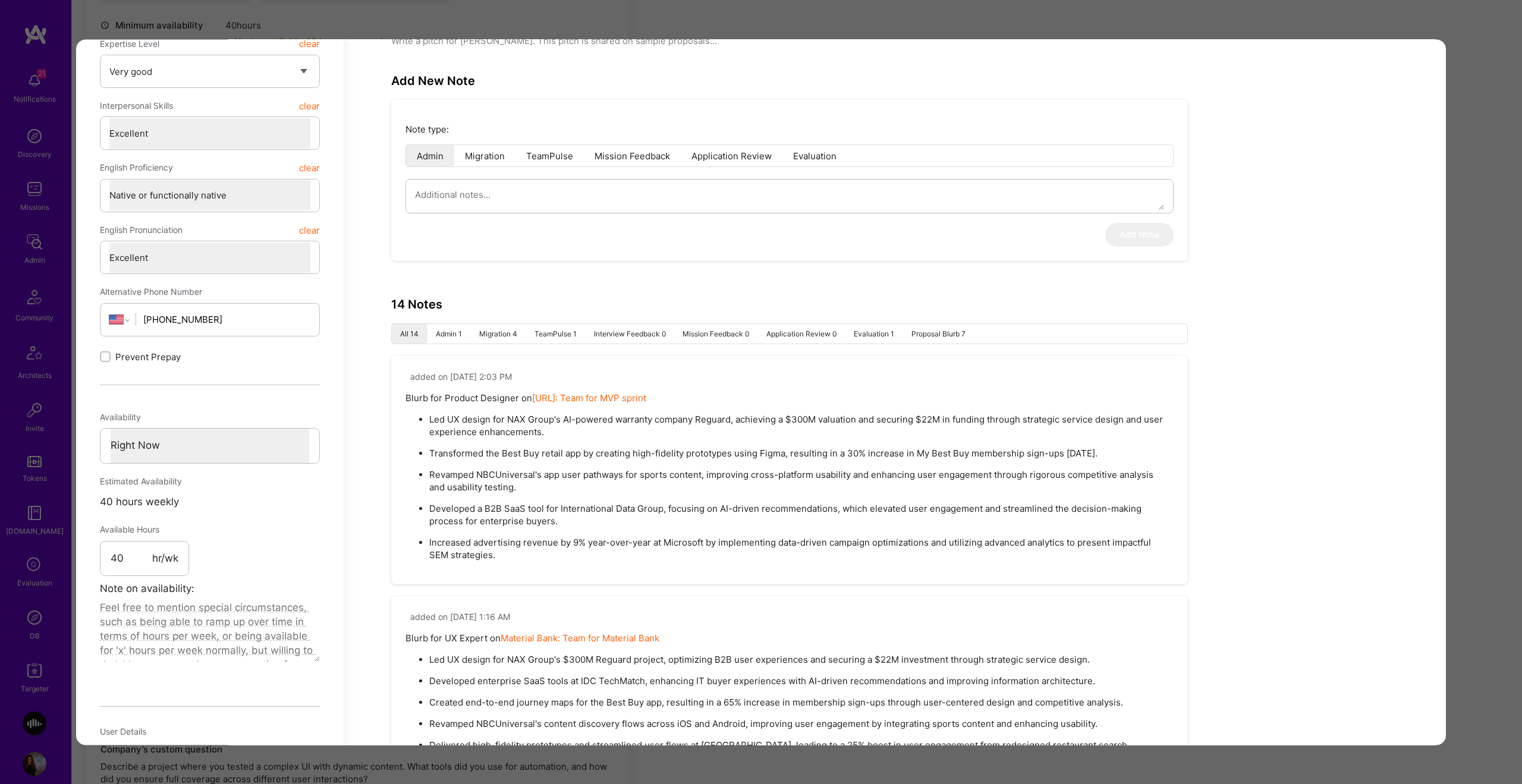
type textarea "x"
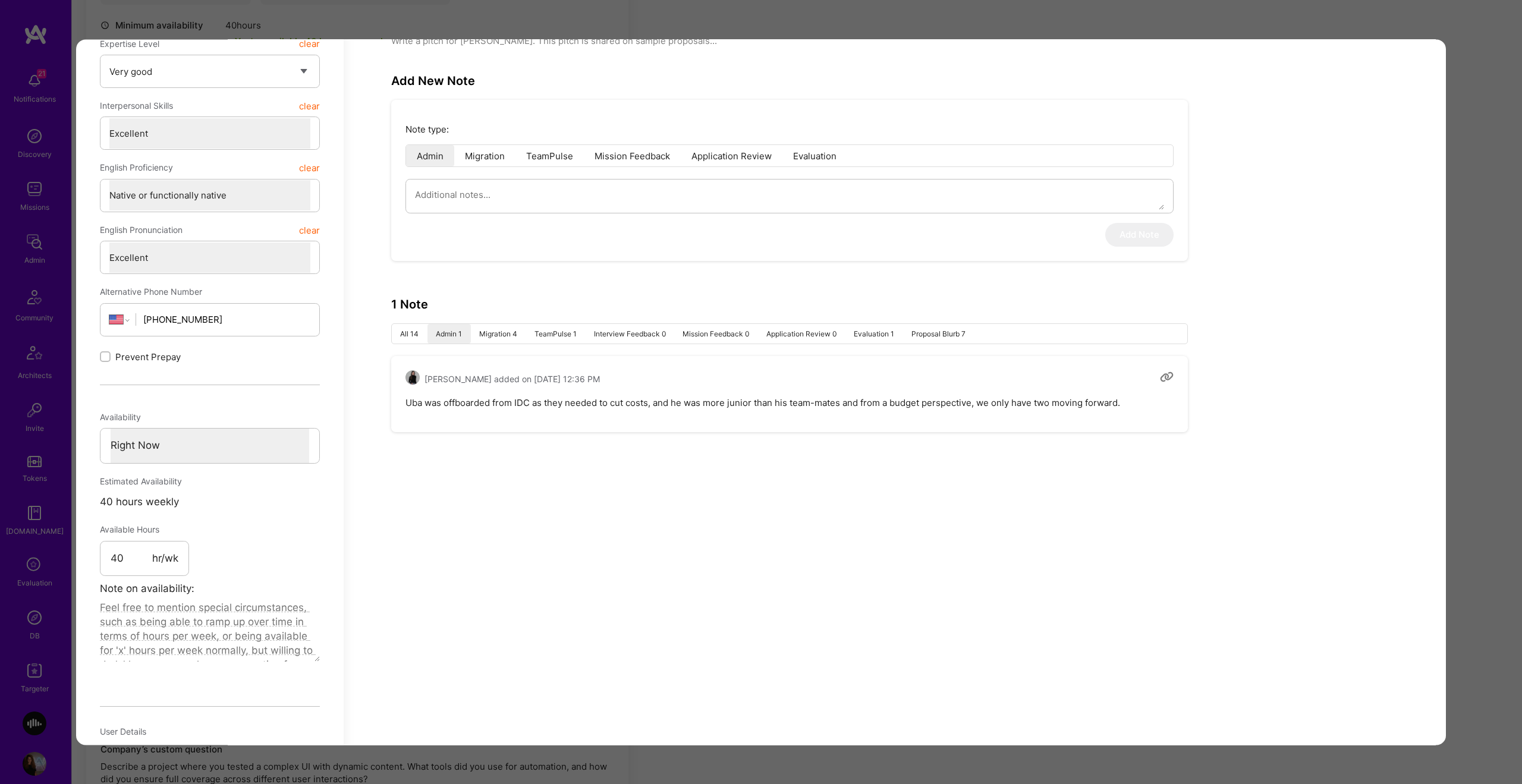
click at [1464, 426] on div "Application 1 of 3 Builder Missing Requirements Required Location See locations…" at bounding box center [761, 392] width 1522 height 784
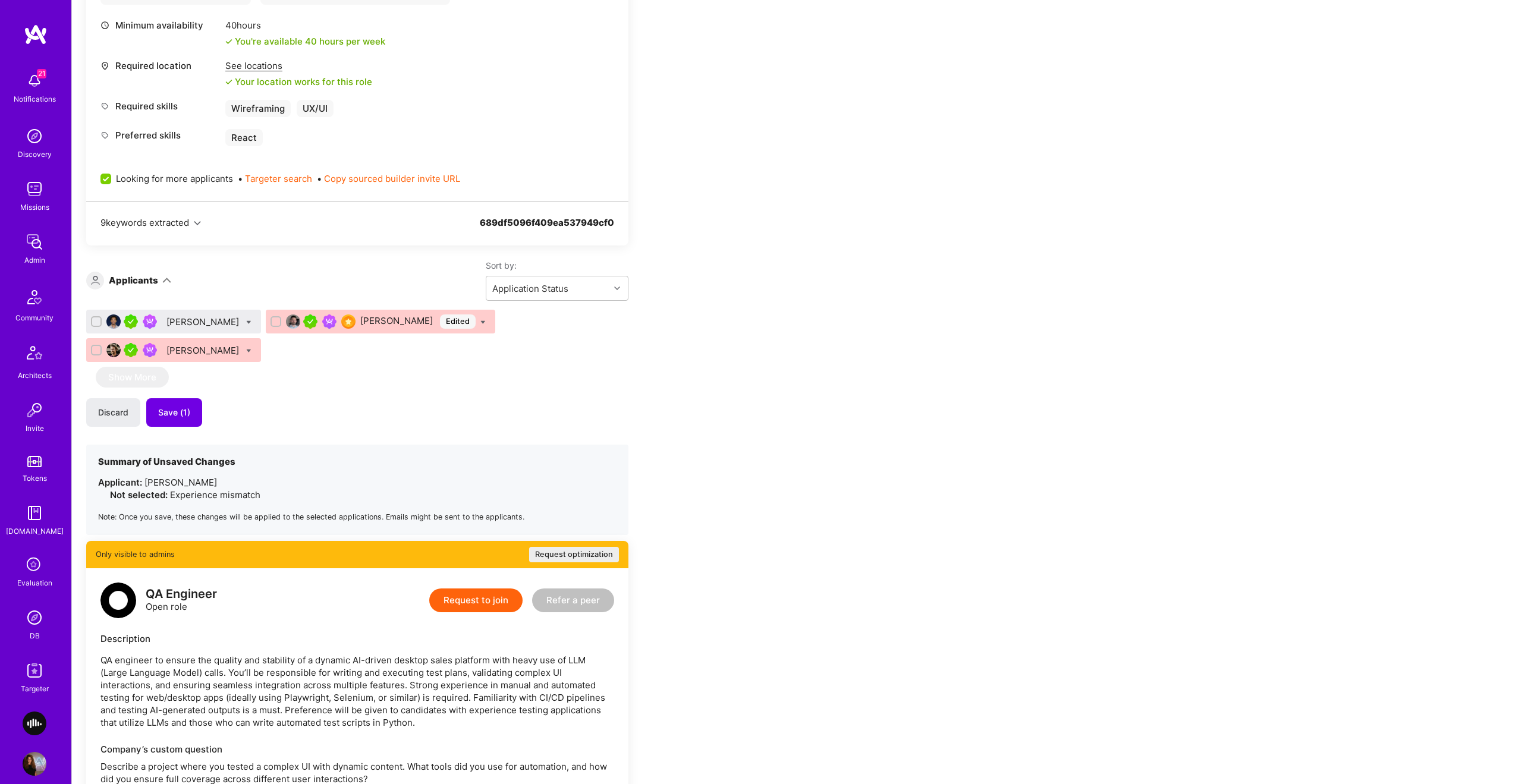
click at [246, 320] on icon at bounding box center [249, 323] width 5 height 5
checkbox input "true"
drag, startPoint x: 273, startPoint y: 444, endPoint x: 290, endPoint y: 432, distance: 20.8
click at [285, 443] on span "Shortlist" at bounding box center [303, 439] width 37 height 13
click at [273, 443] on input "Shortlist" at bounding box center [277, 440] width 9 height 9
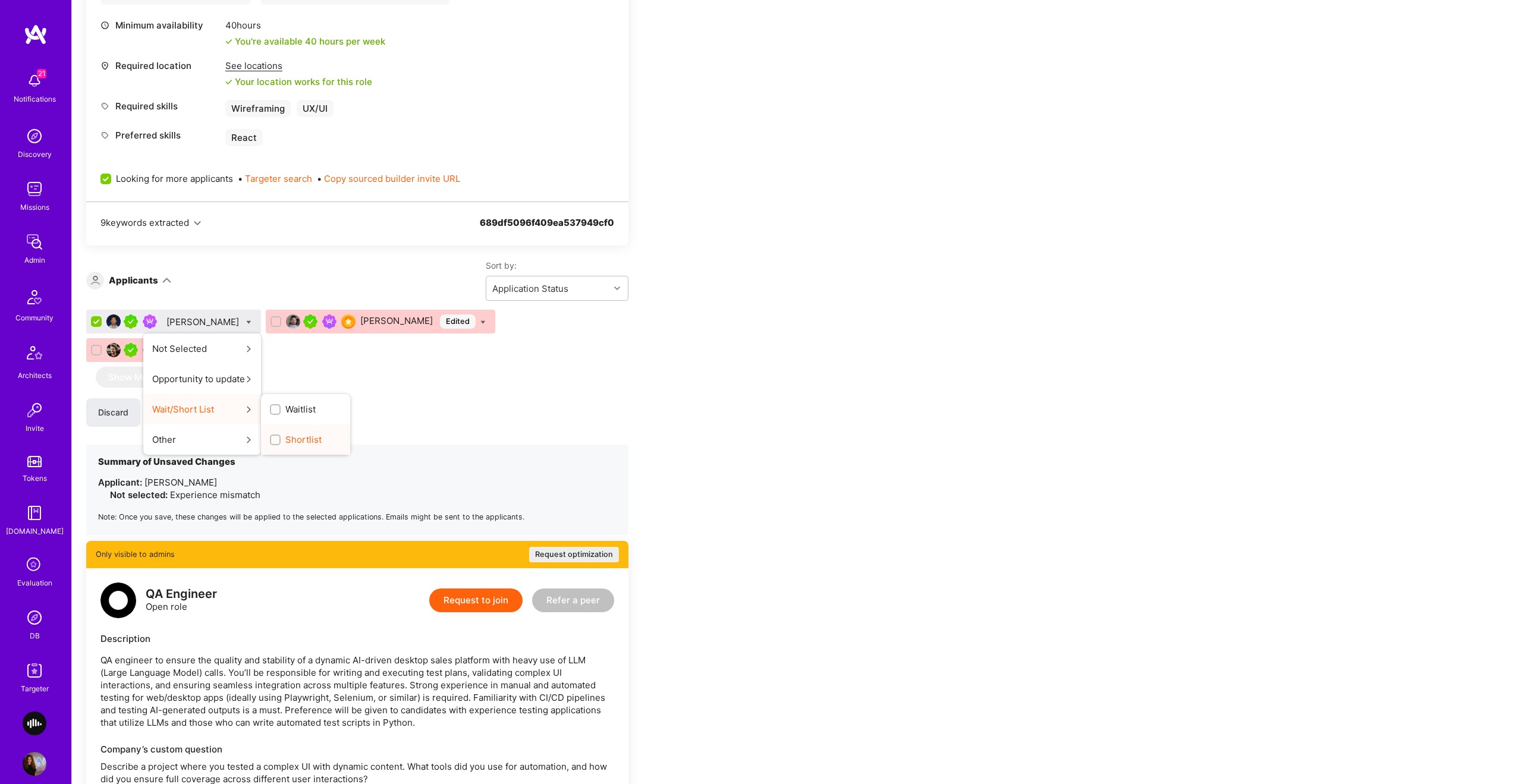
checkbox input "true"
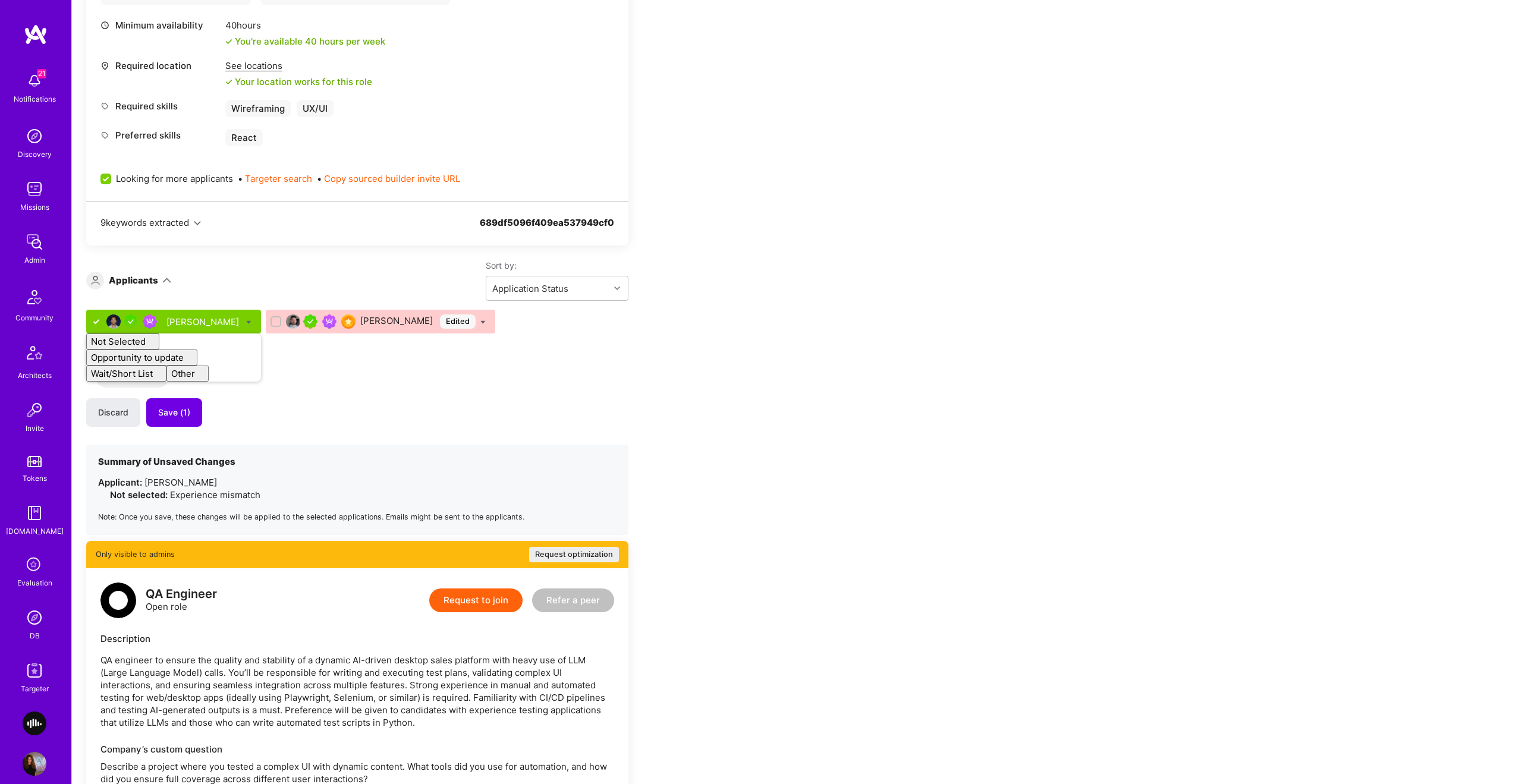
checkbox input "false"
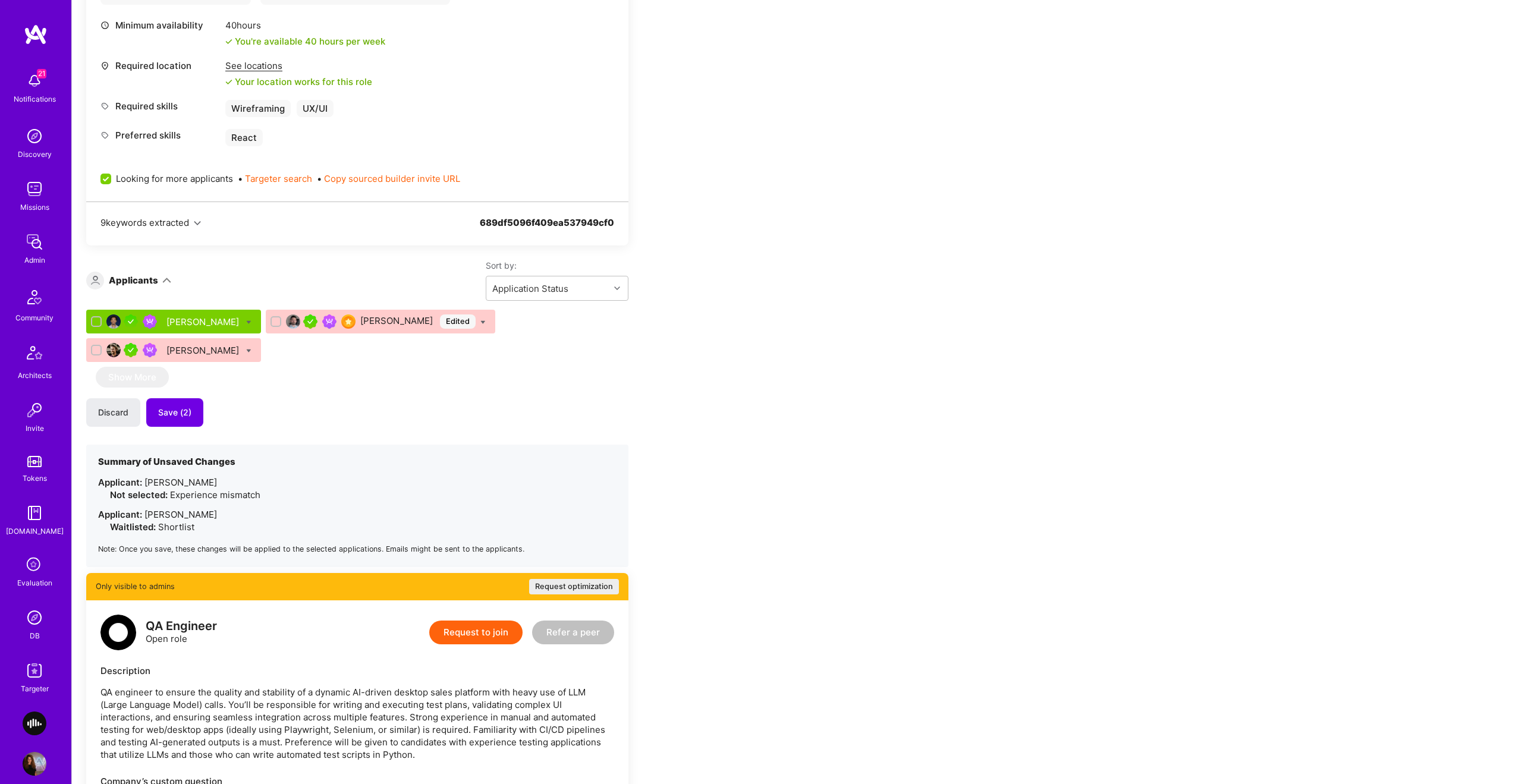
drag, startPoint x: 377, startPoint y: 371, endPoint x: 364, endPoint y: 326, distance: 46.8
click at [377, 371] on div "Uba Obasi Marc McDougall Edited Matthew Lawler Show More Discard Save (2) Summa…" at bounding box center [357, 438] width 543 height 257
click at [365, 318] on div "Marc McDougall Edited" at bounding box center [417, 321] width 115 height 14
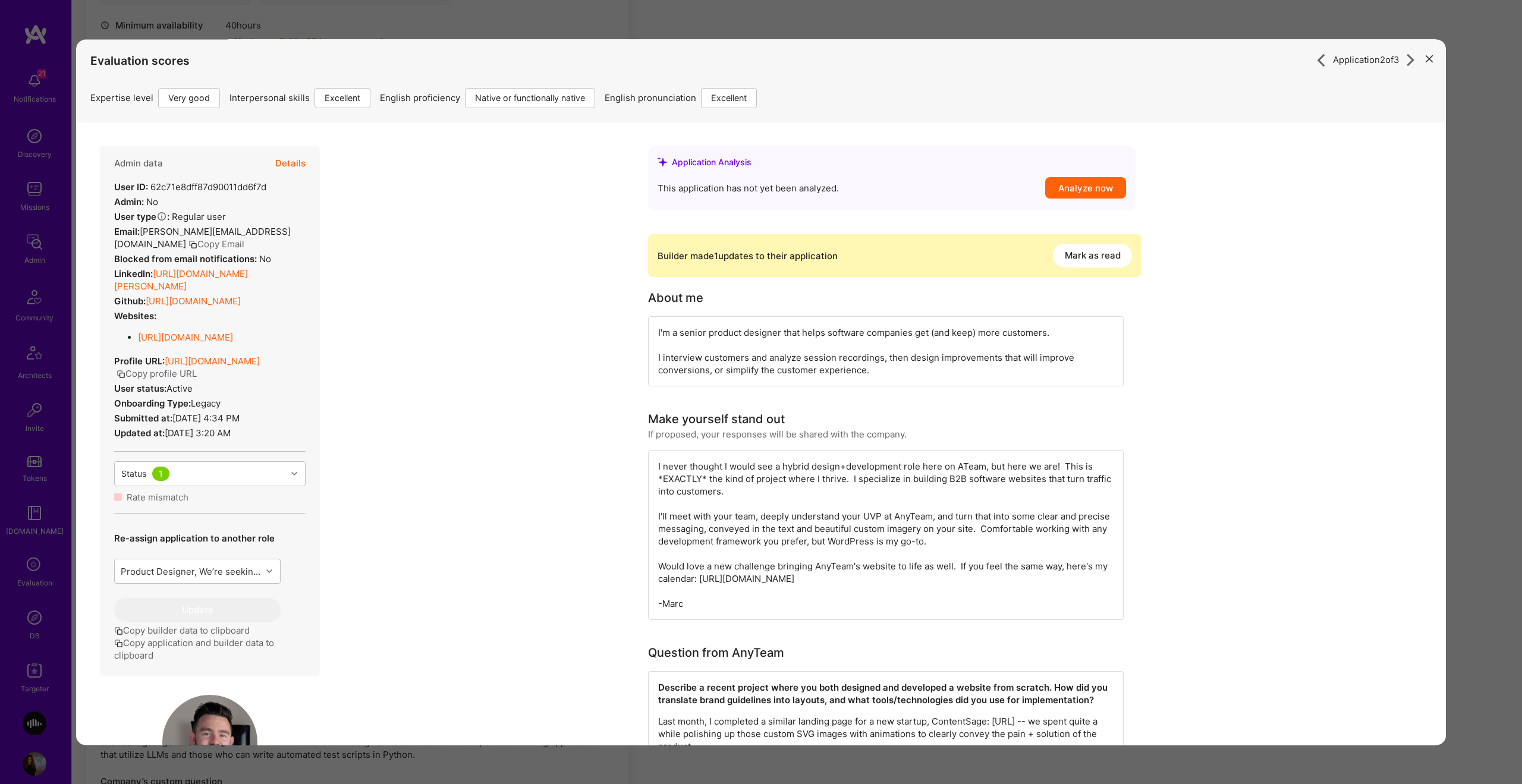
click at [1103, 253] on button "Mark as read" at bounding box center [1092, 255] width 79 height 24
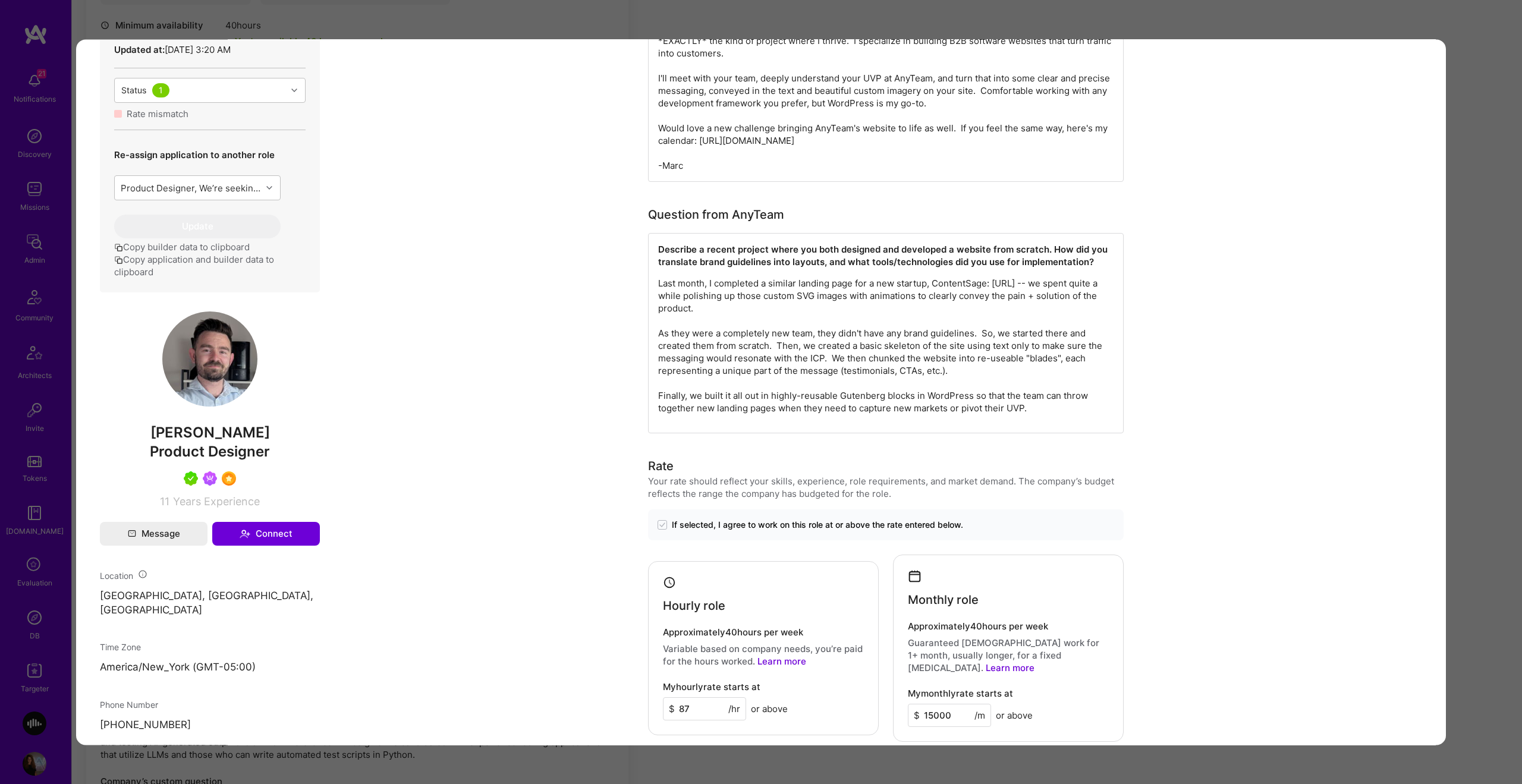
scroll to position [398, 0]
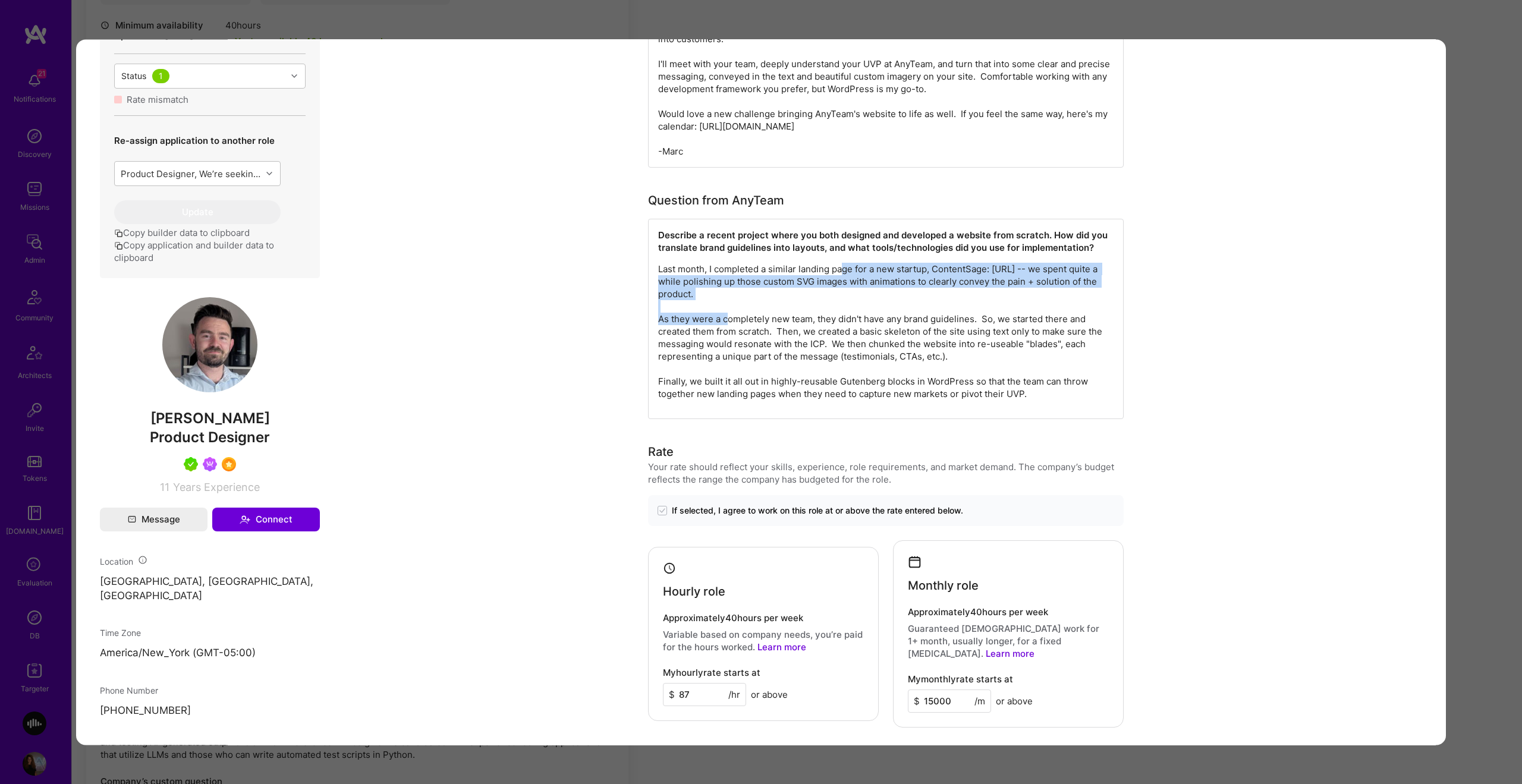
drag, startPoint x: 850, startPoint y: 268, endPoint x: 796, endPoint y: 292, distance: 59.1
click at [796, 292] on p "Last month, I completed a similar landing page for a new startup, ContentSage: …" at bounding box center [886, 331] width 456 height 137
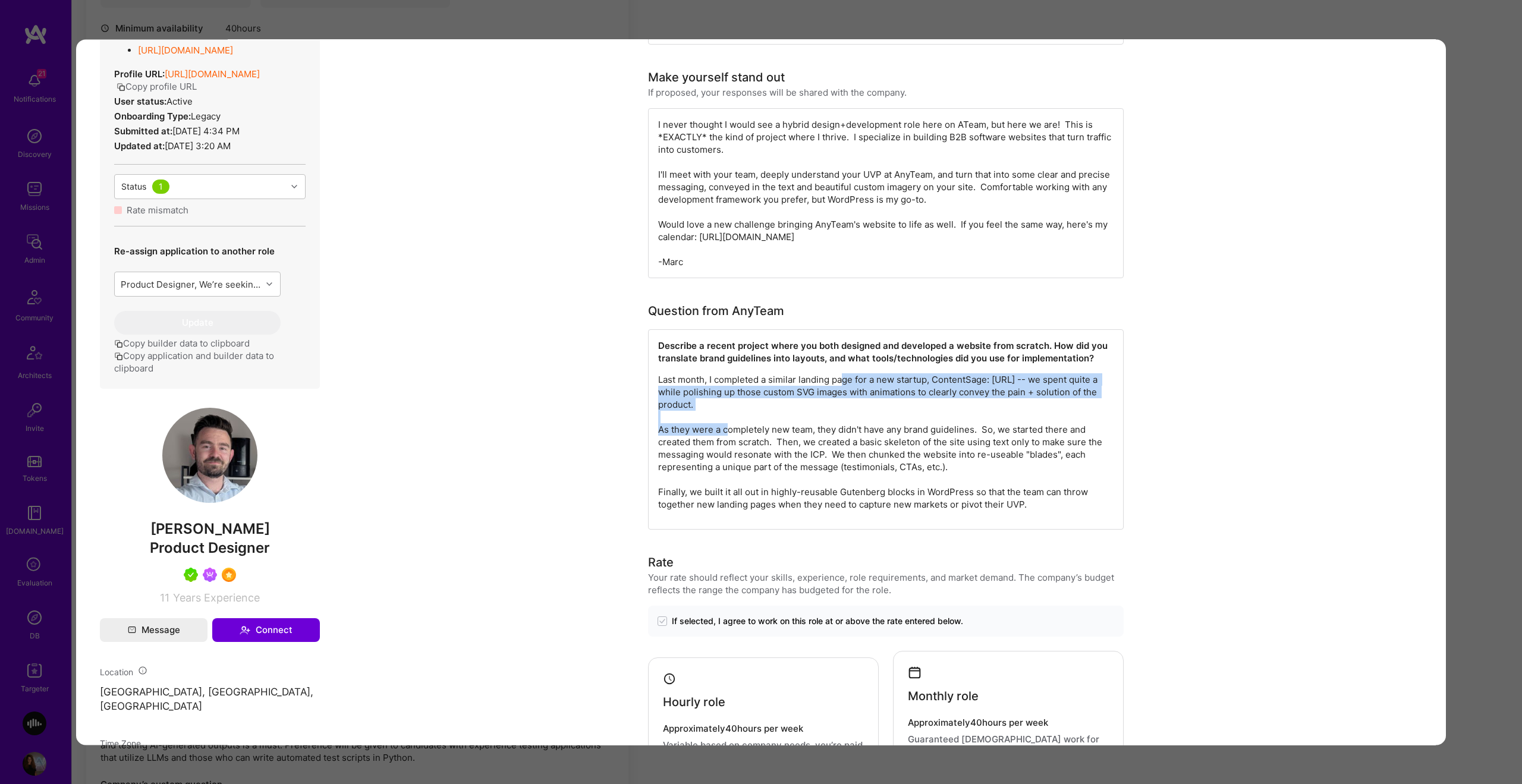
scroll to position [282, 0]
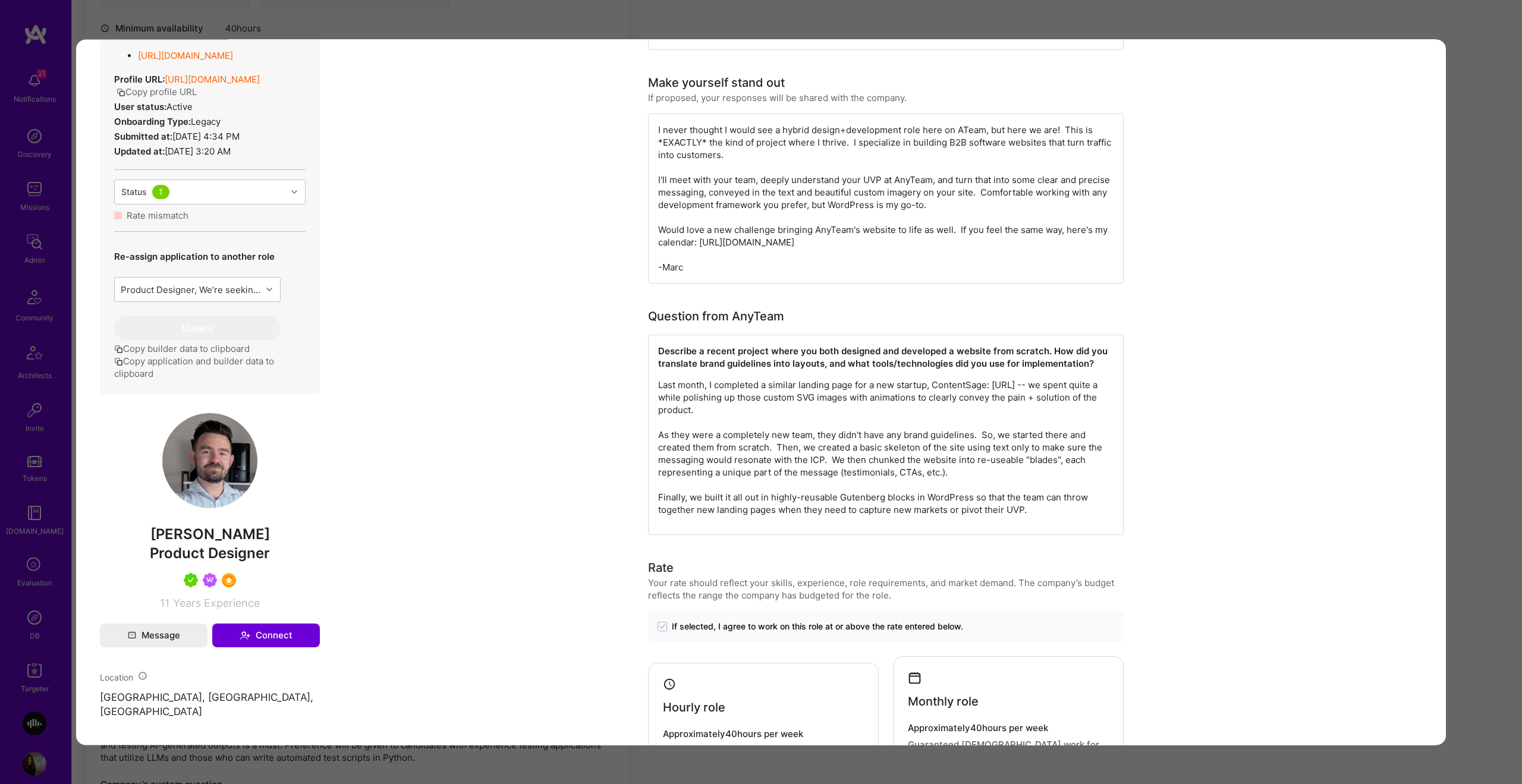
click at [1505, 341] on div "Application 2 of 3 Evaluation scores Expertise level Very good Interpersonal sk…" at bounding box center [761, 392] width 1522 height 784
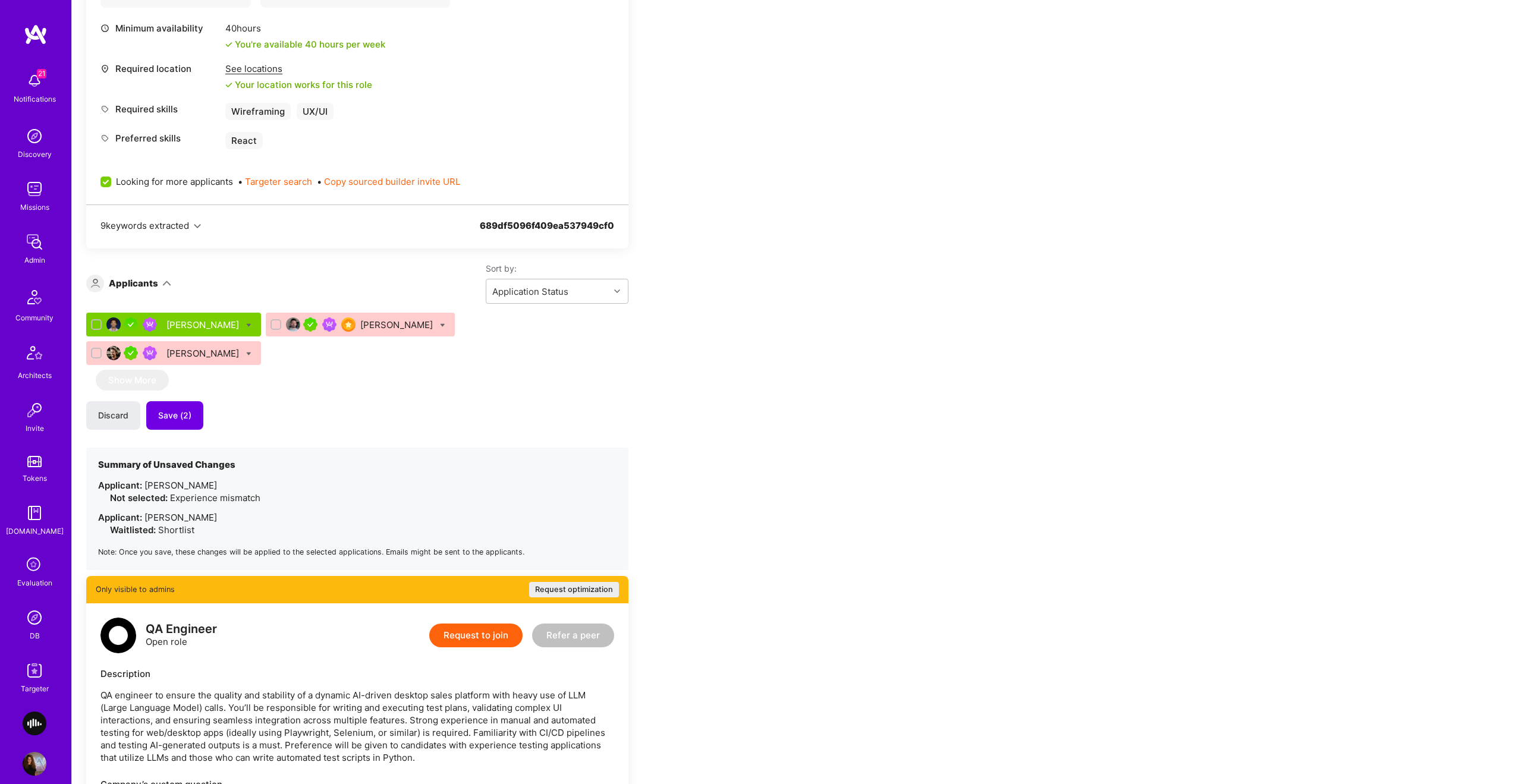
click at [406, 327] on div "Marc McDougall" at bounding box center [360, 324] width 189 height 24
click at [440, 323] on icon at bounding box center [443, 325] width 5 height 5
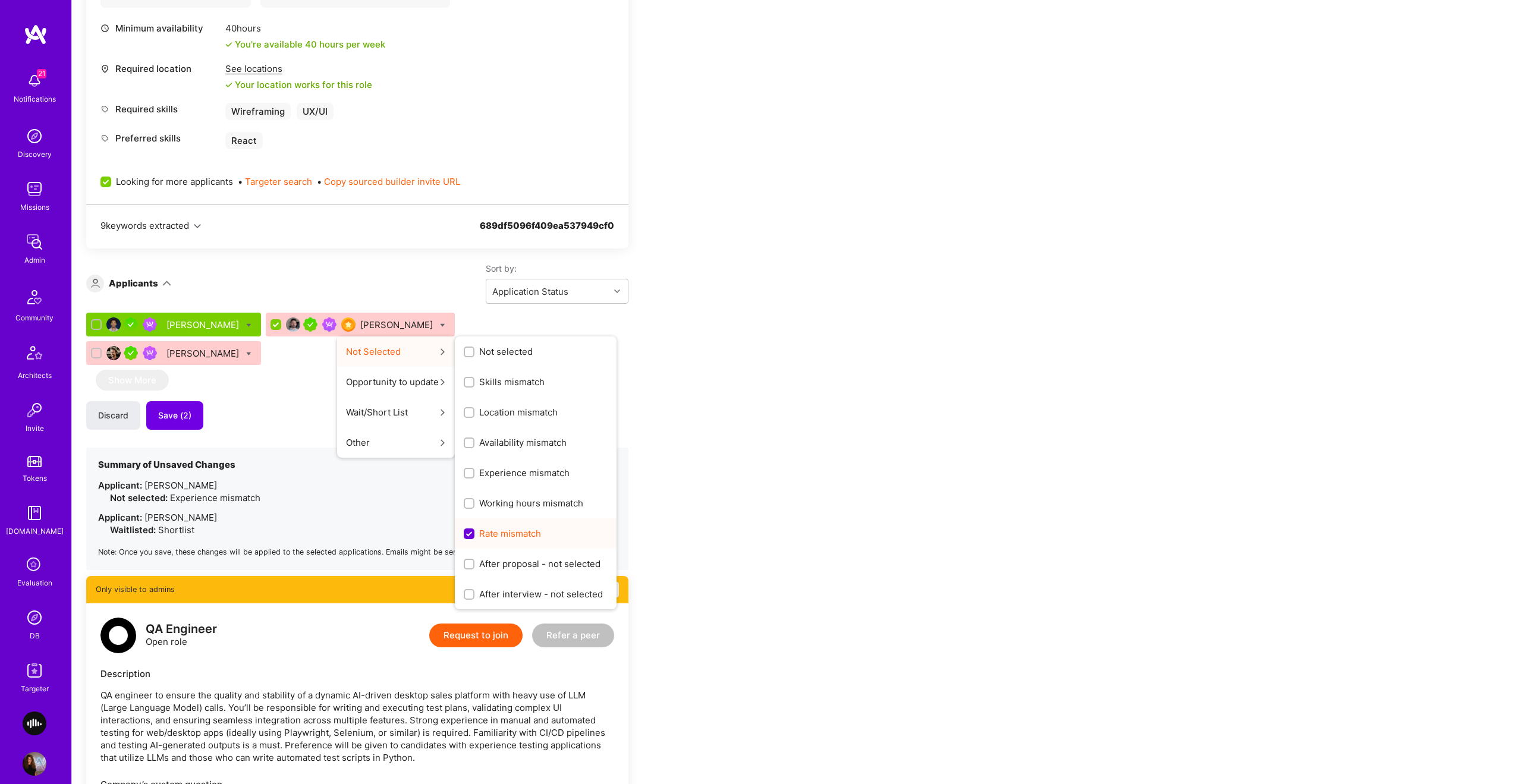
click at [491, 533] on span "Rate mismatch" at bounding box center [510, 533] width 62 height 13
click at [476, 533] on input "Rate mismatch" at bounding box center [470, 534] width 11 height 11
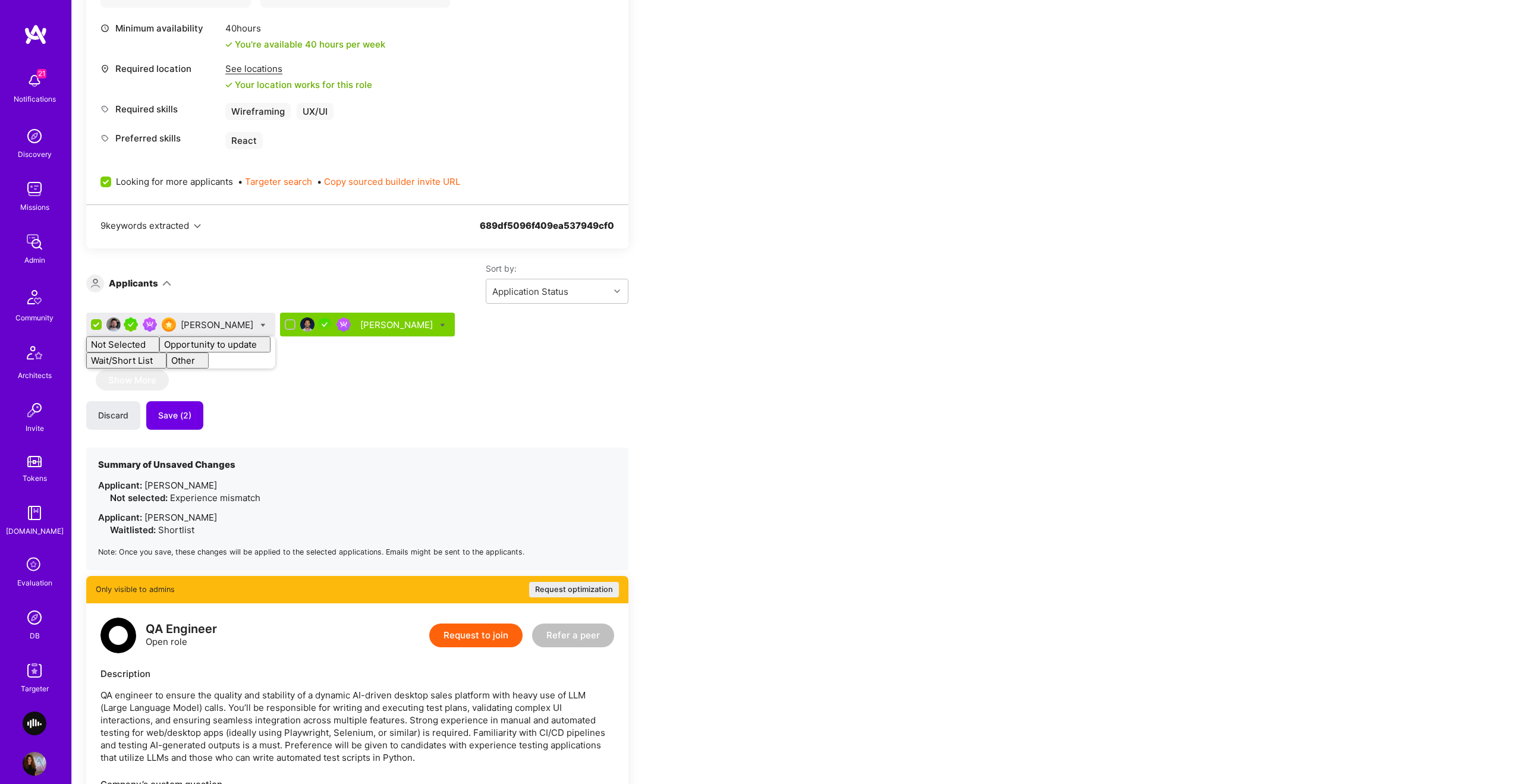
drag, startPoint x: 402, startPoint y: 421, endPoint x: 393, endPoint y: 416, distance: 10.3
click at [396, 418] on div "Marc McDougall Not Selected Not selected Skills mismatch Location mismatch Avai…" at bounding box center [357, 441] width 543 height 257
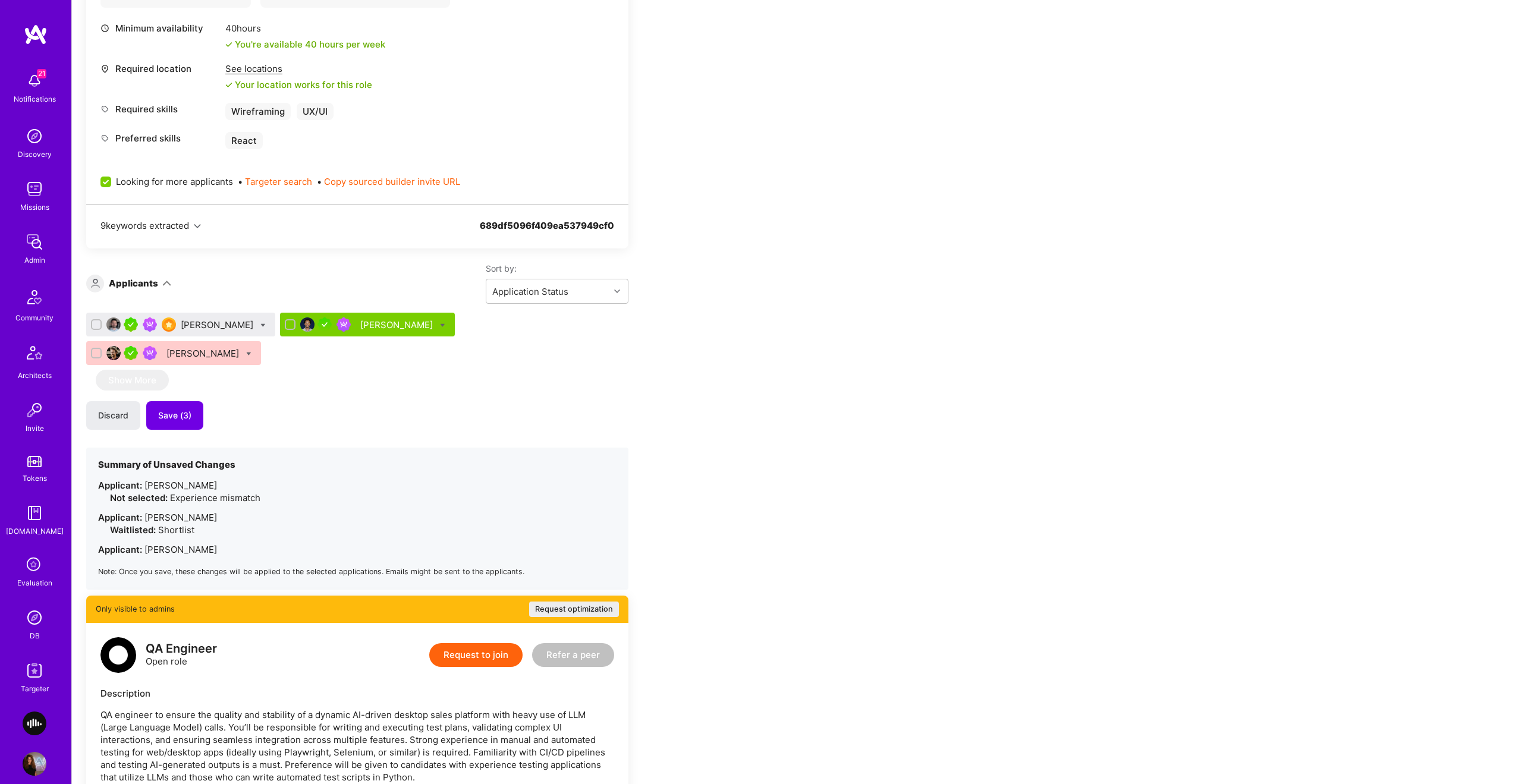
click at [261, 326] on div "Marc McDougall" at bounding box center [181, 324] width 189 height 24
click at [261, 327] on icon at bounding box center [263, 325] width 5 height 5
checkbox input "true"
drag, startPoint x: 332, startPoint y: 438, endPoint x: 399, endPoint y: 391, distance: 81.8
click at [332, 438] on div "Shortlist" at bounding box center [319, 443] width 89 height 31
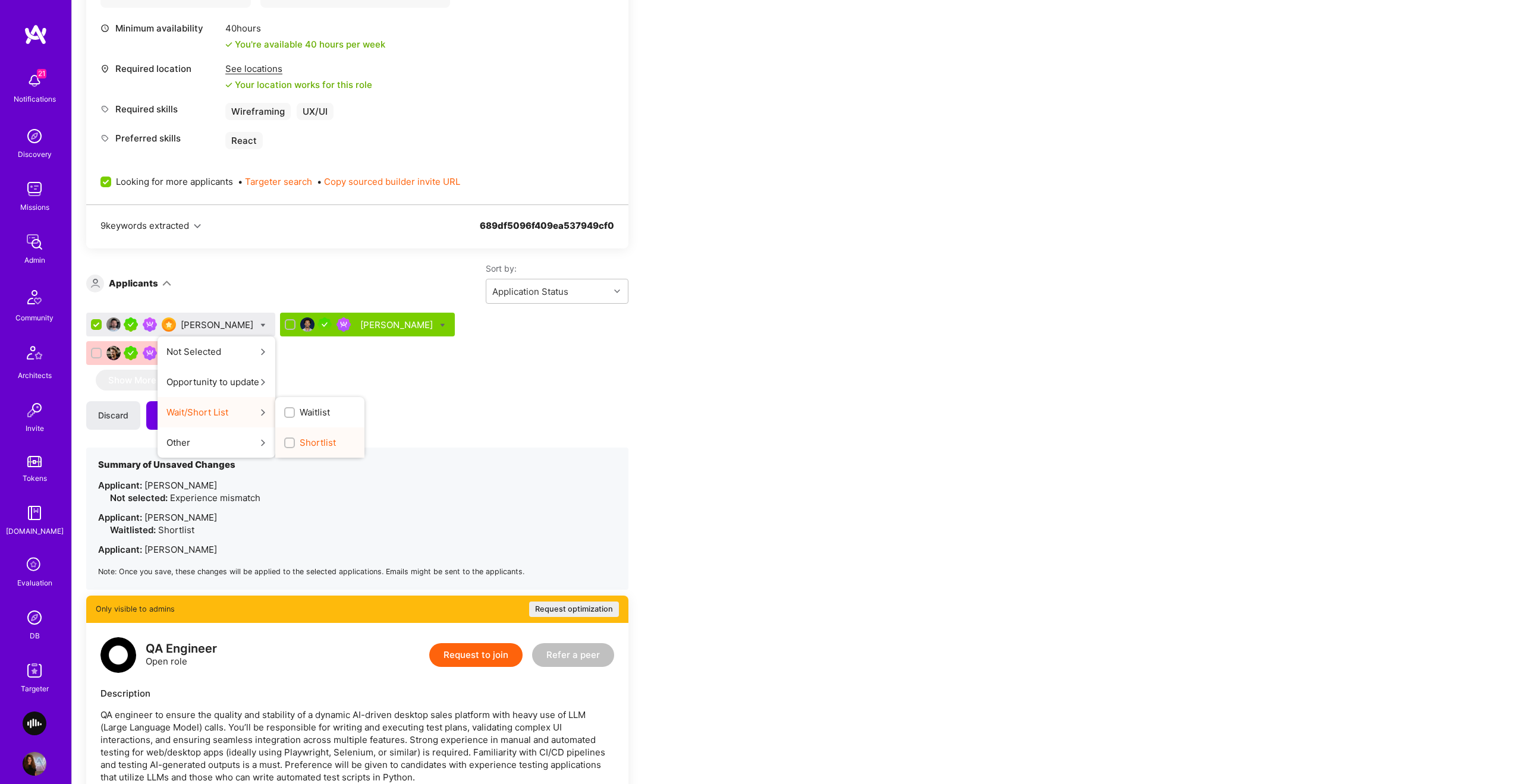
click at [325, 452] on div "Shortlist" at bounding box center [319, 443] width 89 height 31
drag, startPoint x: 315, startPoint y: 442, endPoint x: 370, endPoint y: 379, distance: 83.6
click at [315, 442] on span "Shortlist" at bounding box center [318, 442] width 37 height 13
click at [0, 0] on input "Shortlist" at bounding box center [0, 0] width 0 height 0
checkbox input "true"
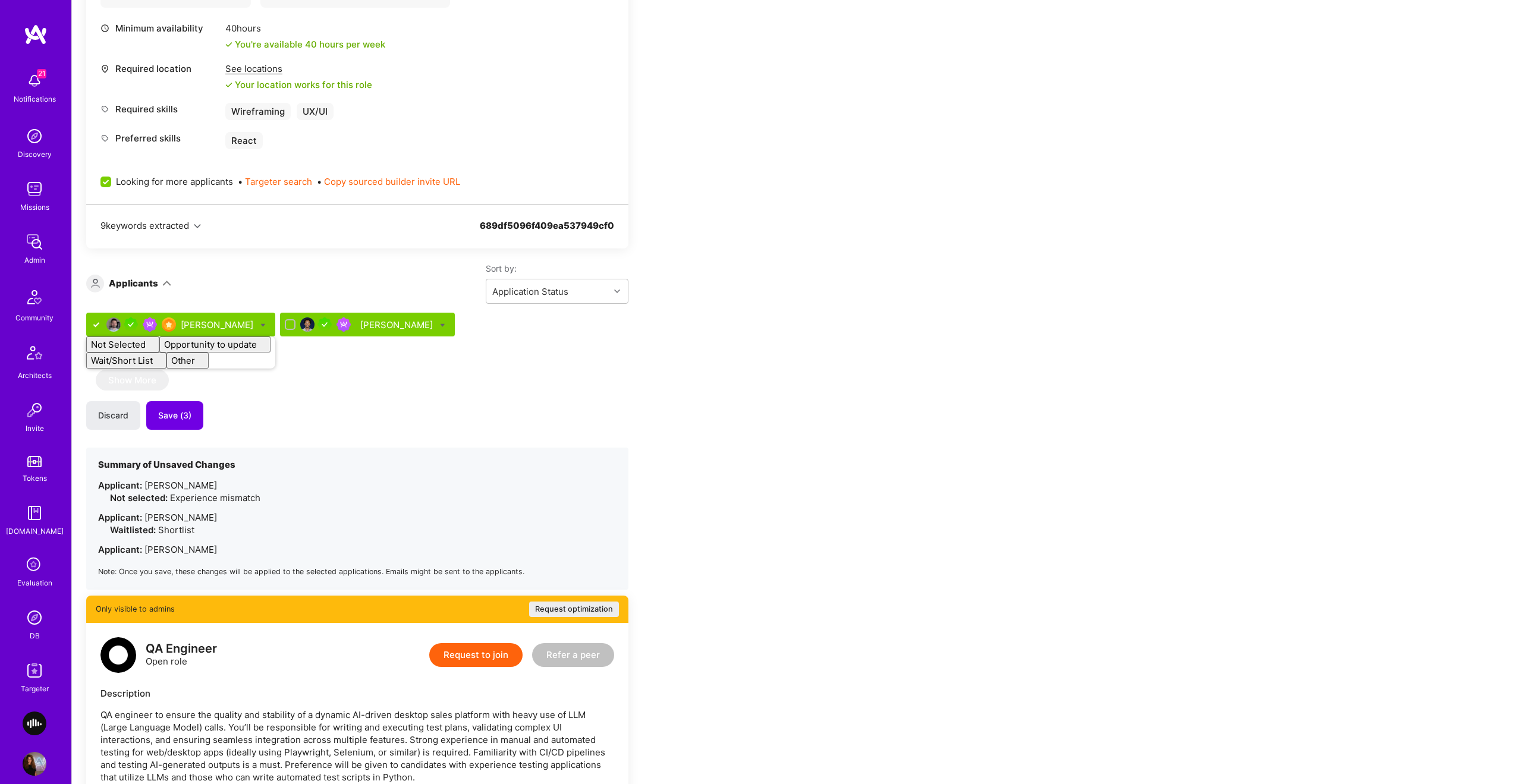
checkbox input "false"
click at [383, 356] on div "Marc McDougall Not Selected Not selected Skills mismatch Location mismatch Avai…" at bounding box center [357, 450] width 543 height 277
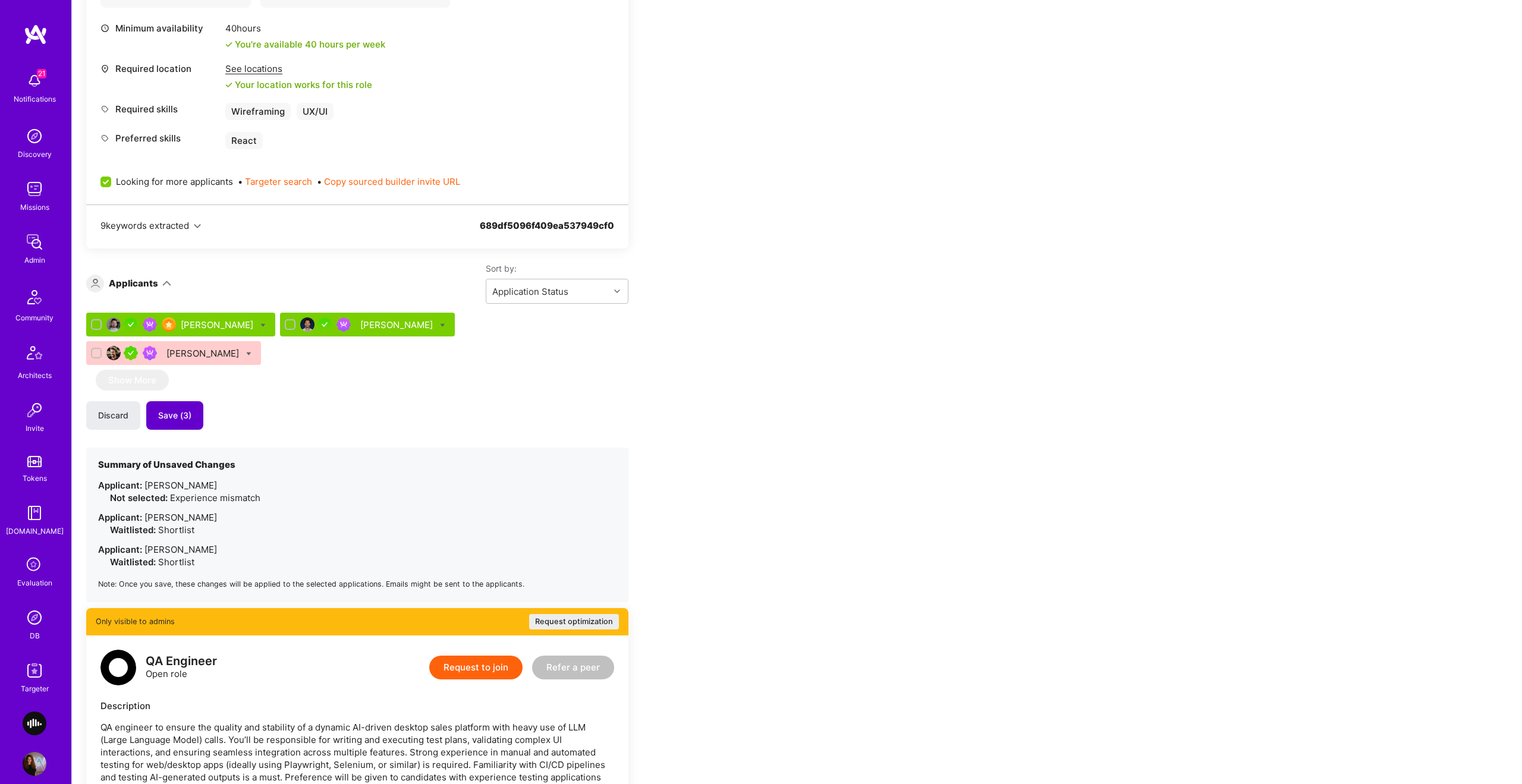
click at [187, 409] on span "Save (3)" at bounding box center [175, 415] width 33 height 12
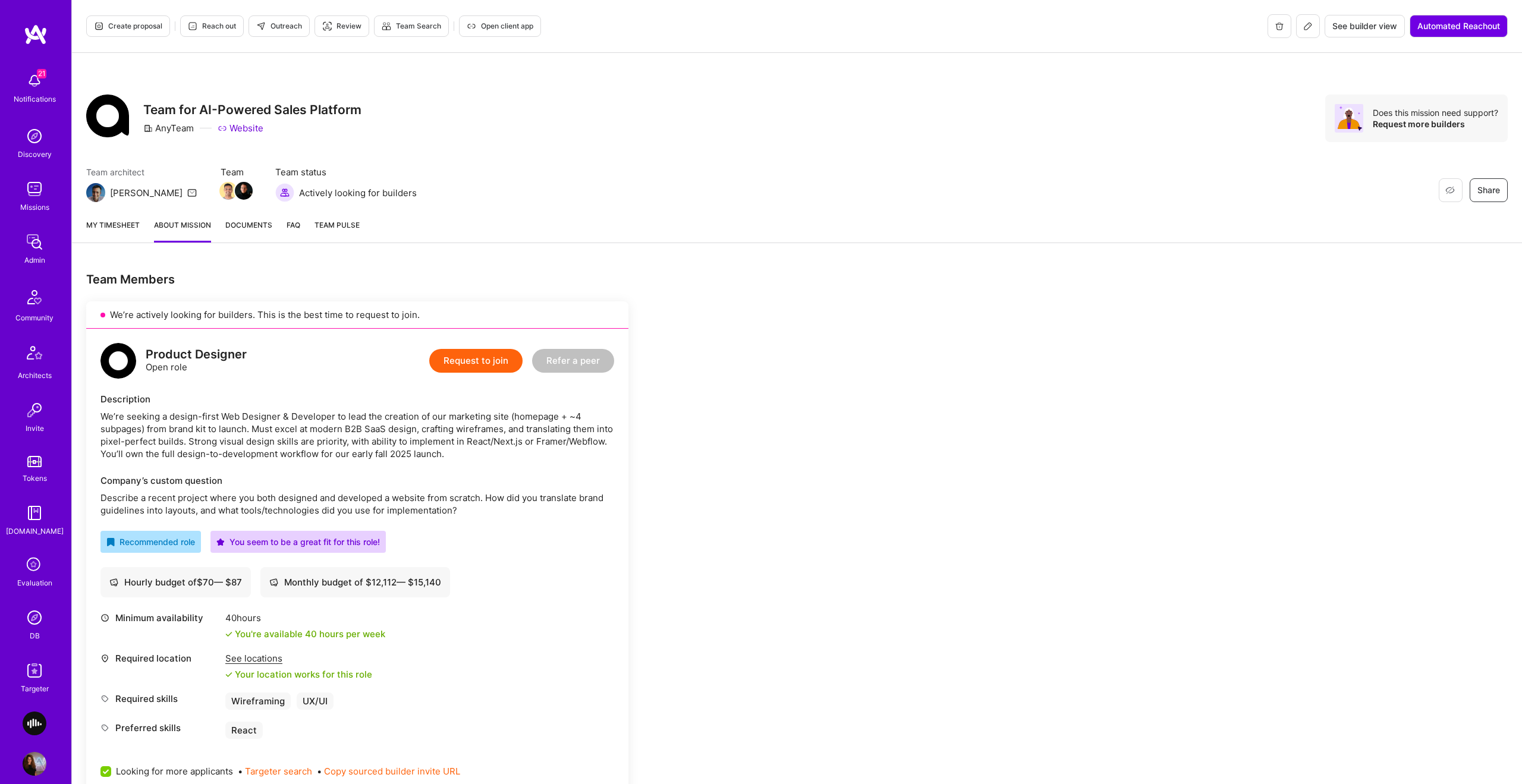
click at [128, 23] on span "Create proposal" at bounding box center [128, 26] width 68 height 11
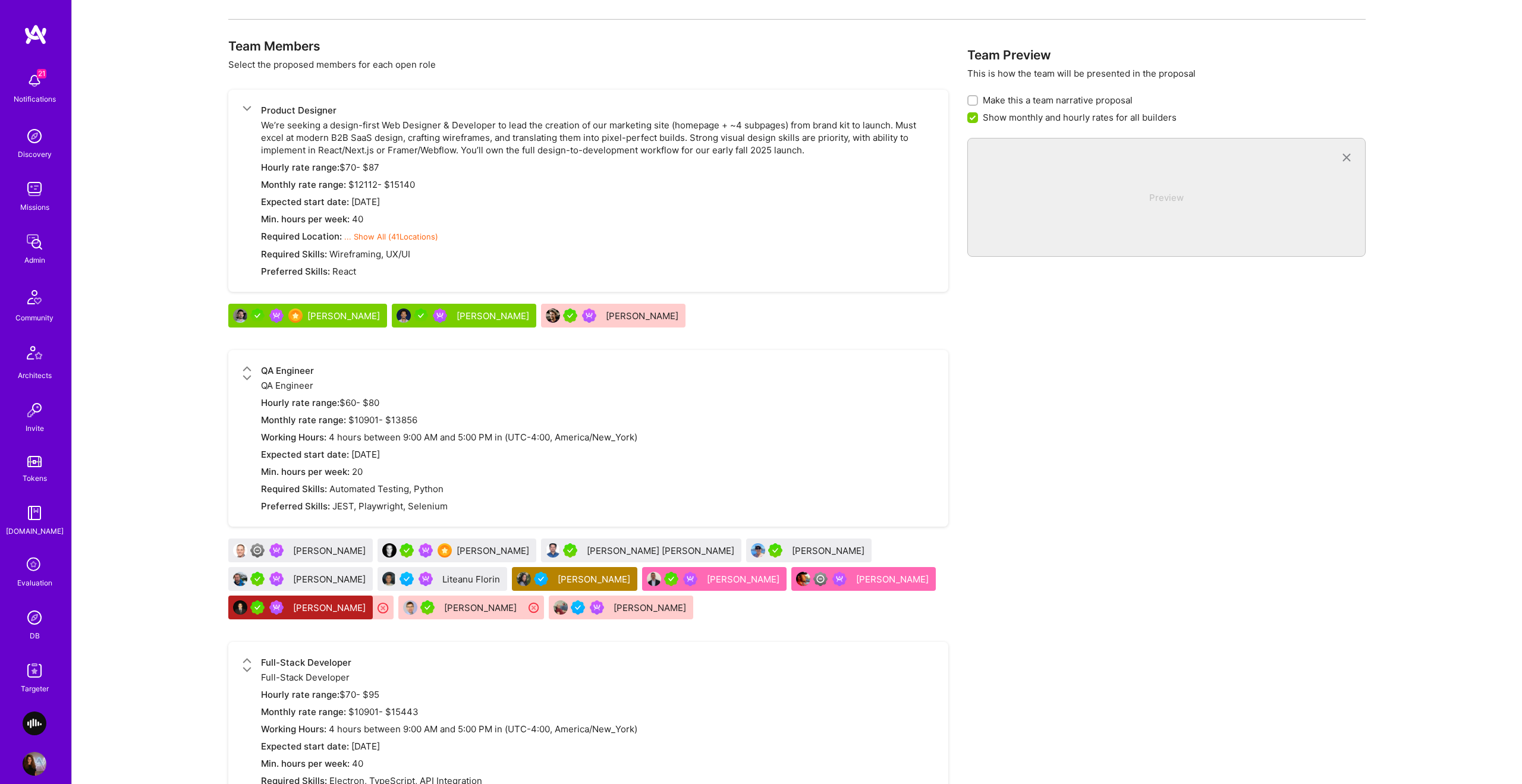
scroll to position [1435, 0]
checkbox input "false"
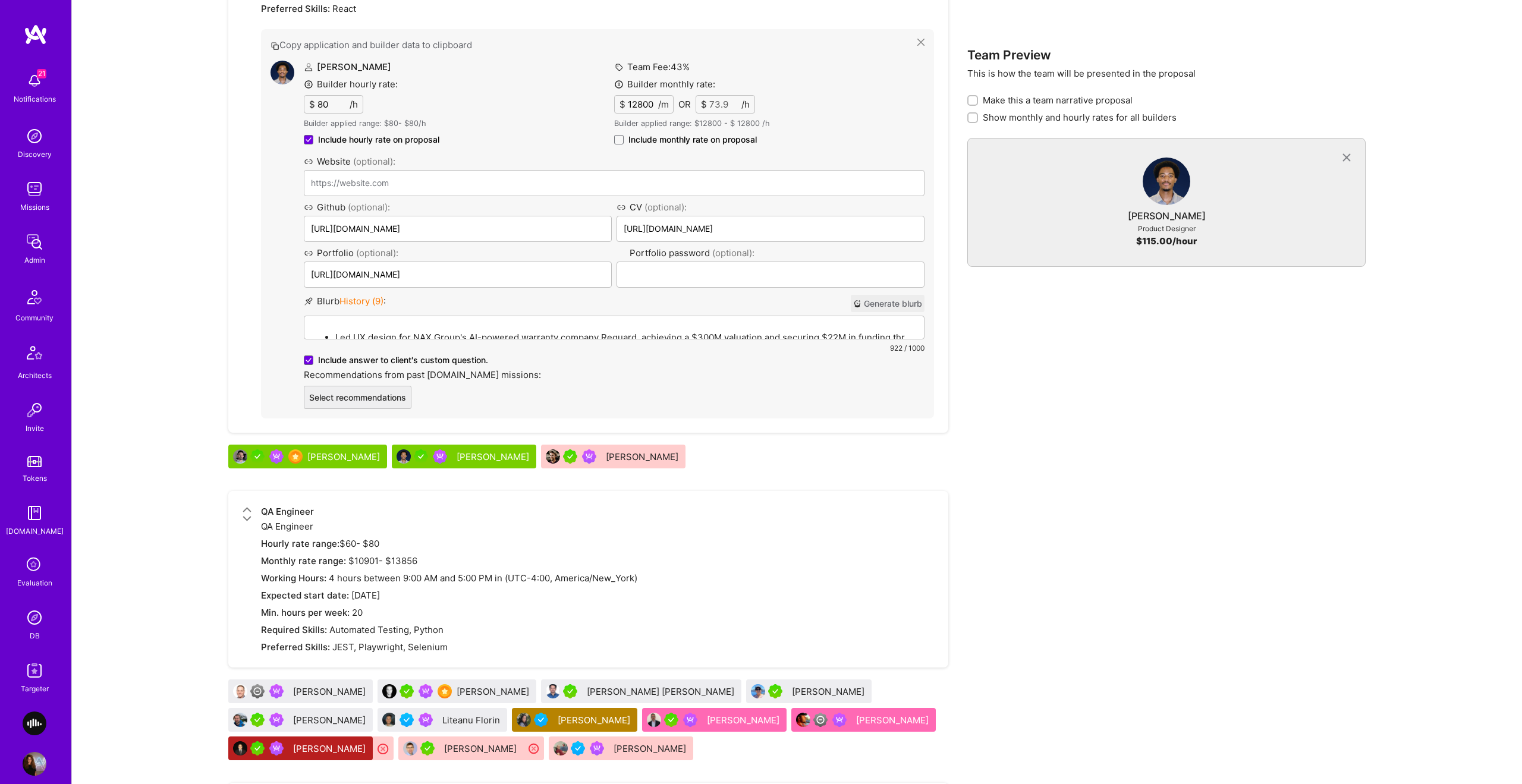
scroll to position [1759, 0]
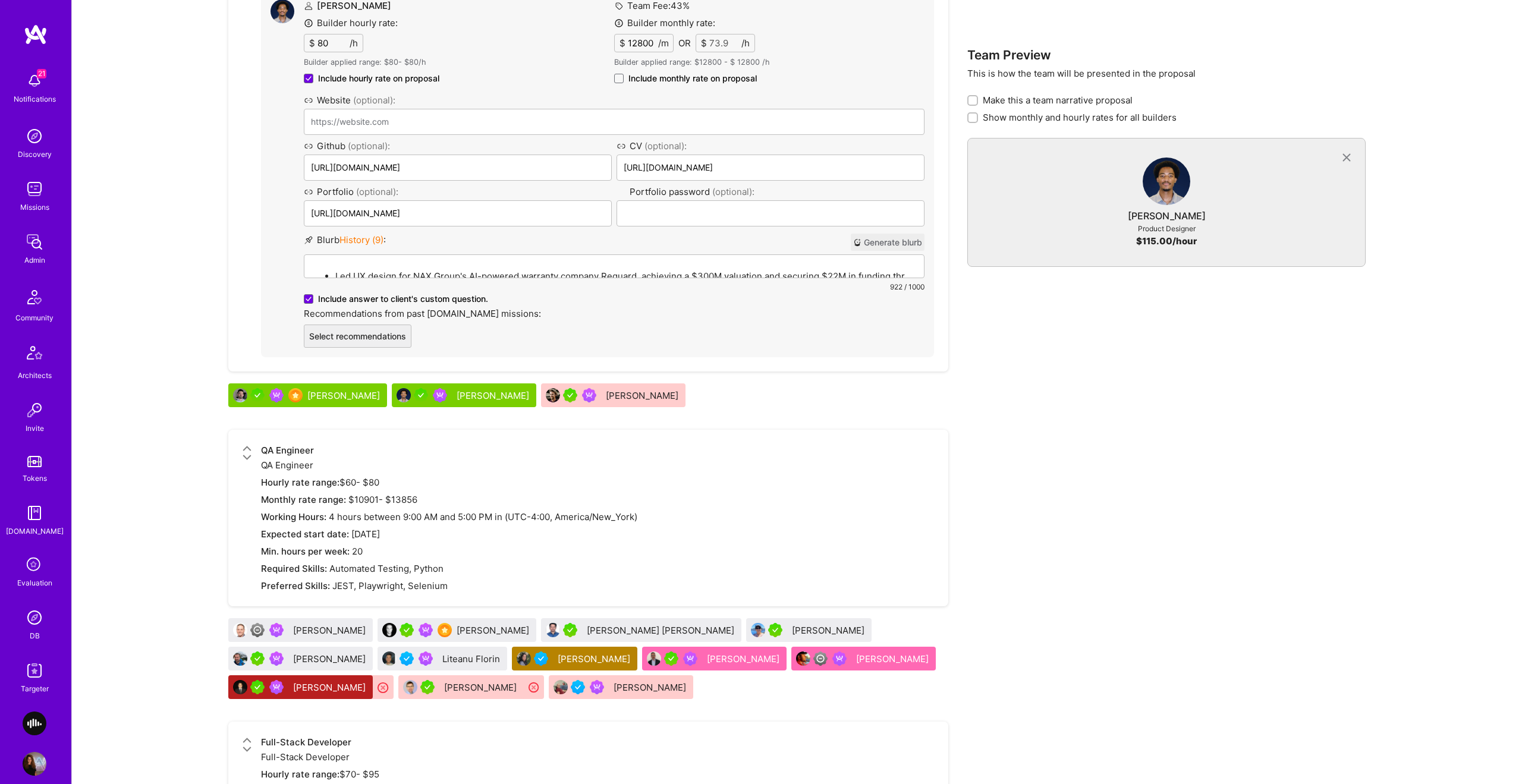
drag, startPoint x: 902, startPoint y: 245, endPoint x: 554, endPoint y: 301, distance: 352.5
click at [874, 247] on button "Generate blurb" at bounding box center [887, 242] width 74 height 17
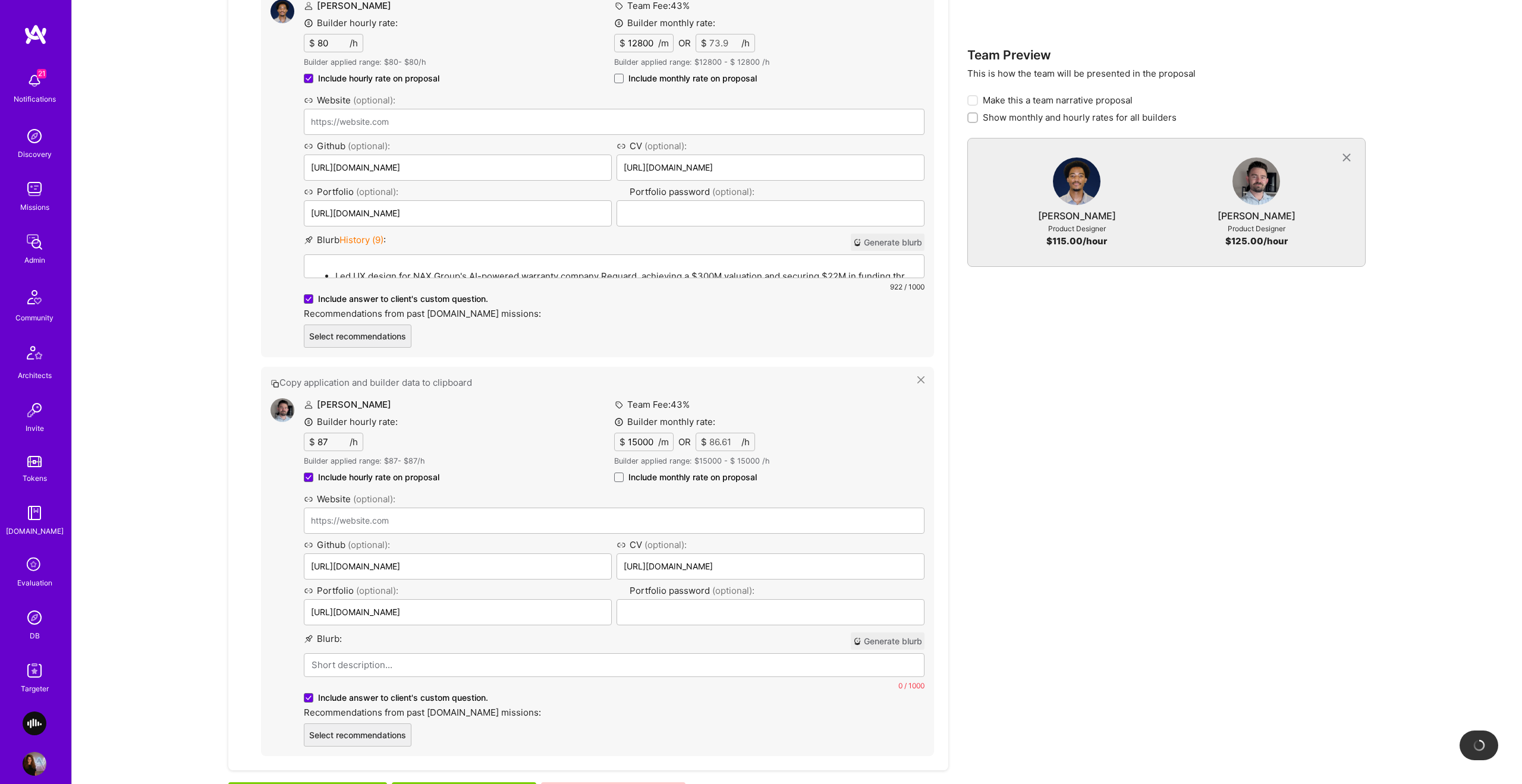
type input "https://marcmcdougall.com/"
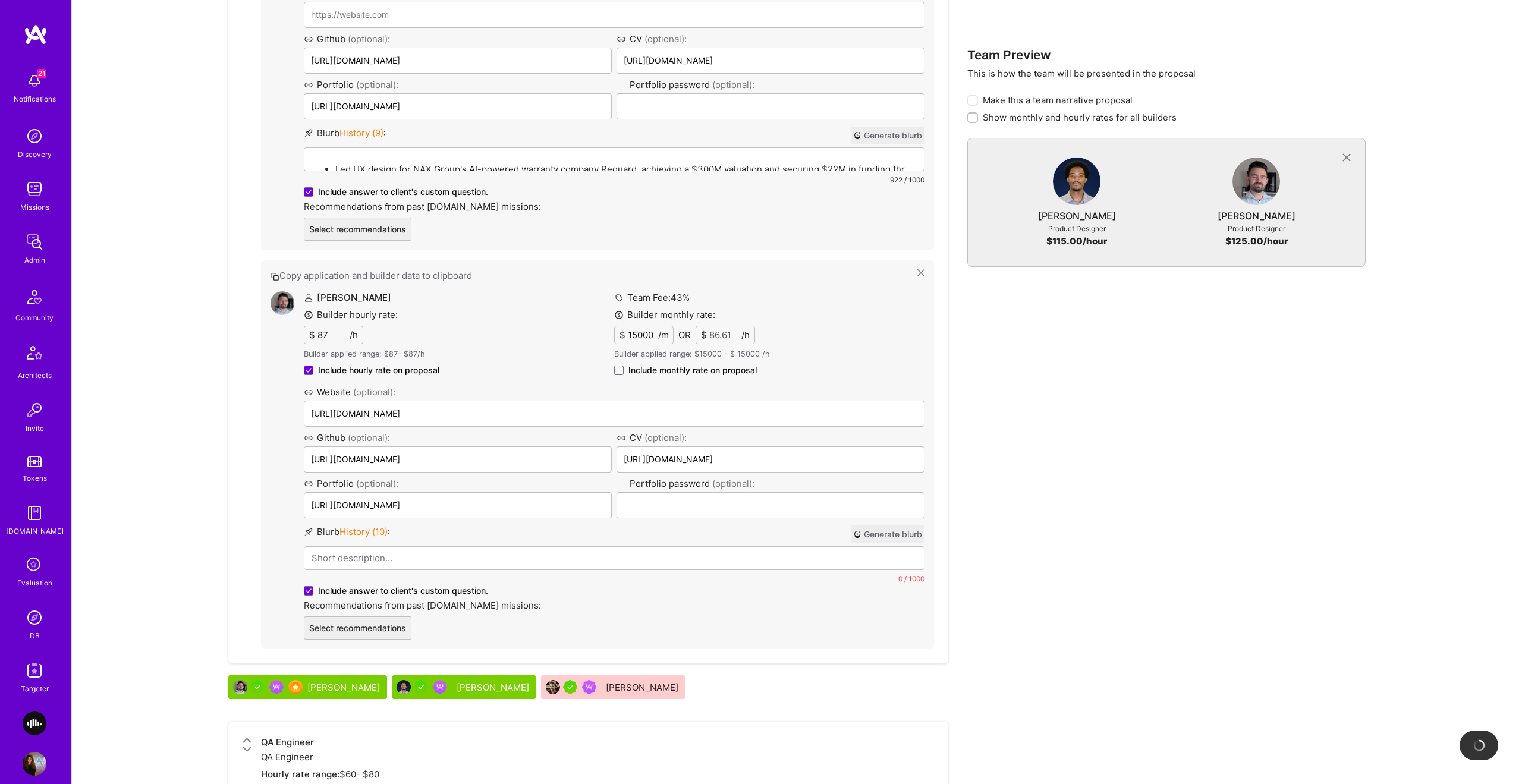
click at [884, 535] on button "Generate blurb" at bounding box center [887, 534] width 74 height 17
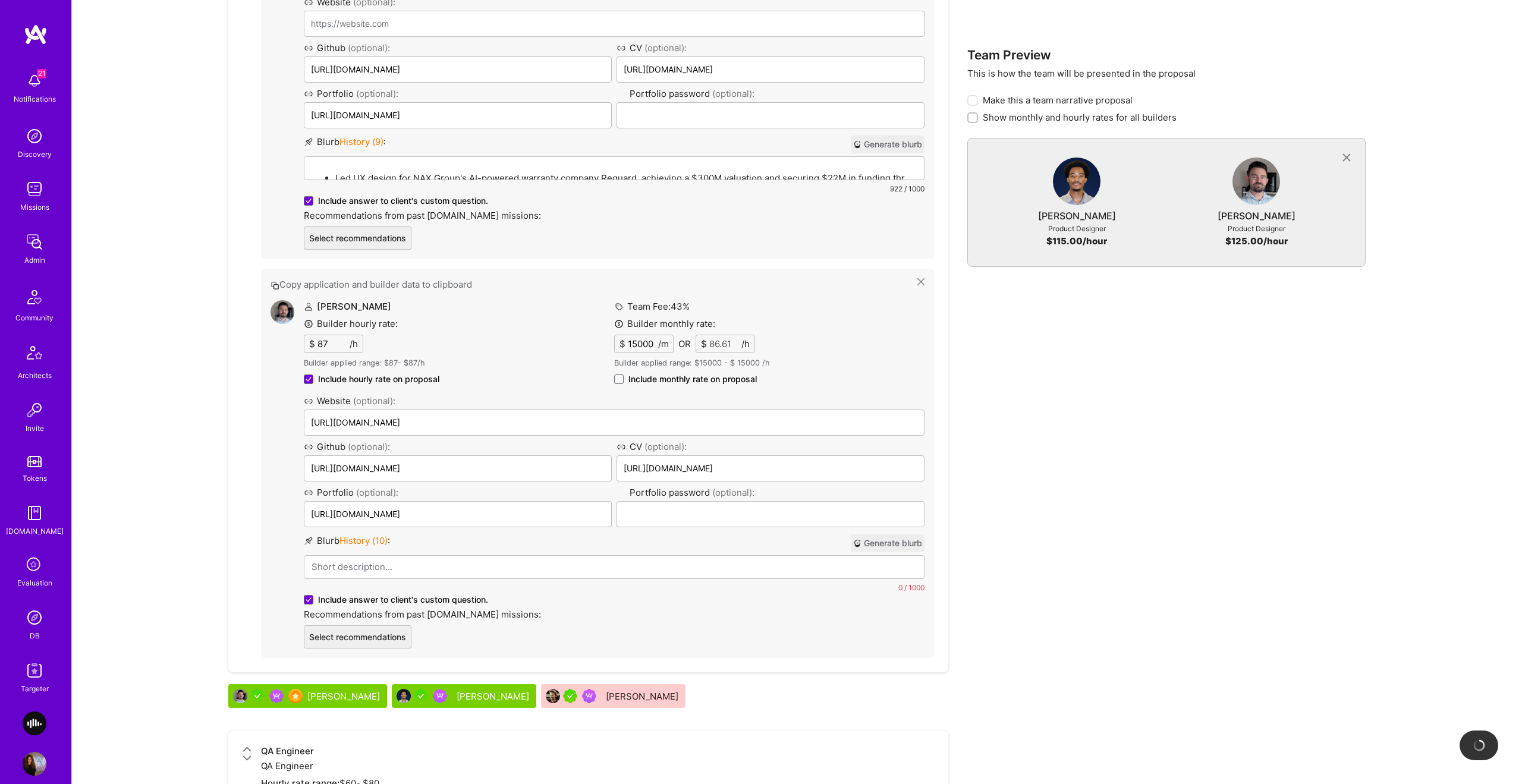
click at [611, 377] on div "Marc McDougall Builder hourly rate: $ 87 /h Builder applied range: $ 87 - $ 87 …" at bounding box center [459, 345] width 310 height 89
click at [618, 373] on div "Builder monthly rate: $ 15000 /m OR $ 86.61 /h Builder applied range: $ 15000 -…" at bounding box center [769, 352] width 310 height 70
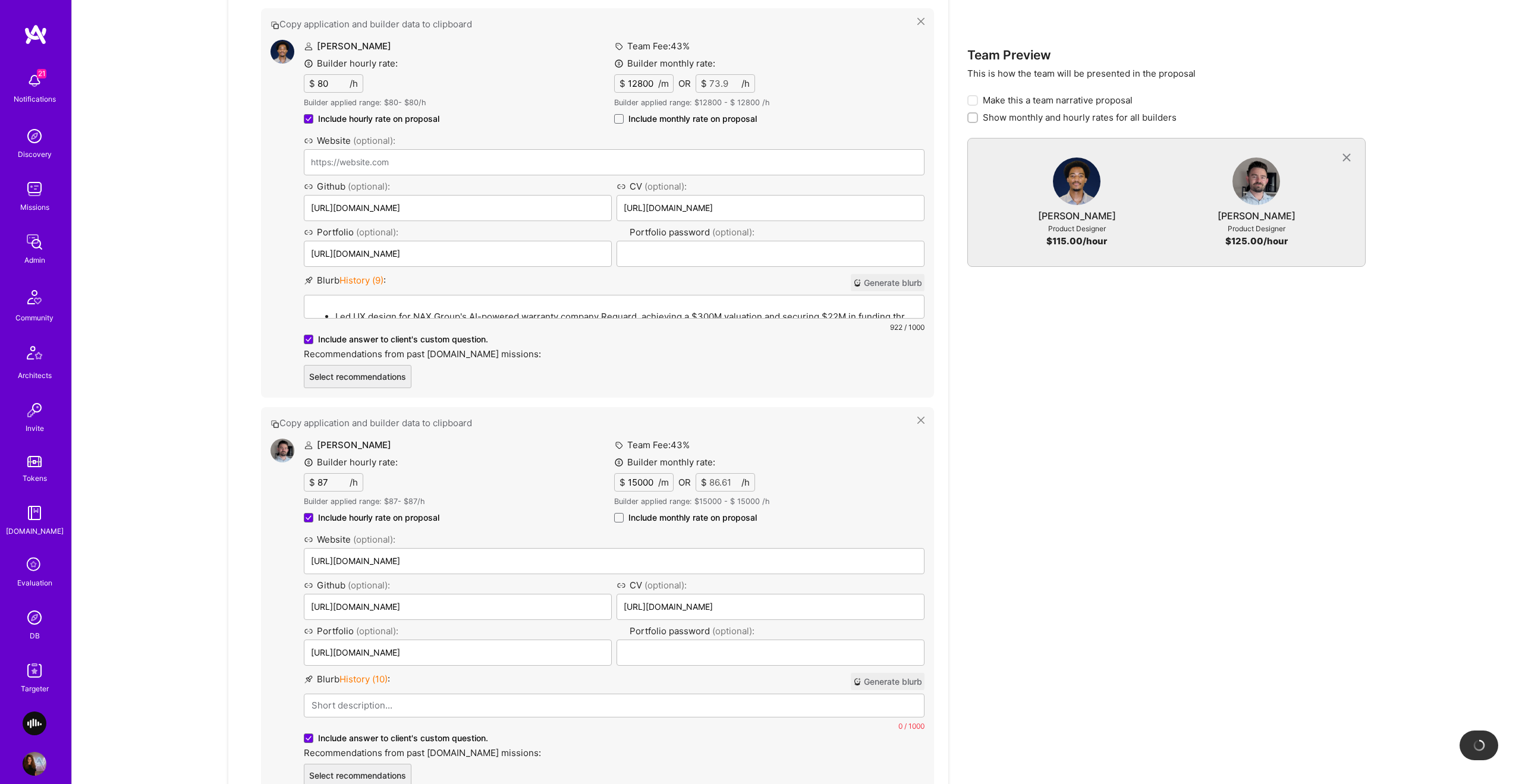
scroll to position [1716, 0]
click at [623, 119] on span at bounding box center [618, 121] width 9 height 9
click at [0, 0] on input "Include monthly rate on proposal" at bounding box center [0, 0] width 0 height 0
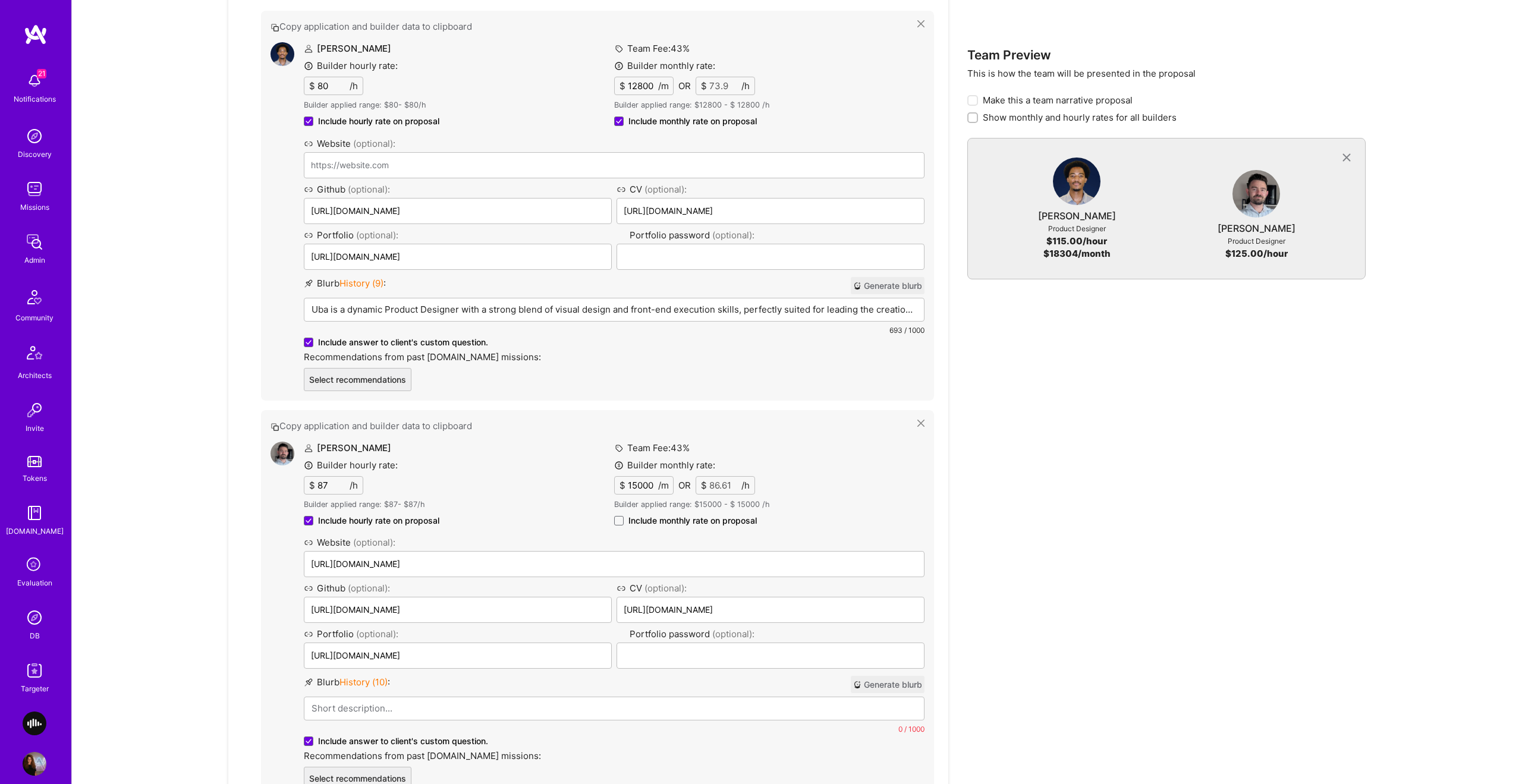
click at [909, 678] on button "Generate blurb" at bounding box center [887, 684] width 74 height 17
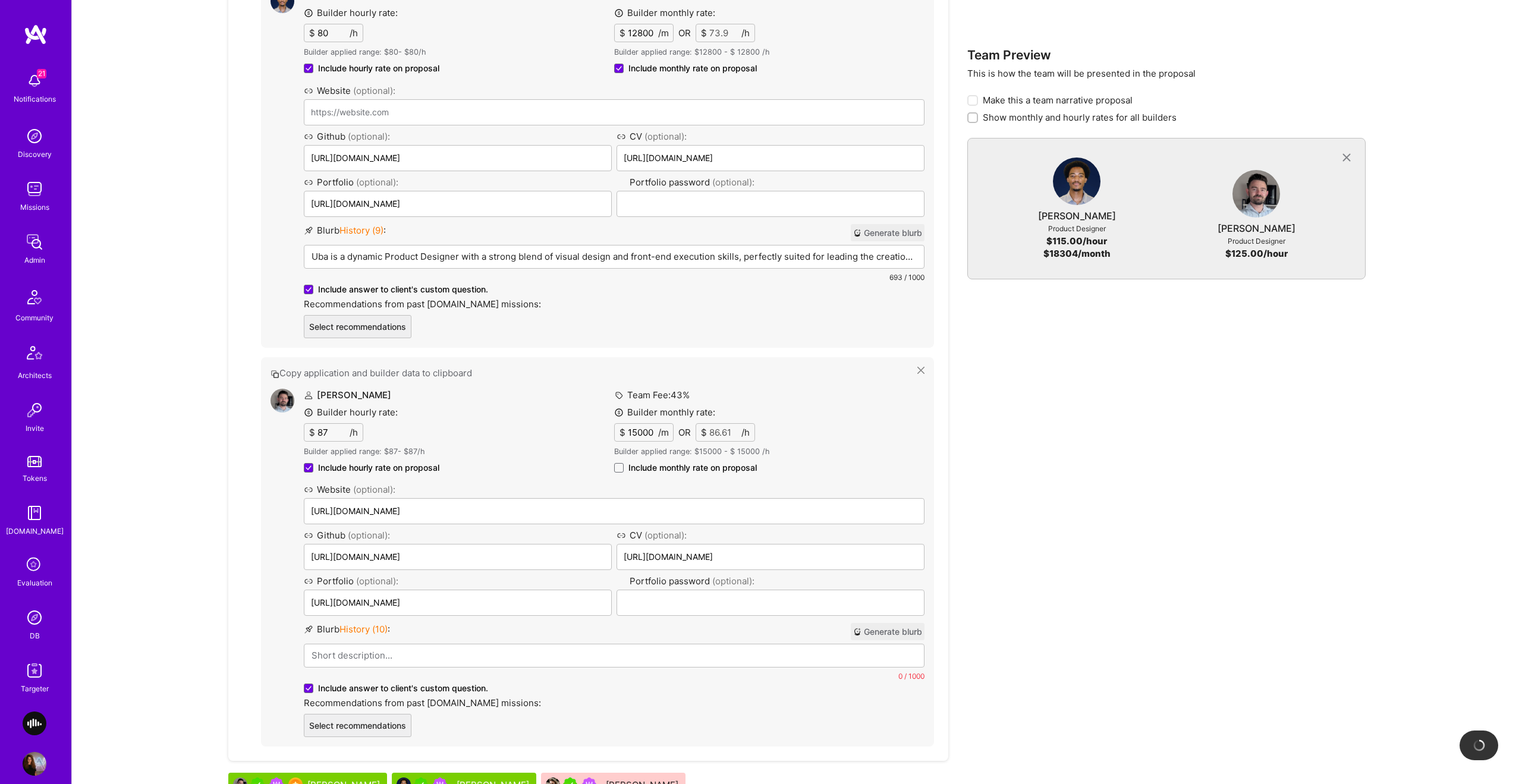
click at [456, 268] on div "Uba is a dynamic Product Designer with a strong blend of visual design and fron…" at bounding box center [613, 275] width 619 height 60
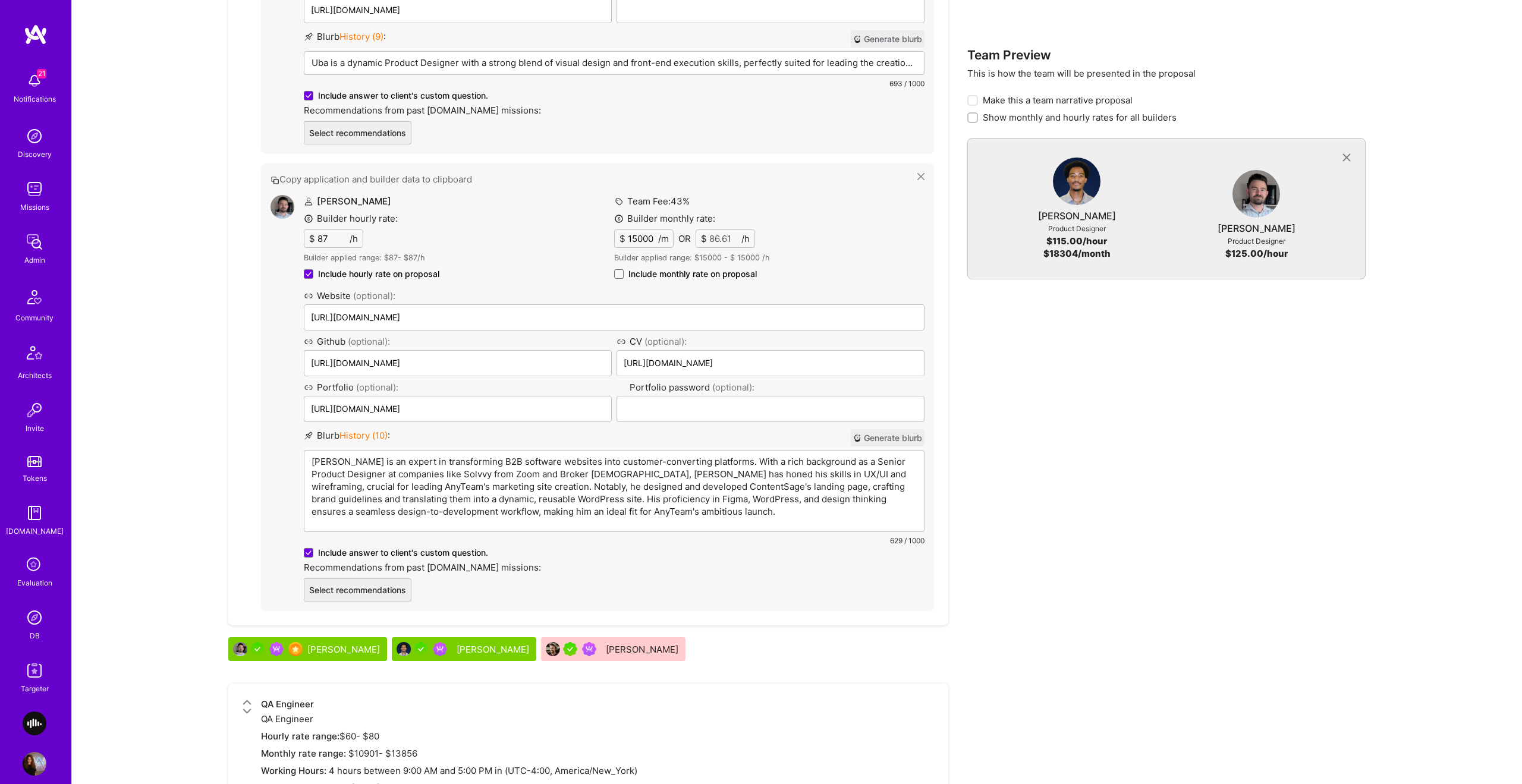
click at [639, 518] on p "Marc McDougall is an expert in transforming B2B software websites into customer…" at bounding box center [614, 486] width 606 height 62
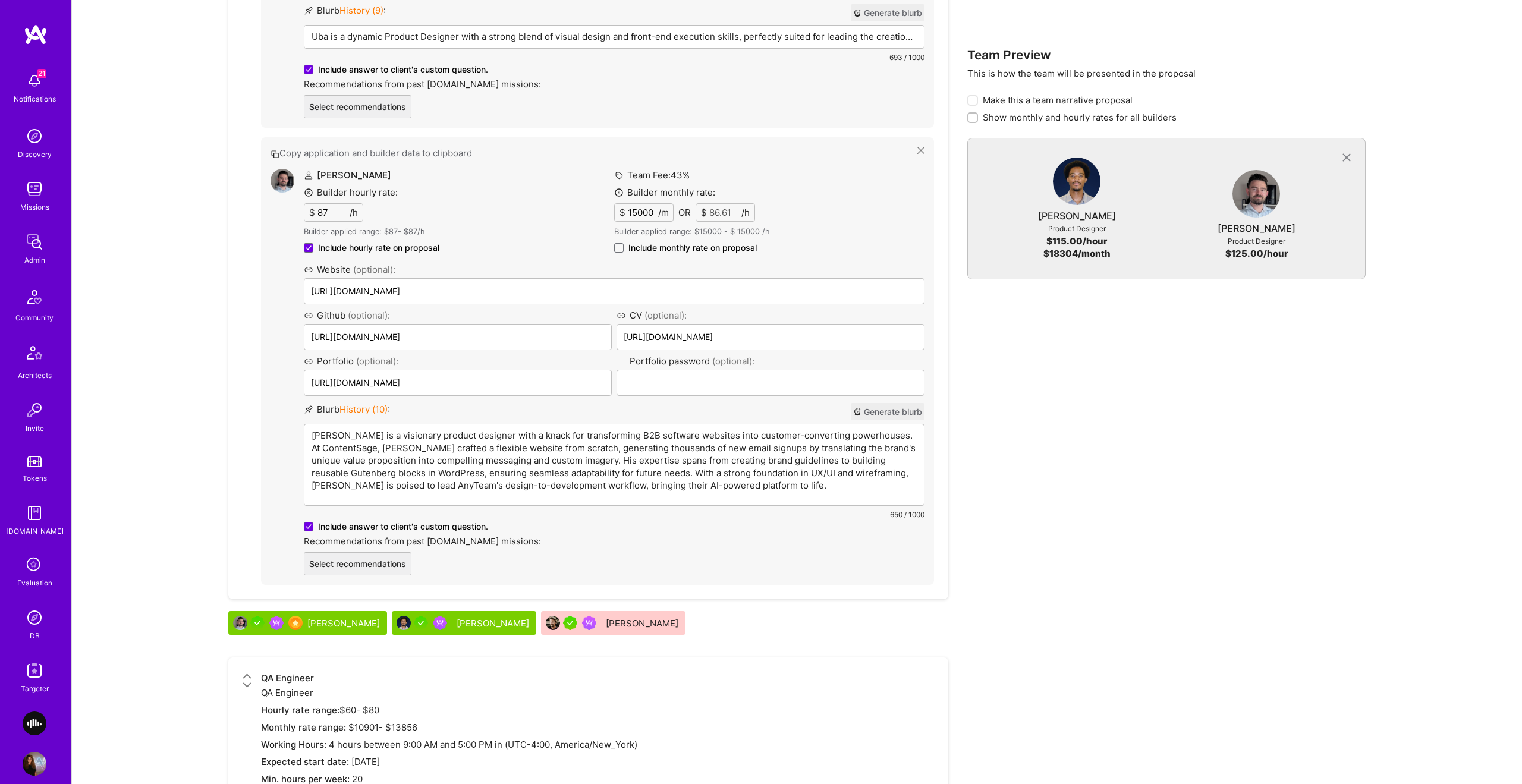
scroll to position [1808, 0]
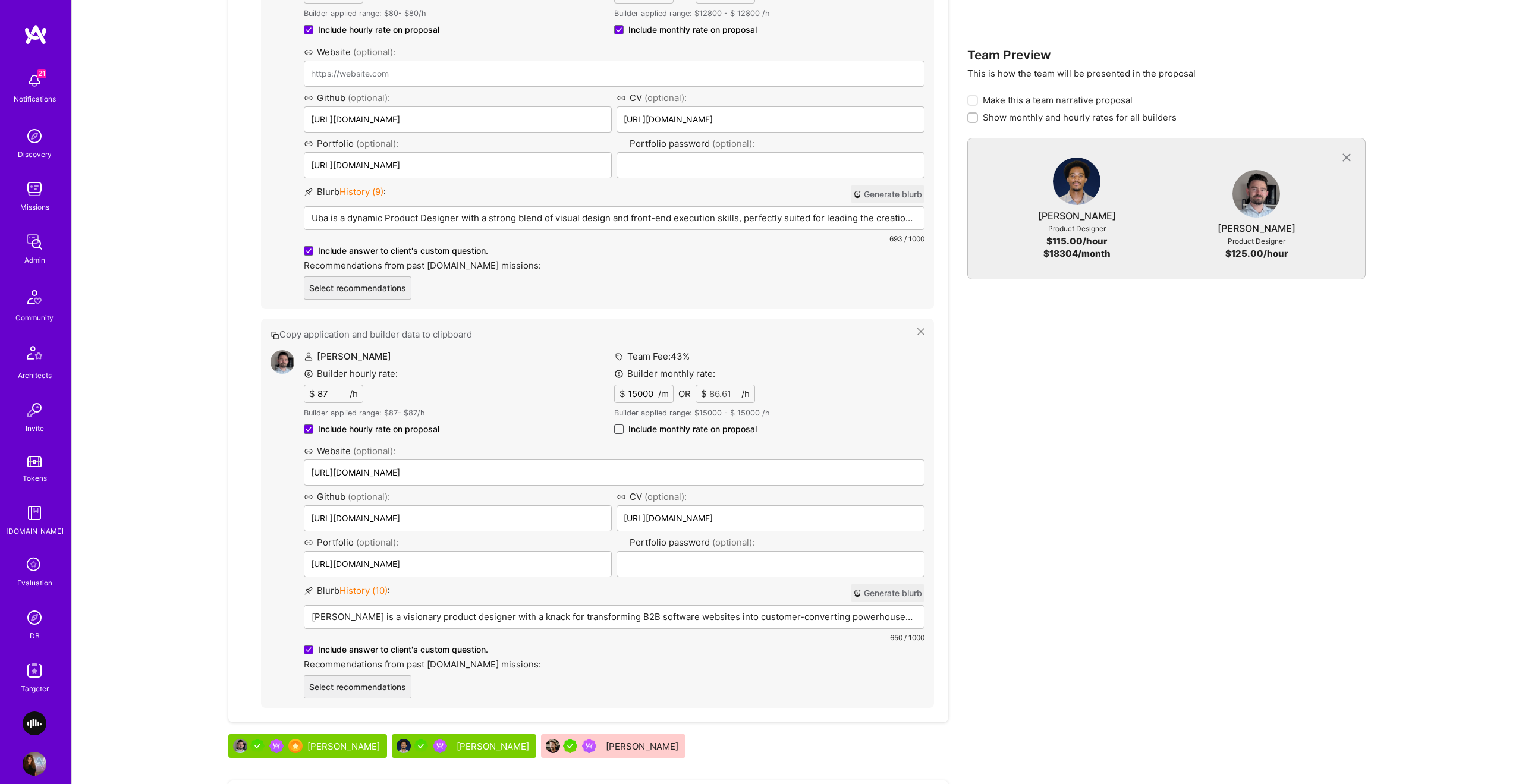
click at [620, 428] on span at bounding box center [618, 428] width 9 height 9
click at [0, 0] on input "Include monthly rate on proposal" at bounding box center [0, 0] width 0 height 0
checkbox input "true"
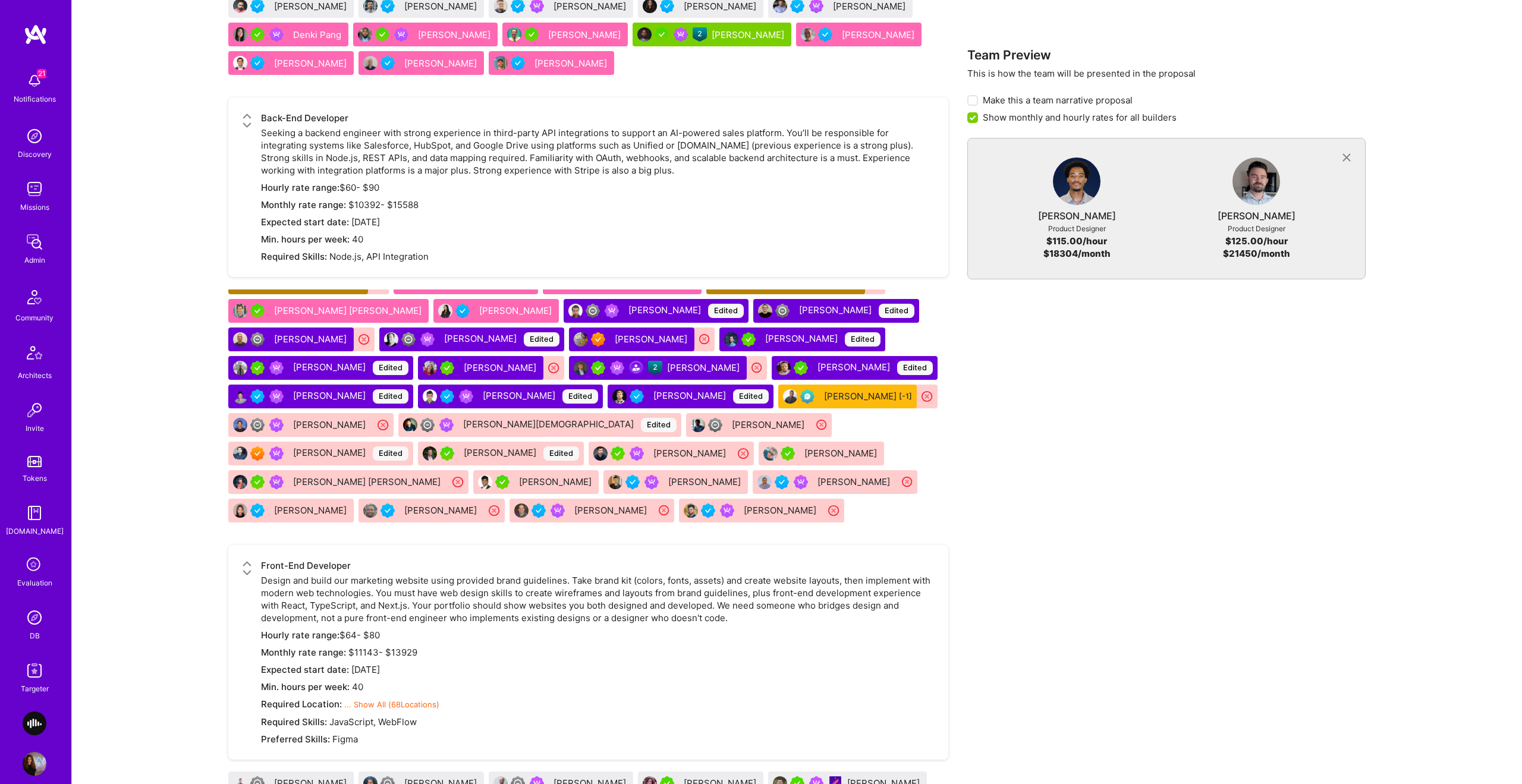
scroll to position [3637, 0]
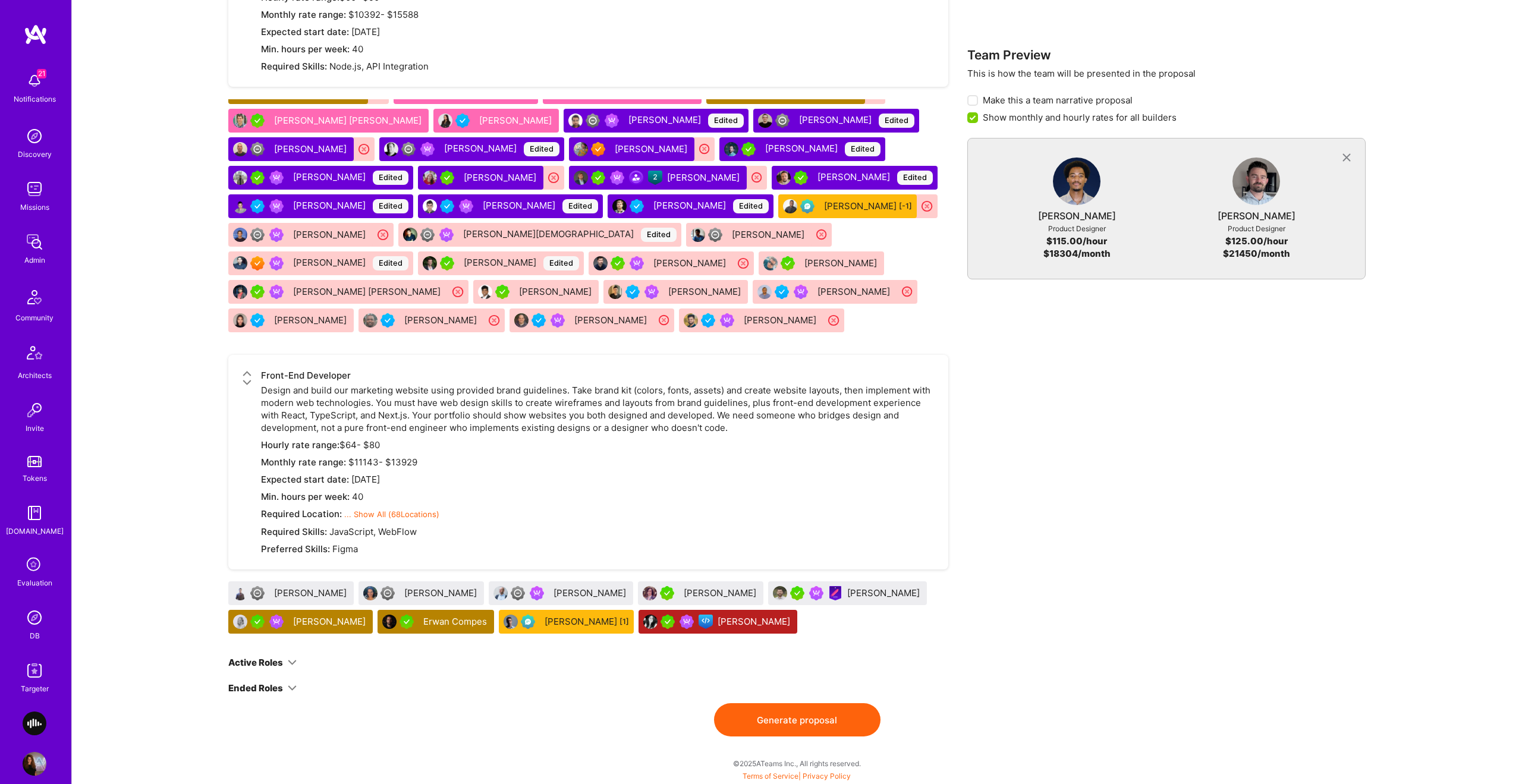
click at [810, 728] on button "Generate proposal" at bounding box center [796, 719] width 166 height 33
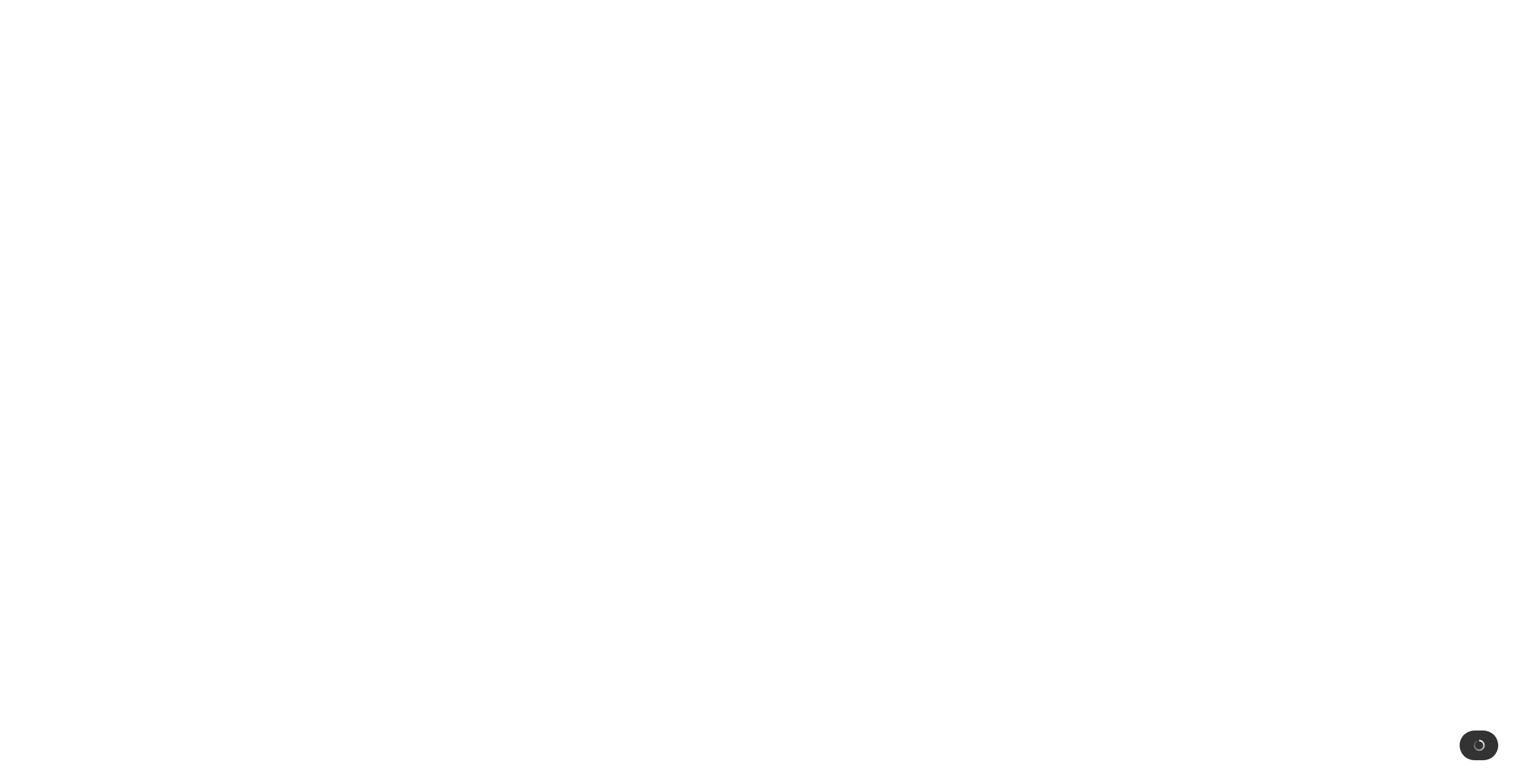
scroll to position [0, 0]
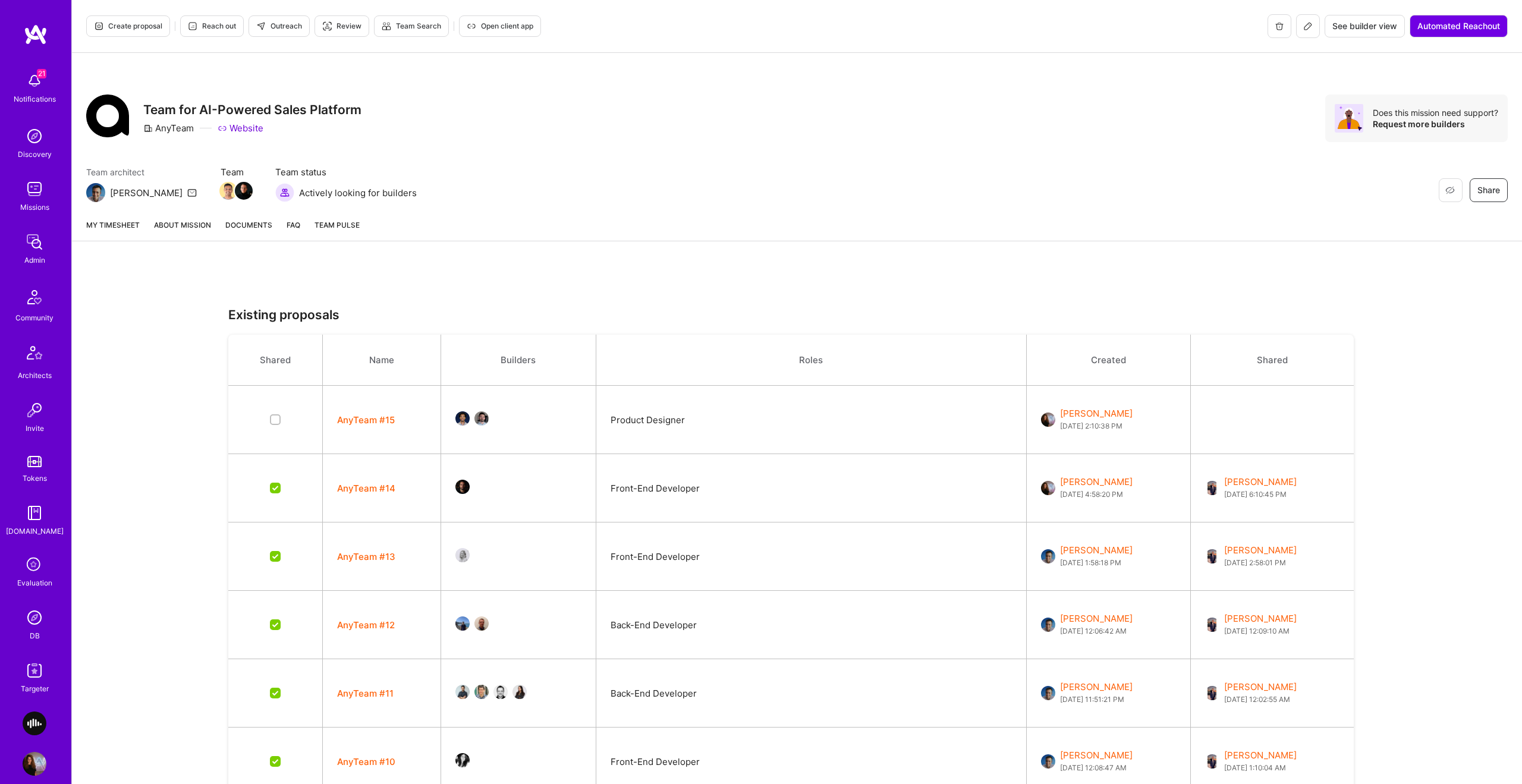
click at [178, 232] on link "About Mission" at bounding box center [182, 230] width 57 height 22
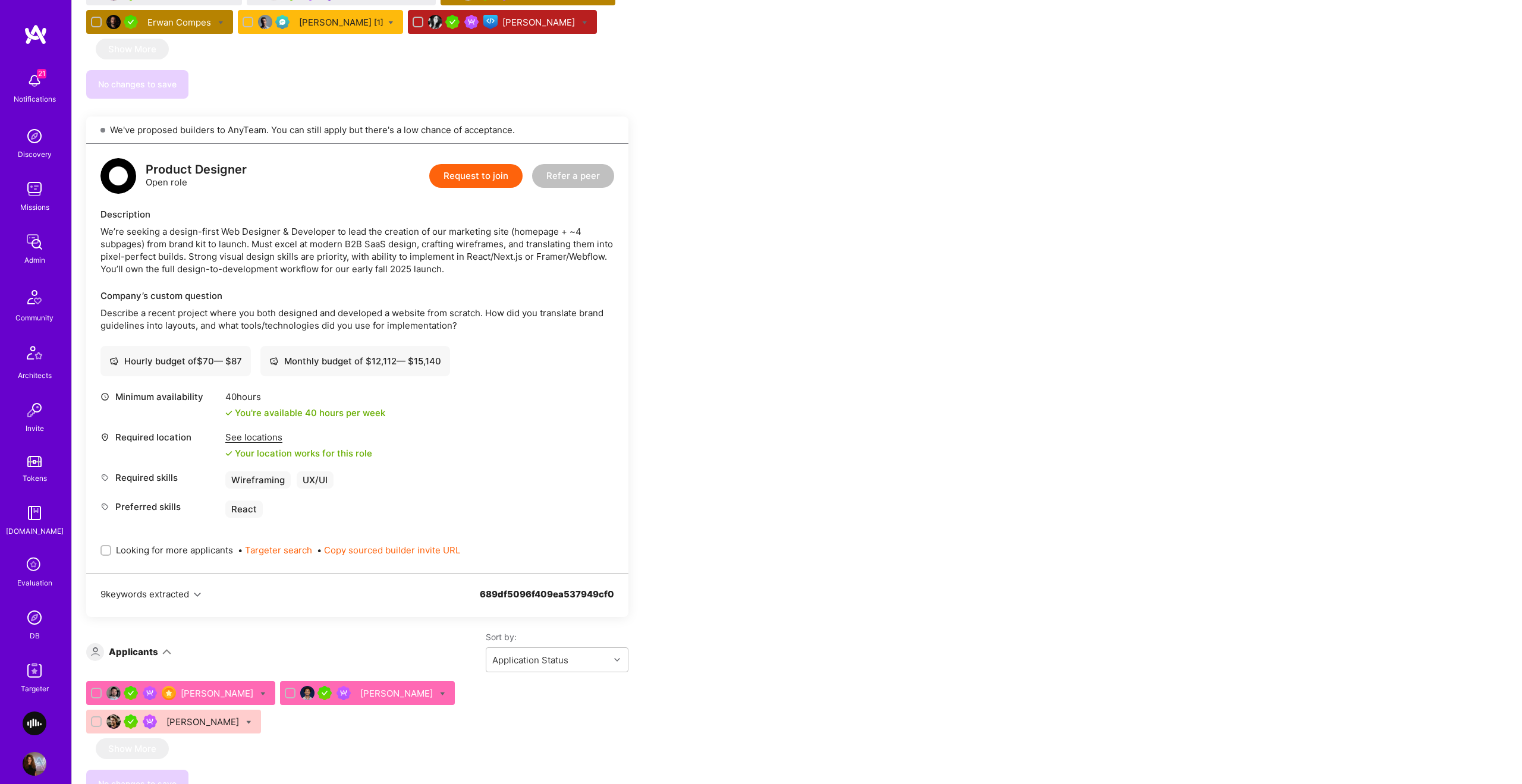
scroll to position [4700, 0]
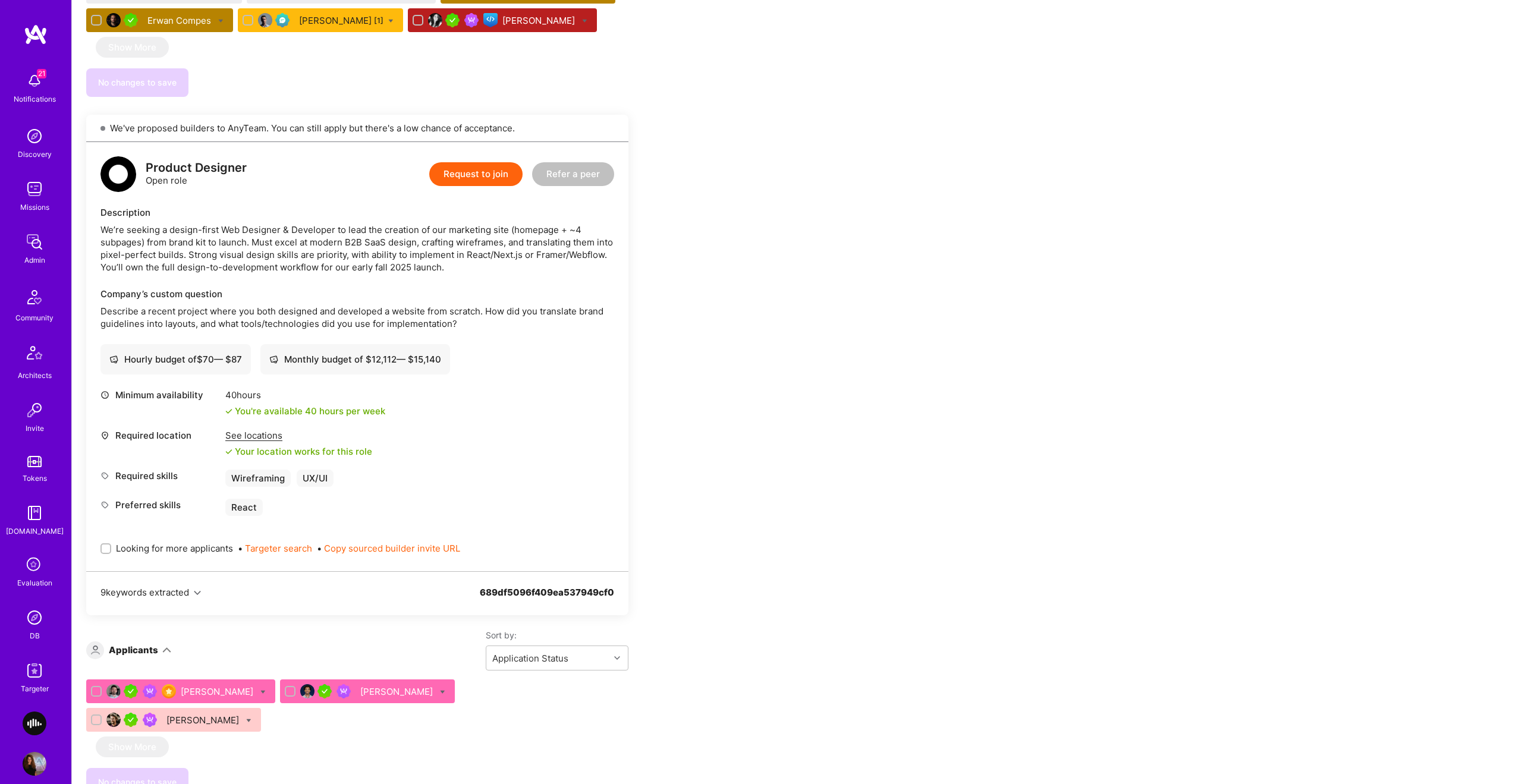
click at [113, 542] on label "Looking for more applicants" at bounding box center [167, 548] width 133 height 13
click at [112, 545] on input "Looking for more applicants" at bounding box center [107, 549] width 9 height 9
checkbox input "true"
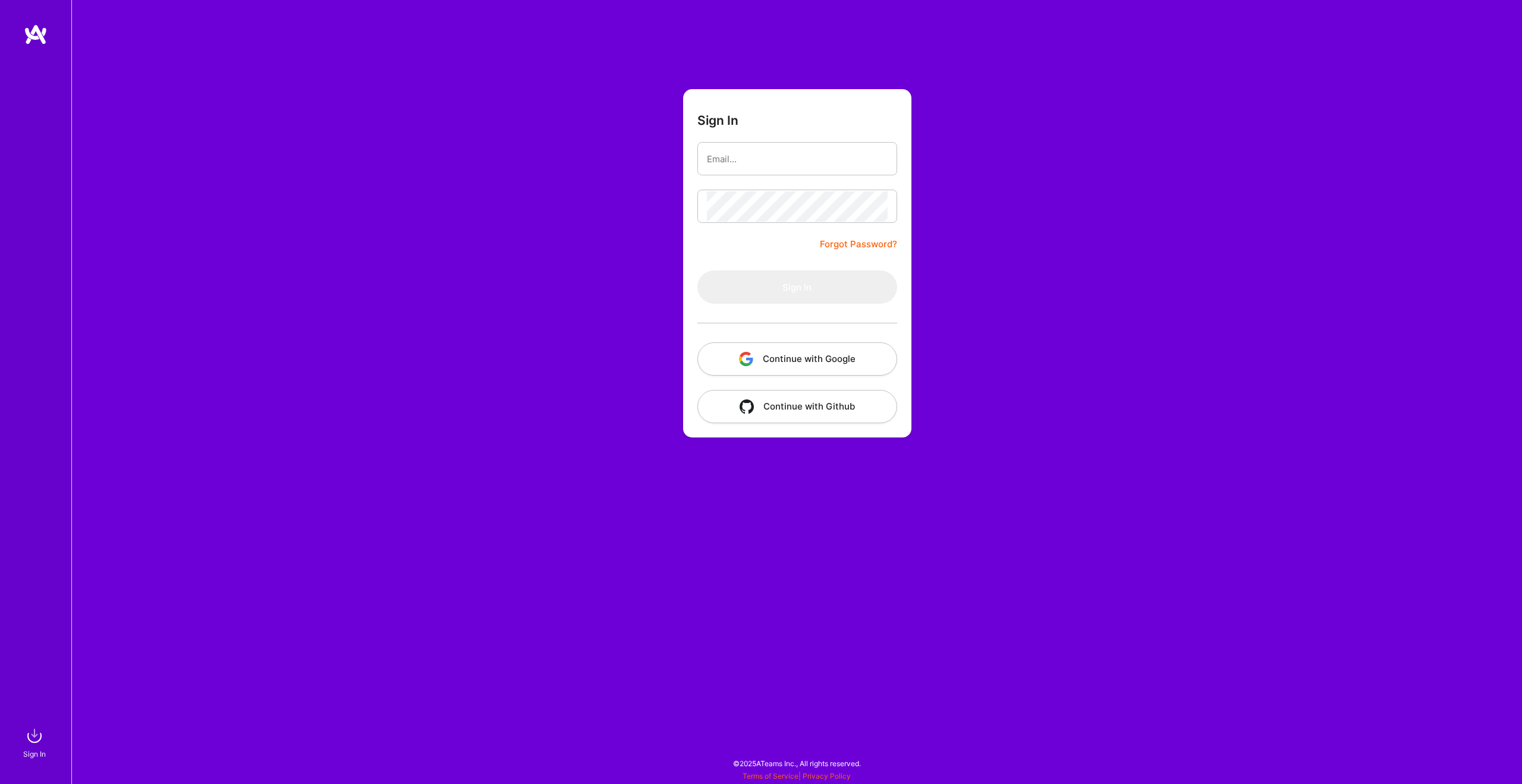
click at [790, 355] on button "Continue with Google" at bounding box center [797, 358] width 200 height 33
click at [445, 167] on div "Sign In Forgot Password? Sign In Continue with Google Continue with Github" at bounding box center [796, 392] width 1450 height 784
click at [763, 356] on button "Continue with Google" at bounding box center [797, 358] width 200 height 33
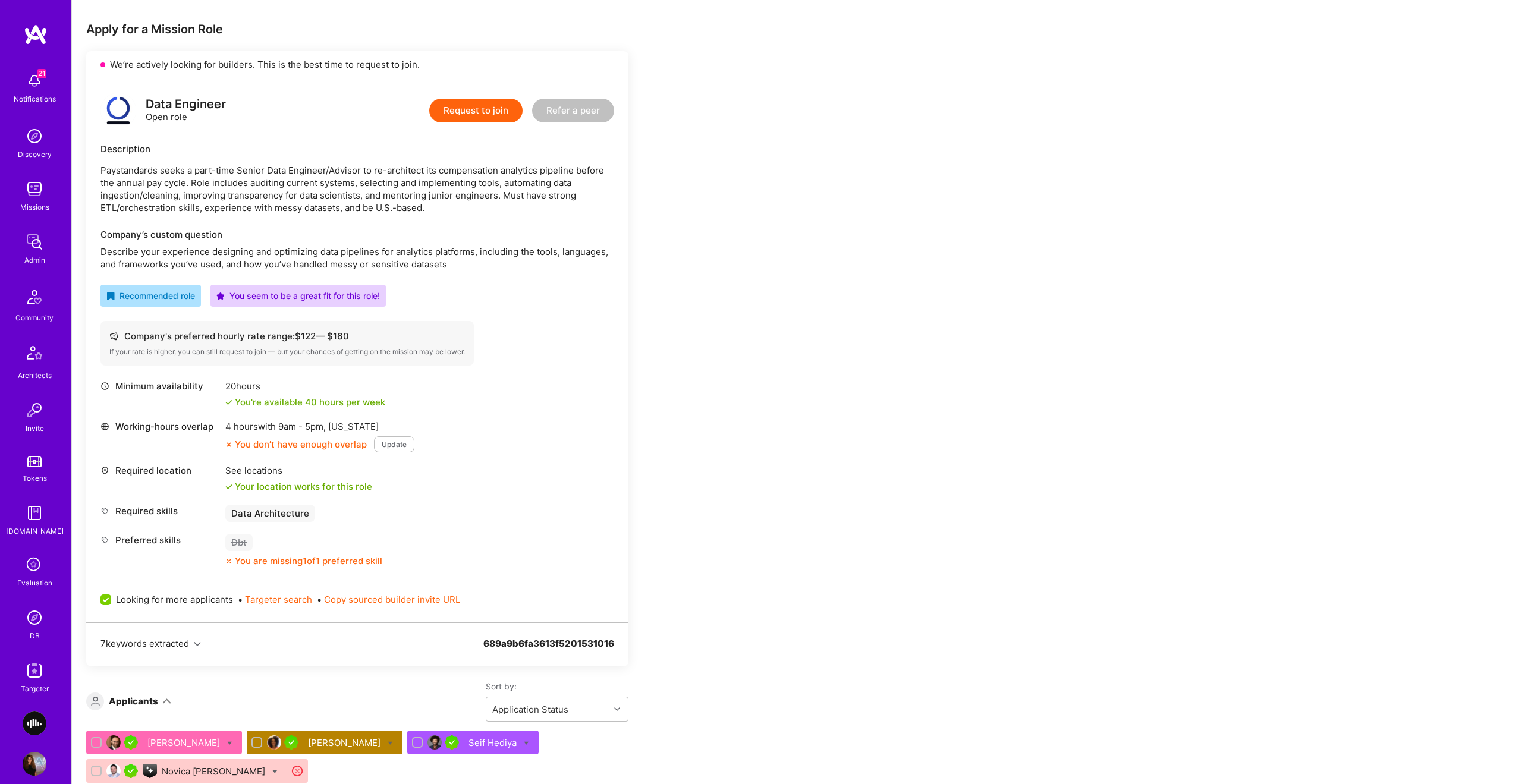
scroll to position [247, 0]
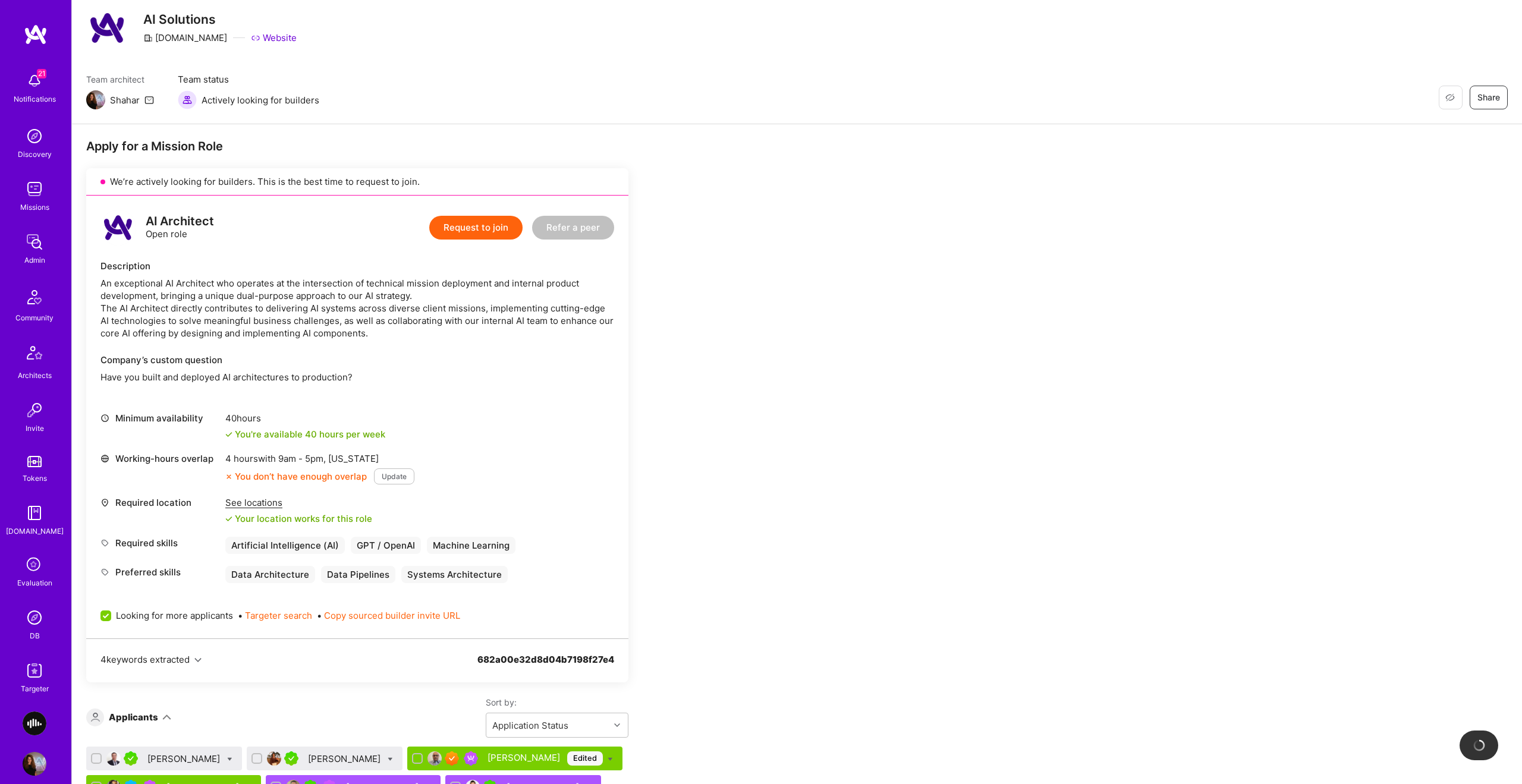
scroll to position [197, 0]
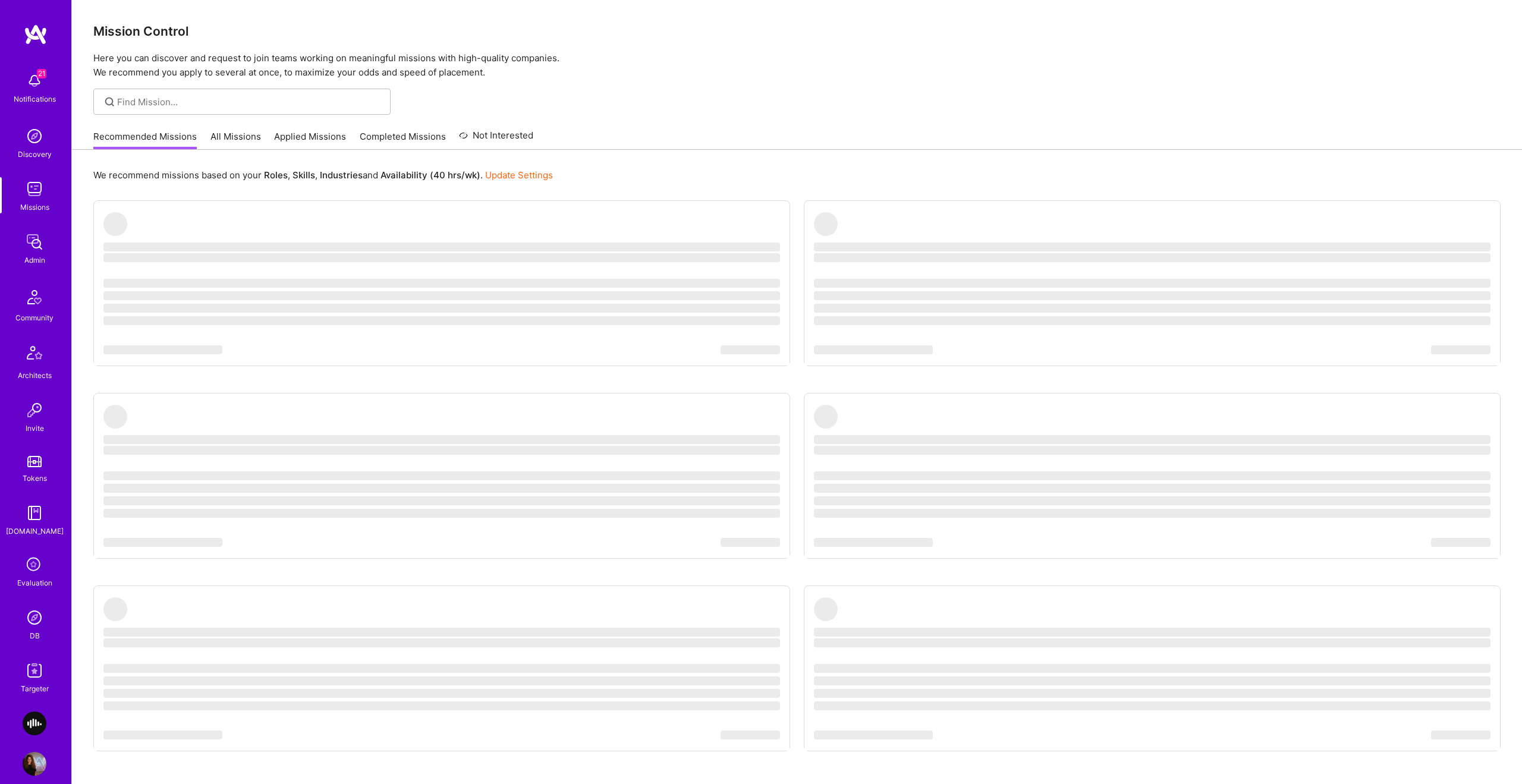
click at [32, 615] on img at bounding box center [35, 617] width 24 height 24
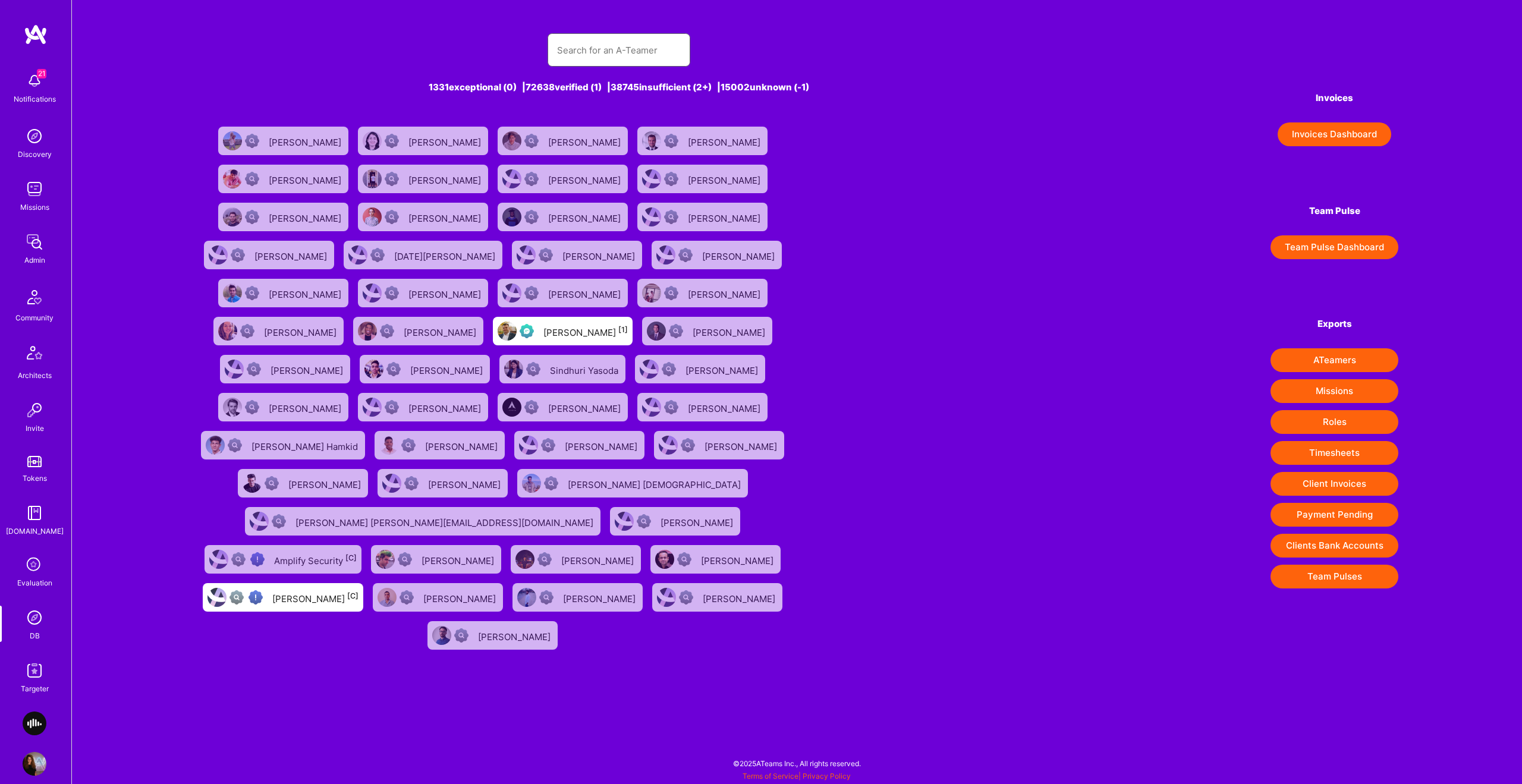
click at [629, 56] on input "text" at bounding box center [618, 50] width 123 height 31
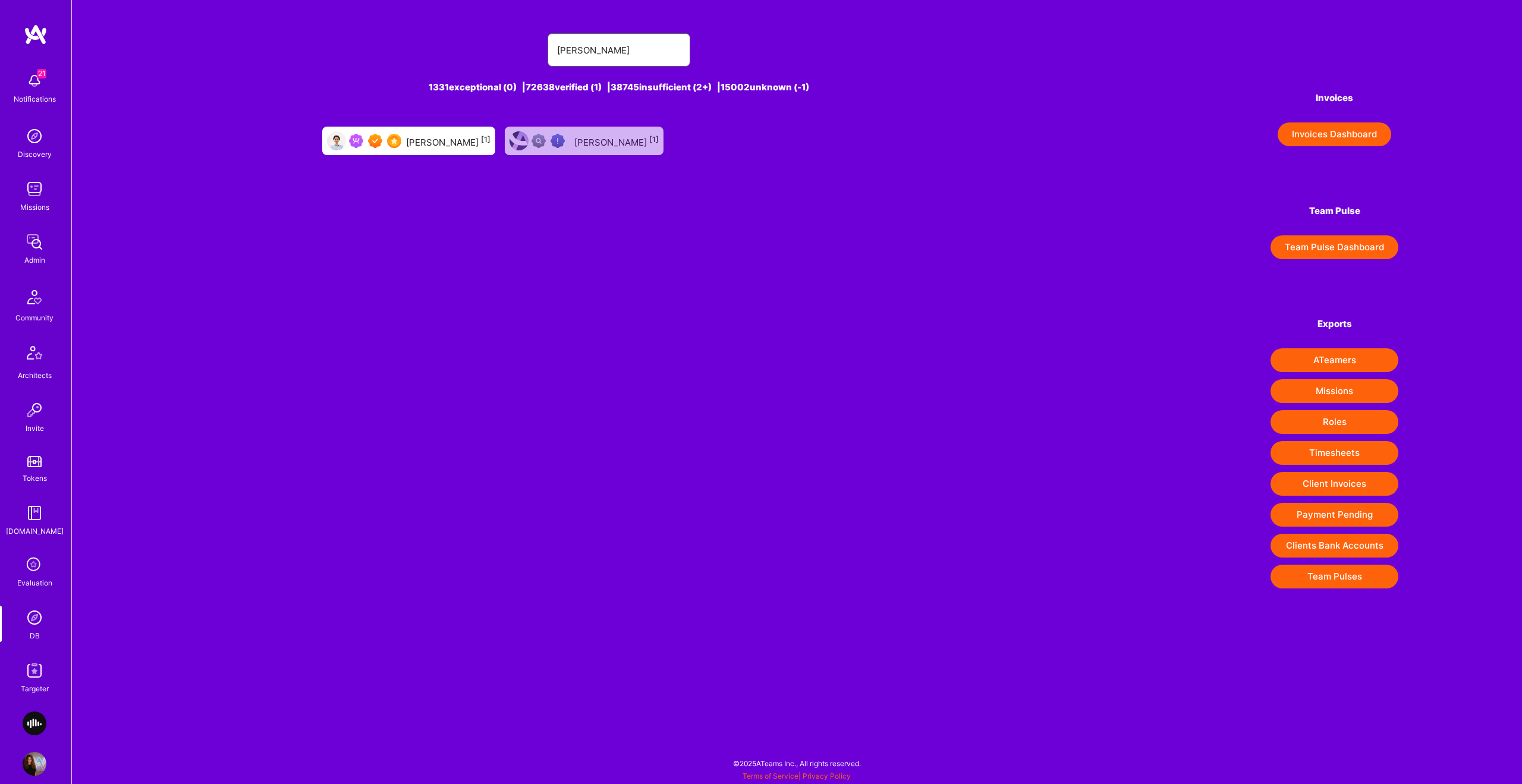
type input "[PERSON_NAME]"
click at [465, 143] on div "[PERSON_NAME] [1]" at bounding box center [448, 140] width 84 height 15
